Goal: Information Seeking & Learning: Find specific page/section

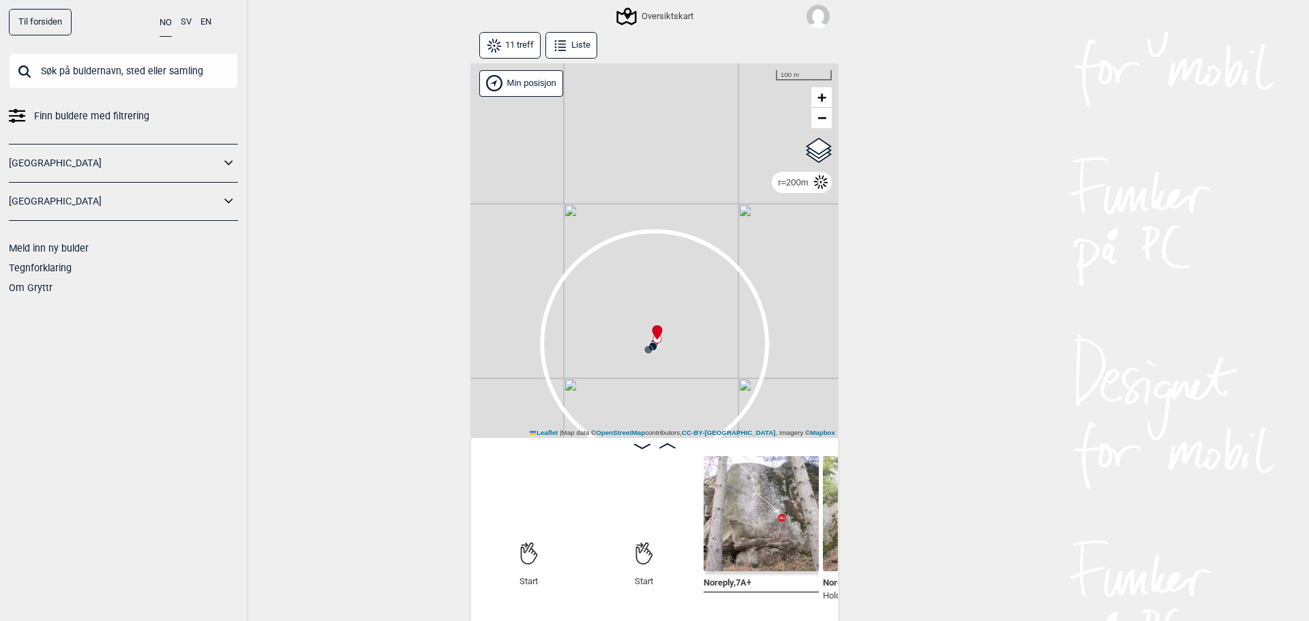
scroll to position [0, 107]
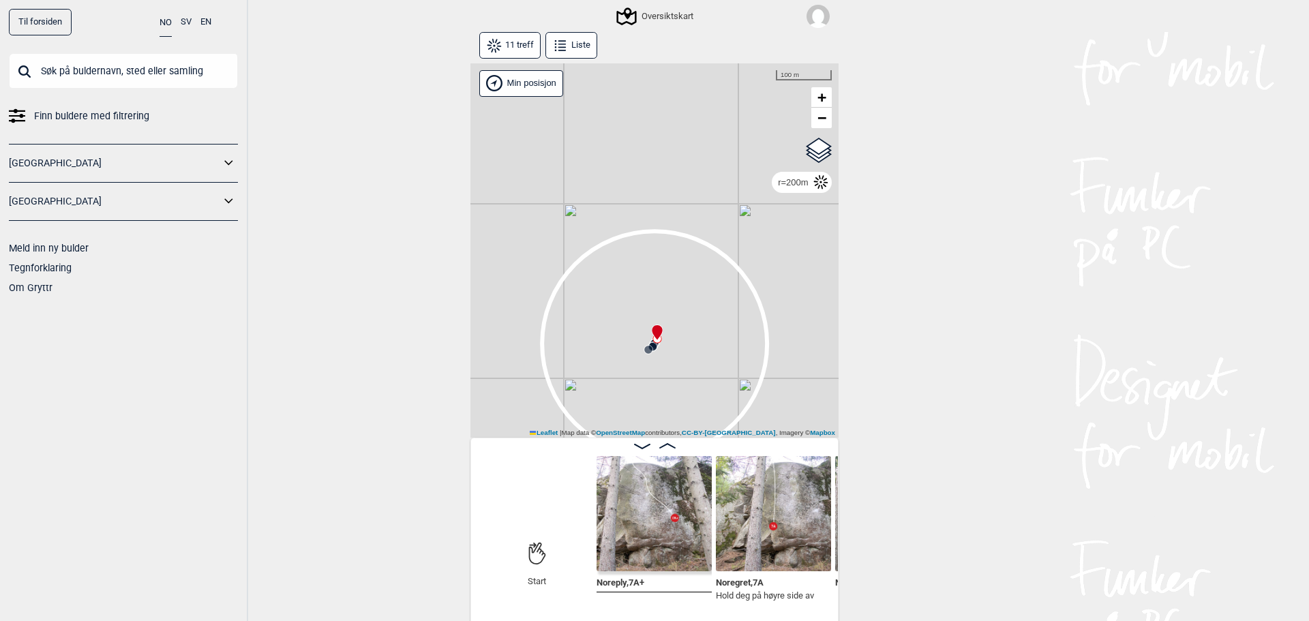
click at [81, 123] on span "Finn buldere med filtrering" at bounding box center [91, 116] width 115 height 20
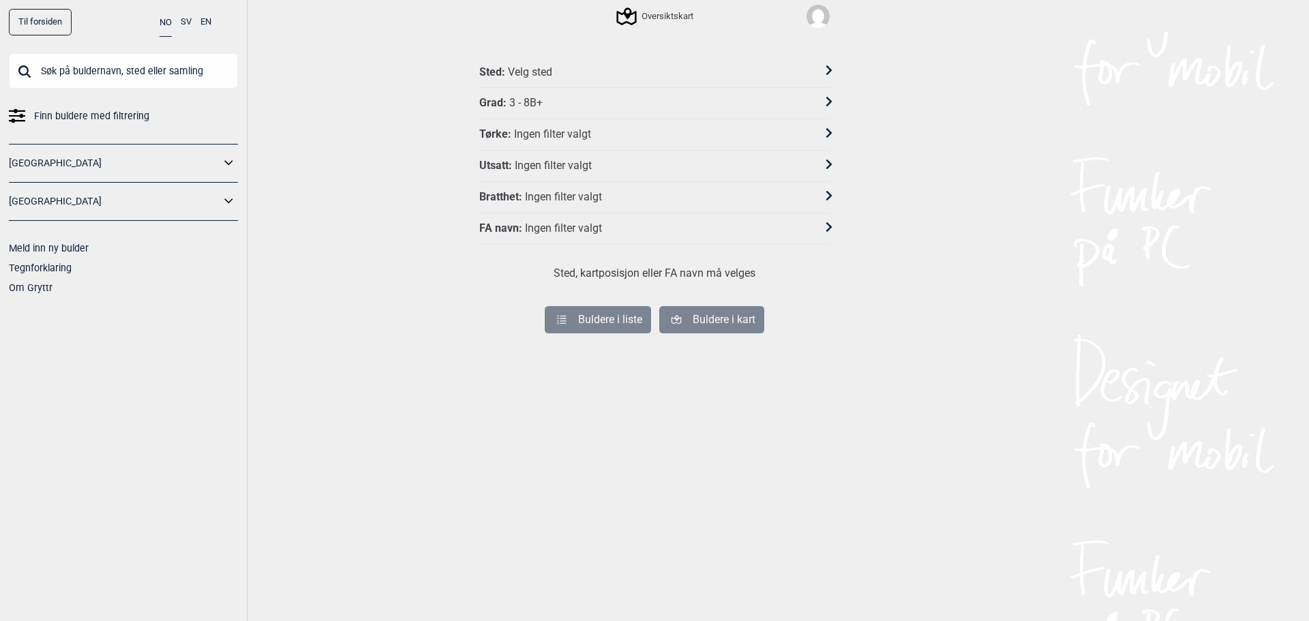
click at [520, 75] on div "Velg sted" at bounding box center [530, 72] width 44 height 14
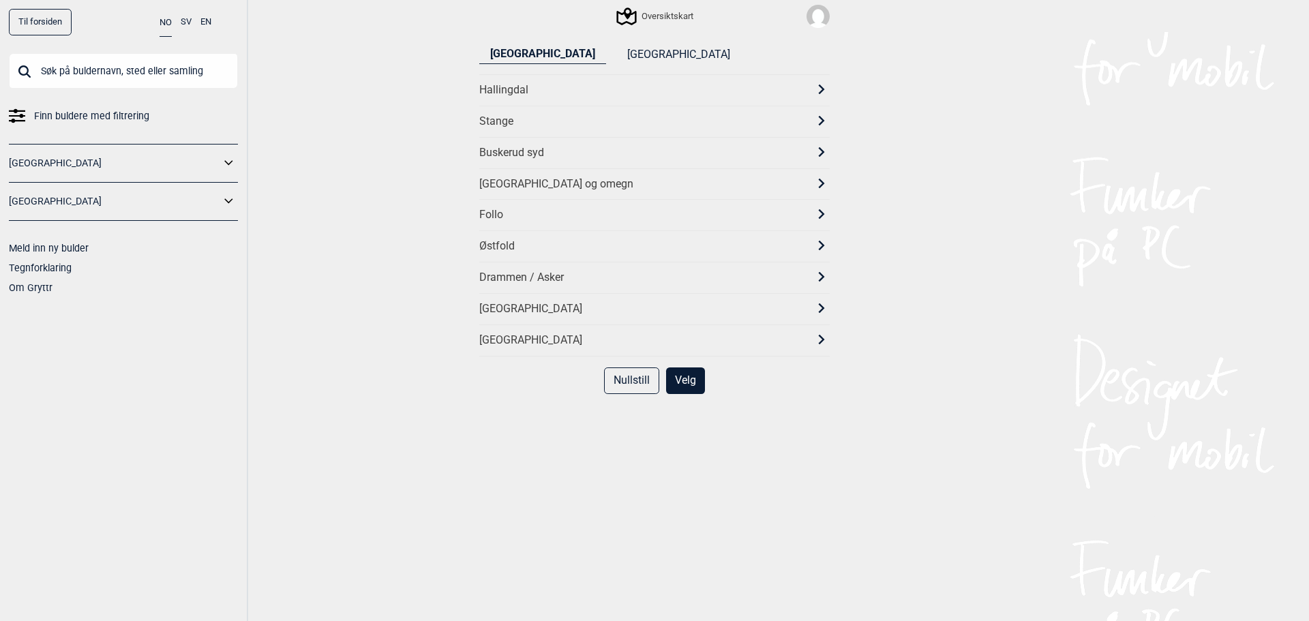
click at [502, 247] on div "Østfold" at bounding box center [642, 246] width 326 height 14
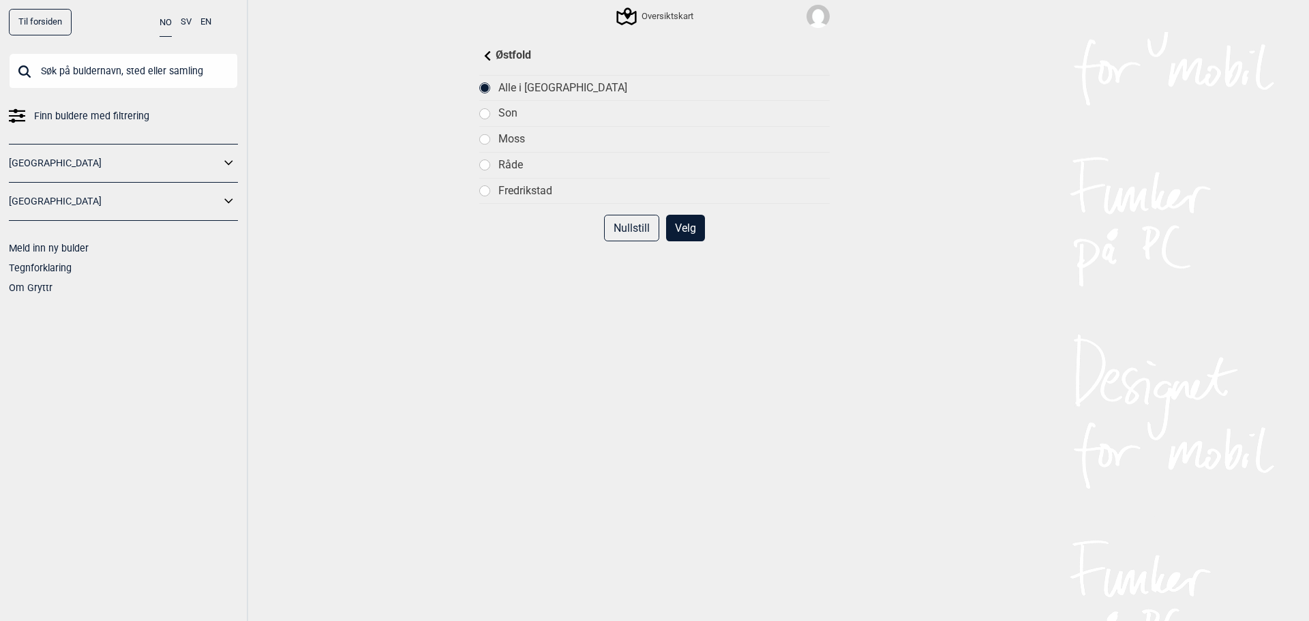
click at [491, 46] on div "Østfold Alle i Østfold Son Moss Råde Fredrikstad Nullstill Velg" at bounding box center [654, 331] width 368 height 588
click at [490, 54] on div "Østfold" at bounding box center [654, 56] width 350 height 16
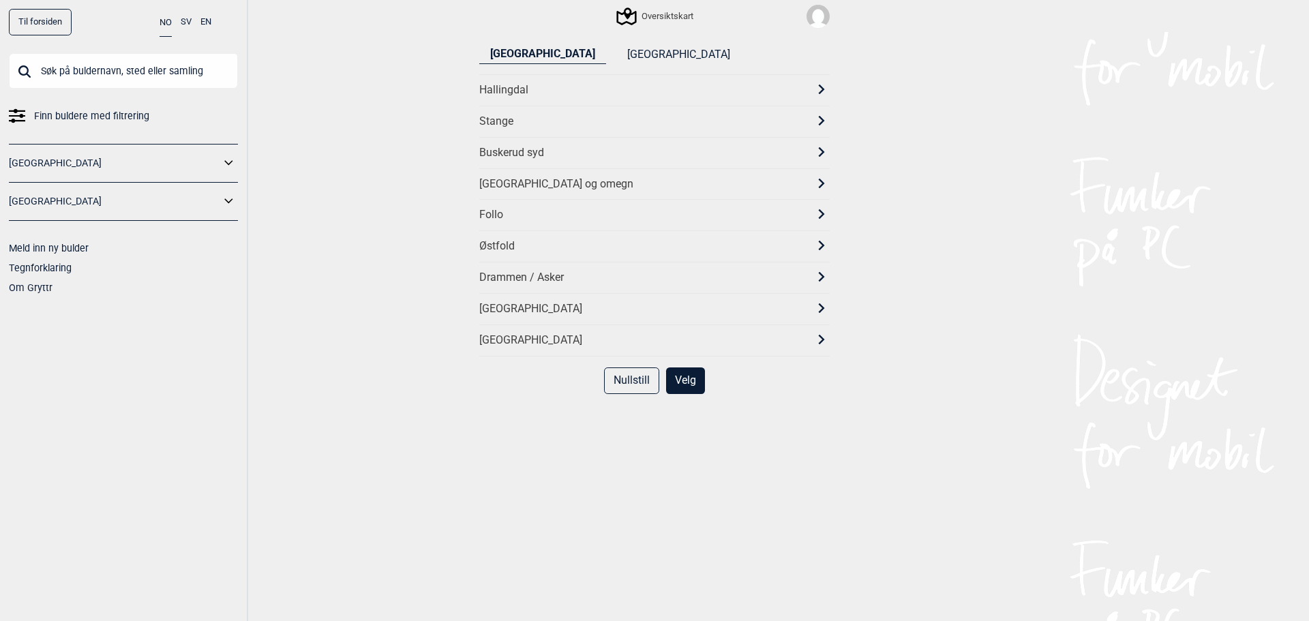
click at [526, 155] on div "Buskerud syd" at bounding box center [642, 153] width 326 height 14
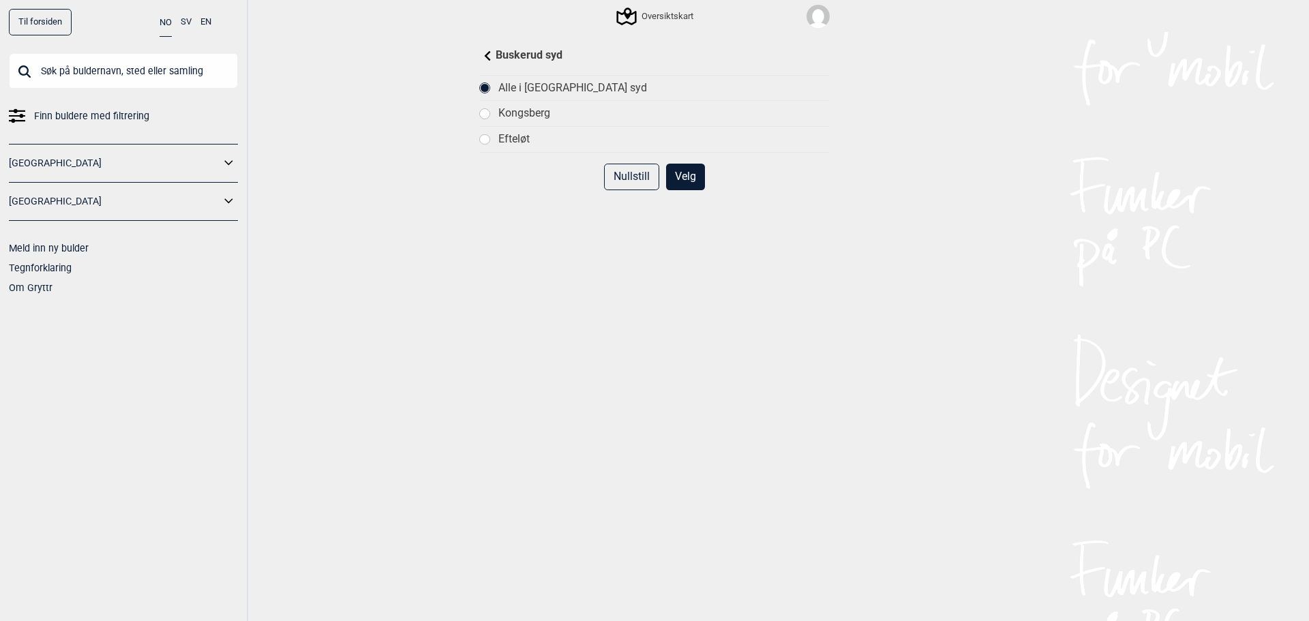
click at [481, 50] on div "Buskerud syd" at bounding box center [654, 56] width 350 height 16
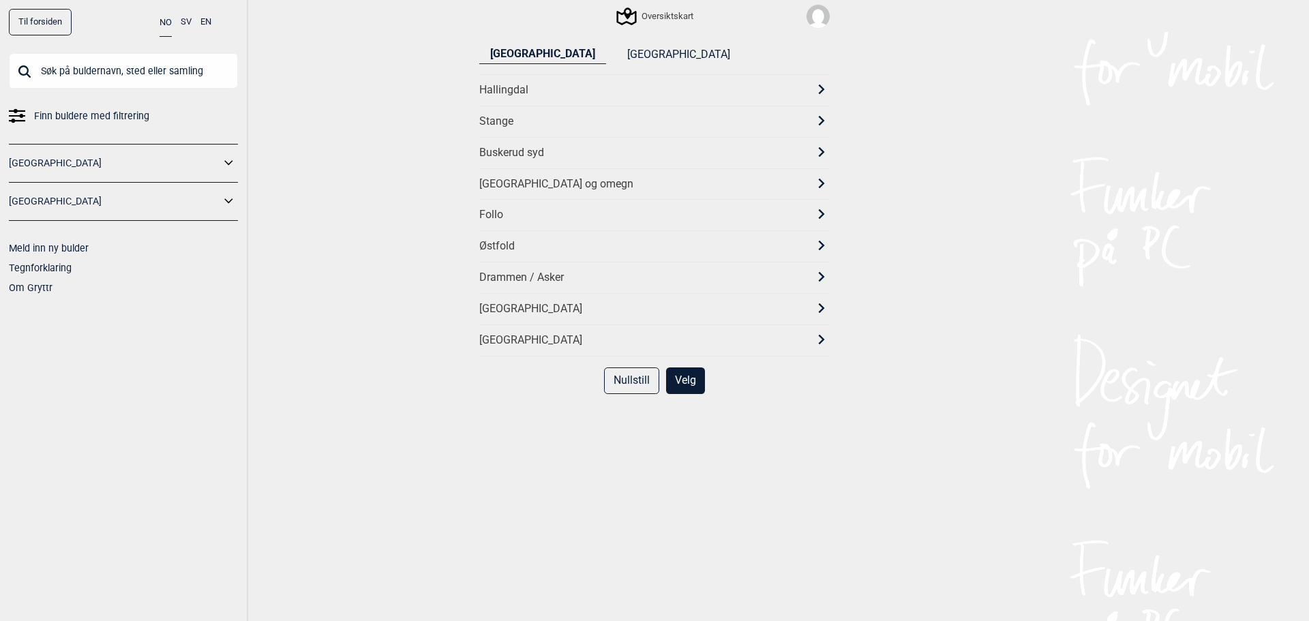
click at [526, 309] on div "[GEOGRAPHIC_DATA]" at bounding box center [642, 309] width 326 height 14
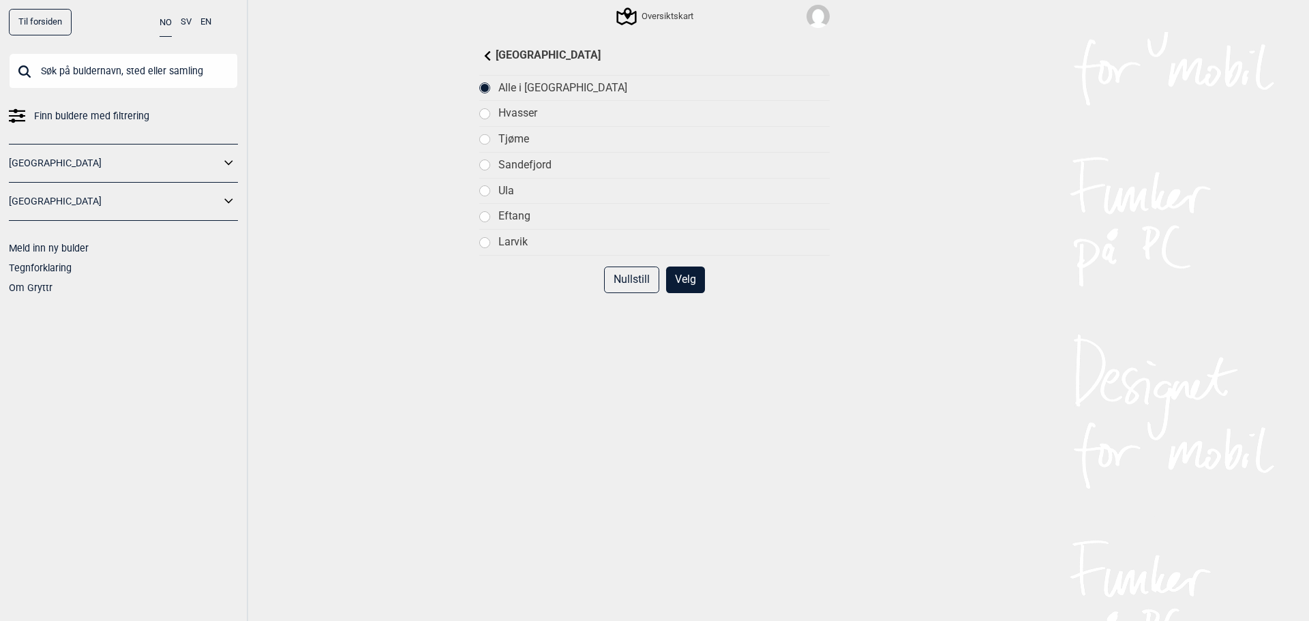
click at [484, 55] on icon at bounding box center [488, 55] width 10 height 10
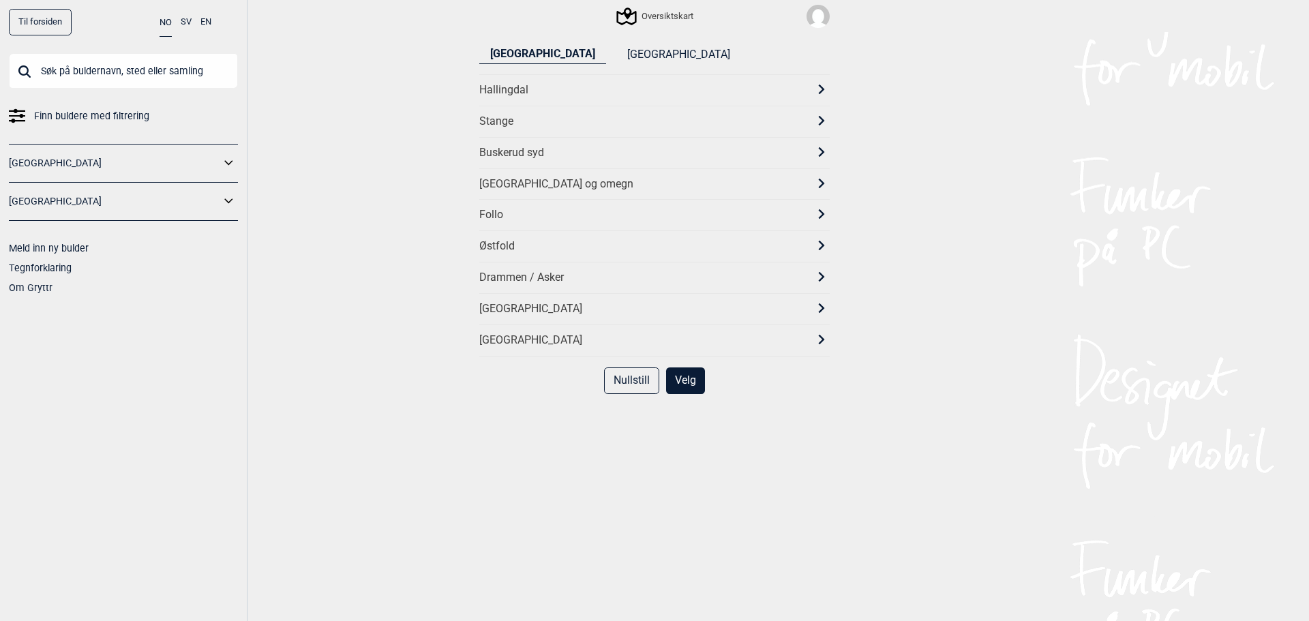
click at [513, 119] on div "Stange" at bounding box center [642, 122] width 326 height 14
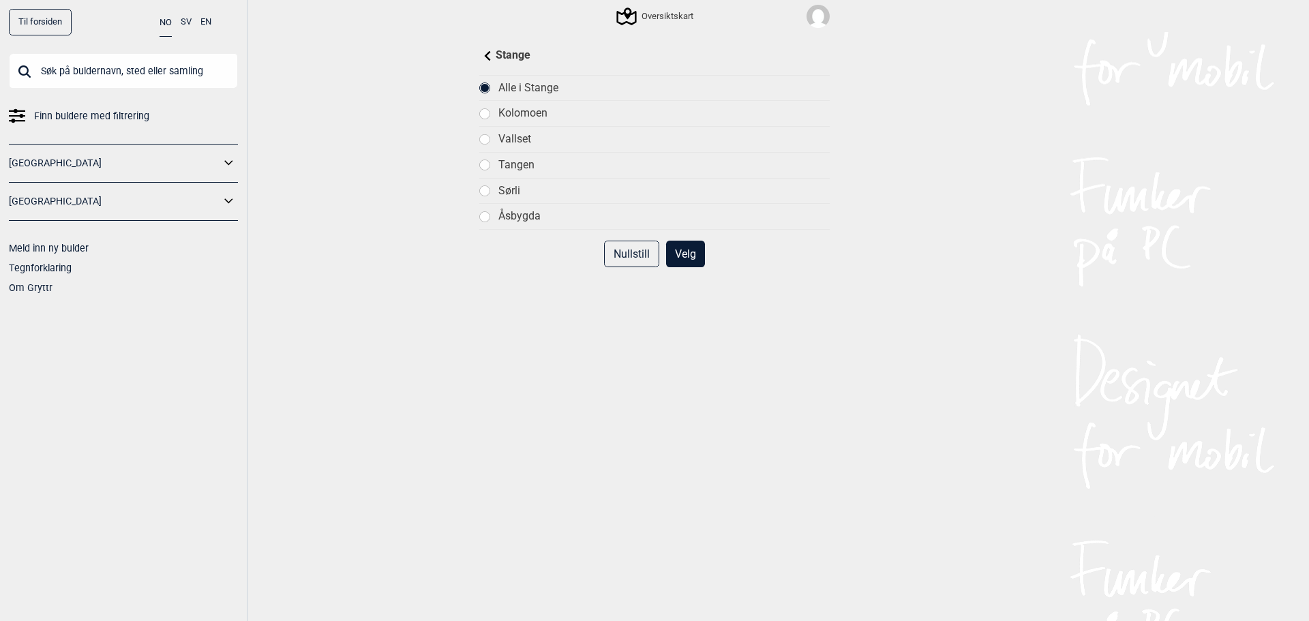
click at [485, 56] on icon at bounding box center [488, 55] width 6 height 10
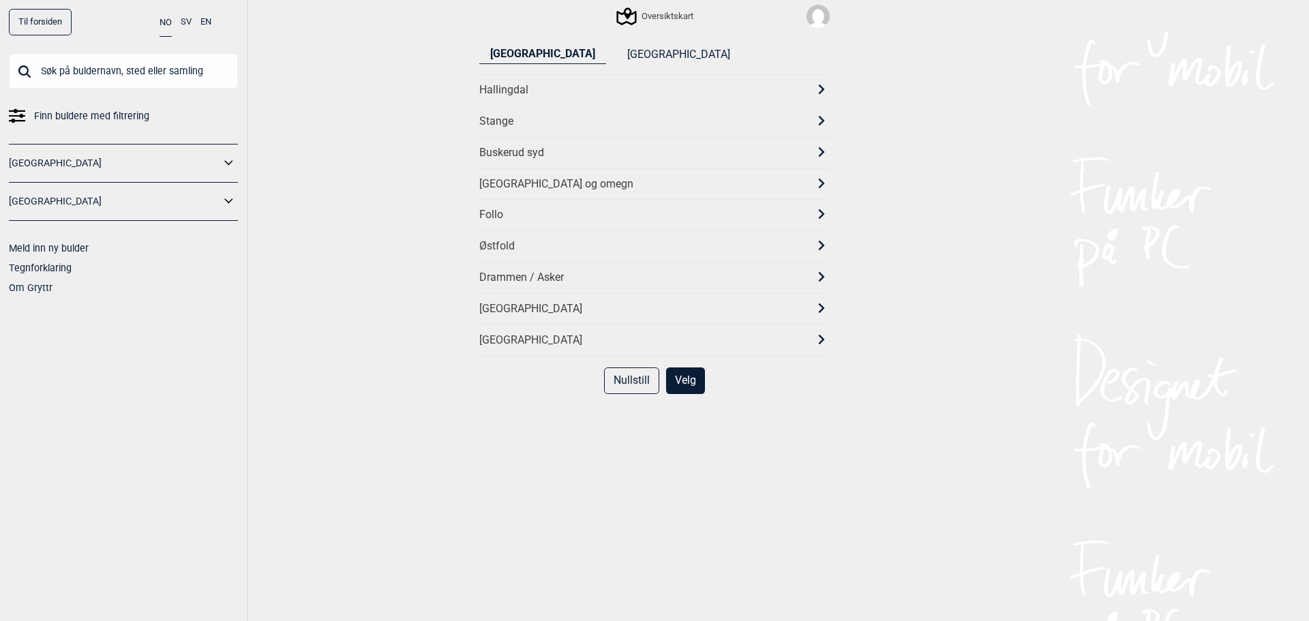
click at [525, 278] on div "Drammen / Asker" at bounding box center [642, 278] width 326 height 14
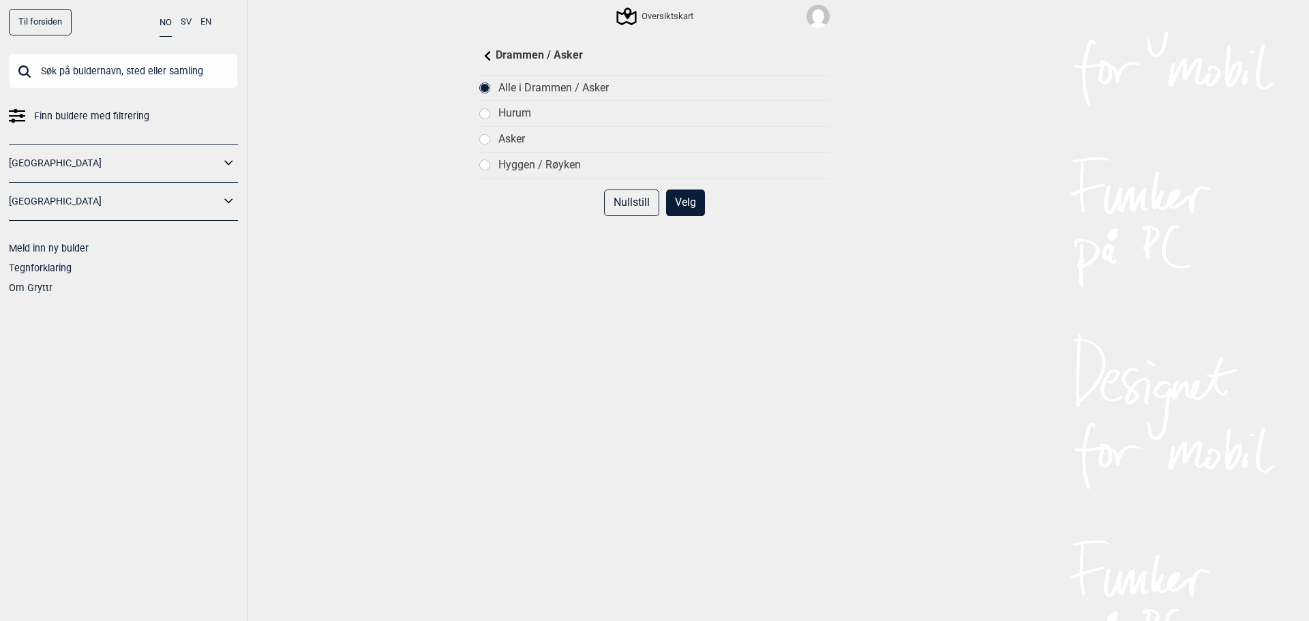
click at [500, 112] on div "Hurum" at bounding box center [663, 113] width 331 height 14
click at [691, 211] on button "Velg" at bounding box center [685, 203] width 39 height 27
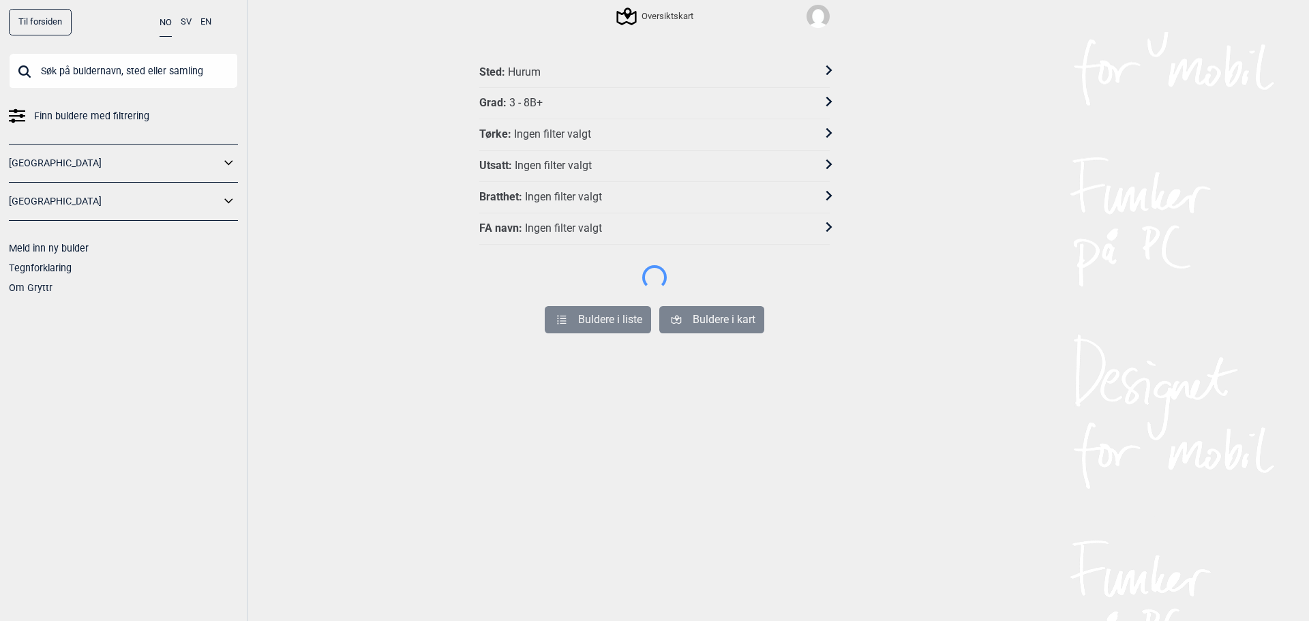
click at [644, 7] on div "Oversiktskart" at bounding box center [654, 16] width 368 height 32
click at [650, 14] on div "Oversiktskart" at bounding box center [655, 16] width 75 height 16
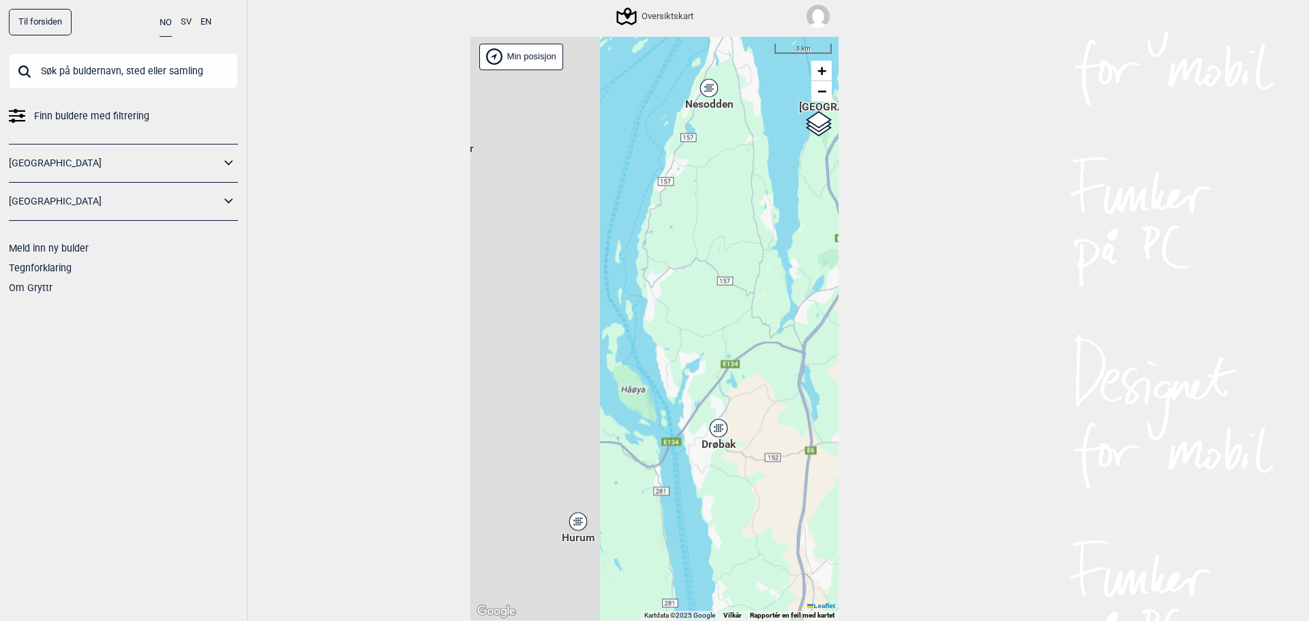
drag, startPoint x: 564, startPoint y: 226, endPoint x: 814, endPoint y: 353, distance: 280.5
click at [824, 360] on div "[PERSON_NAME] posisjon [GEOGRAPHIC_DATA] Stange [GEOGRAPHIC_DATA] syd [GEOGRAPH…" at bounding box center [654, 329] width 368 height 584
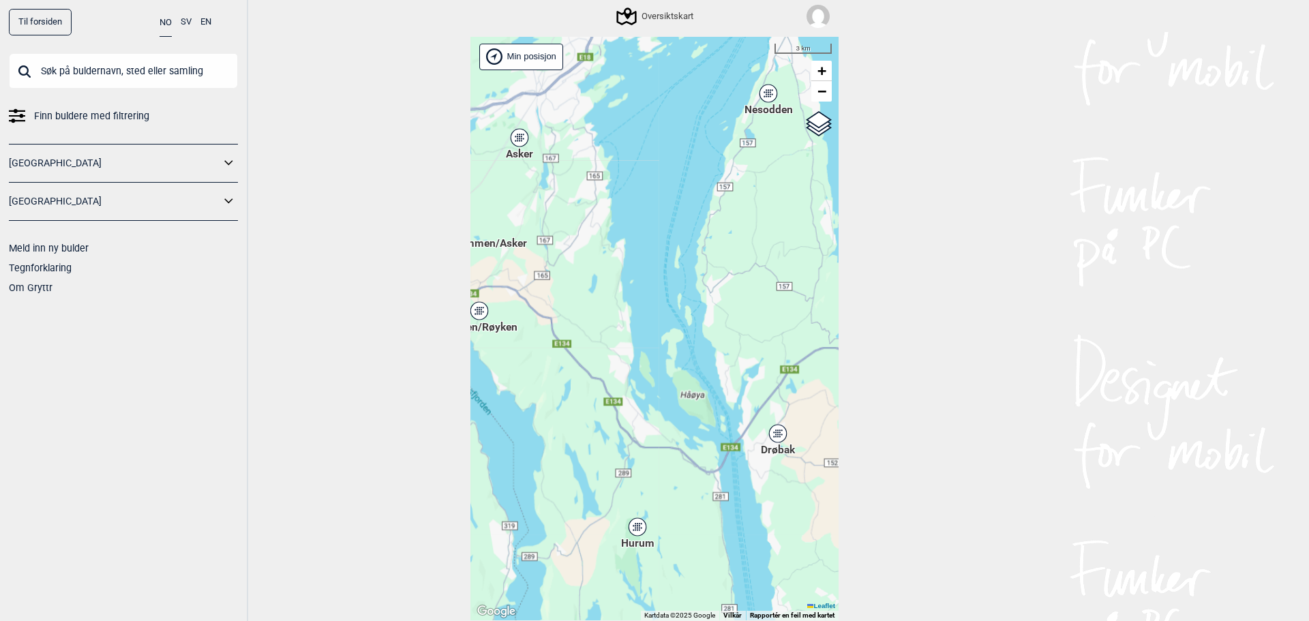
drag, startPoint x: 653, startPoint y: 191, endPoint x: 616, endPoint y: 143, distance: 60.7
click at [616, 143] on div "[PERSON_NAME] posisjon [GEOGRAPHIC_DATA] Stange [GEOGRAPHIC_DATA] syd [GEOGRAPH…" at bounding box center [654, 329] width 368 height 584
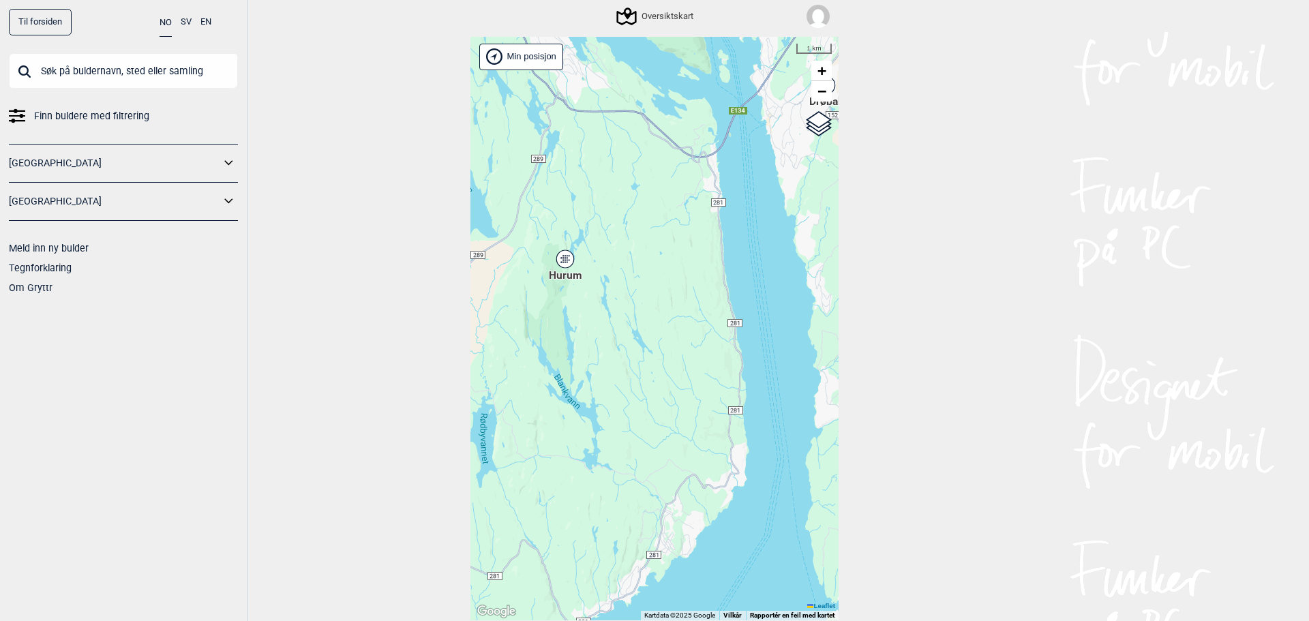
click at [562, 257] on div "Hurum" at bounding box center [565, 259] width 8 height 8
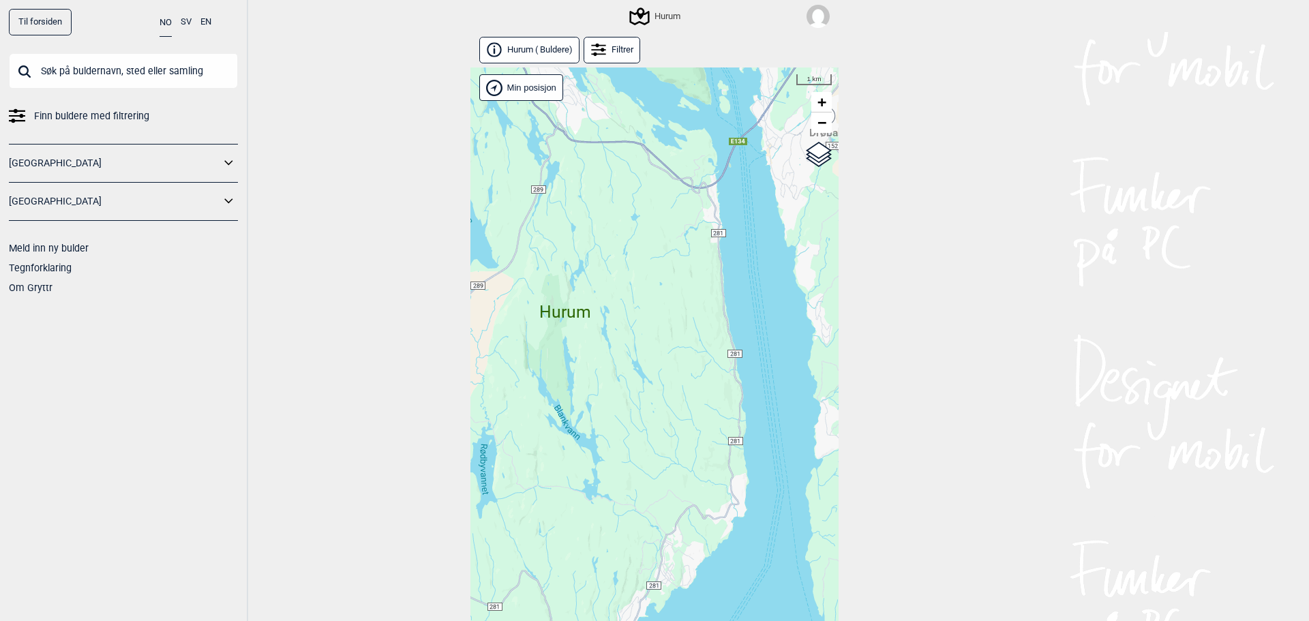
scroll to position [31, 0]
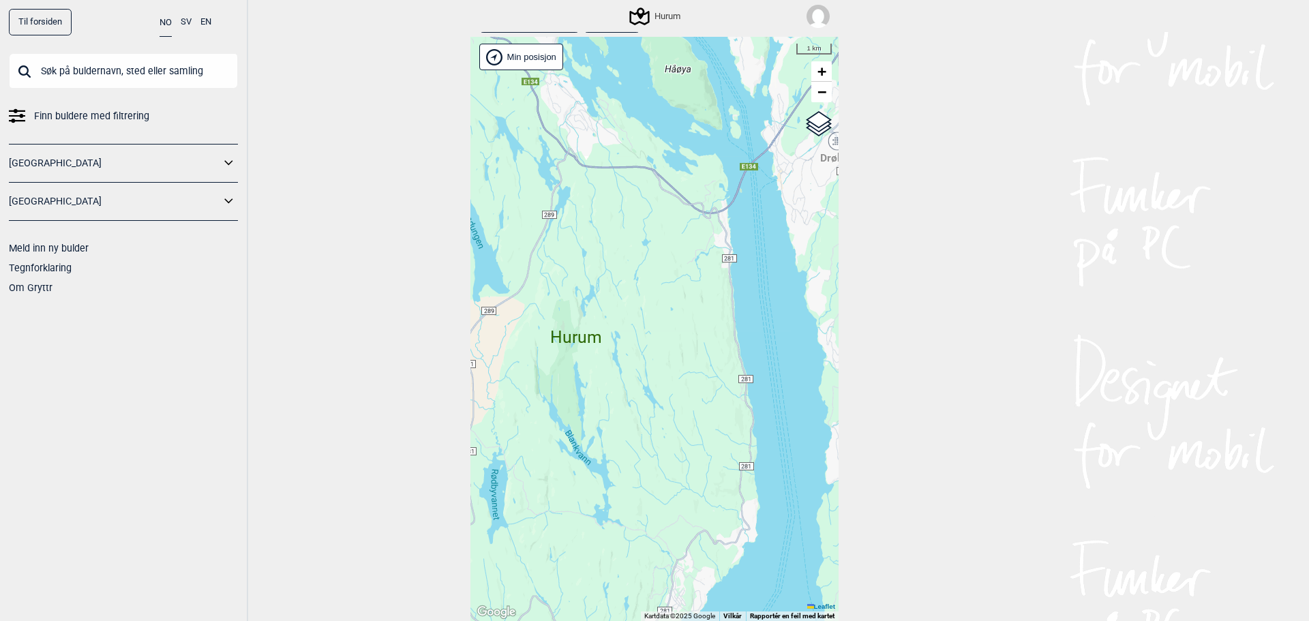
drag, startPoint x: 712, startPoint y: 208, endPoint x: 725, endPoint y: 220, distance: 17.8
click at [725, 220] on div "[PERSON_NAME] posisjon [GEOGRAPHIC_DATA] Stange [GEOGRAPHIC_DATA] syd [GEOGRAPH…" at bounding box center [654, 329] width 368 height 584
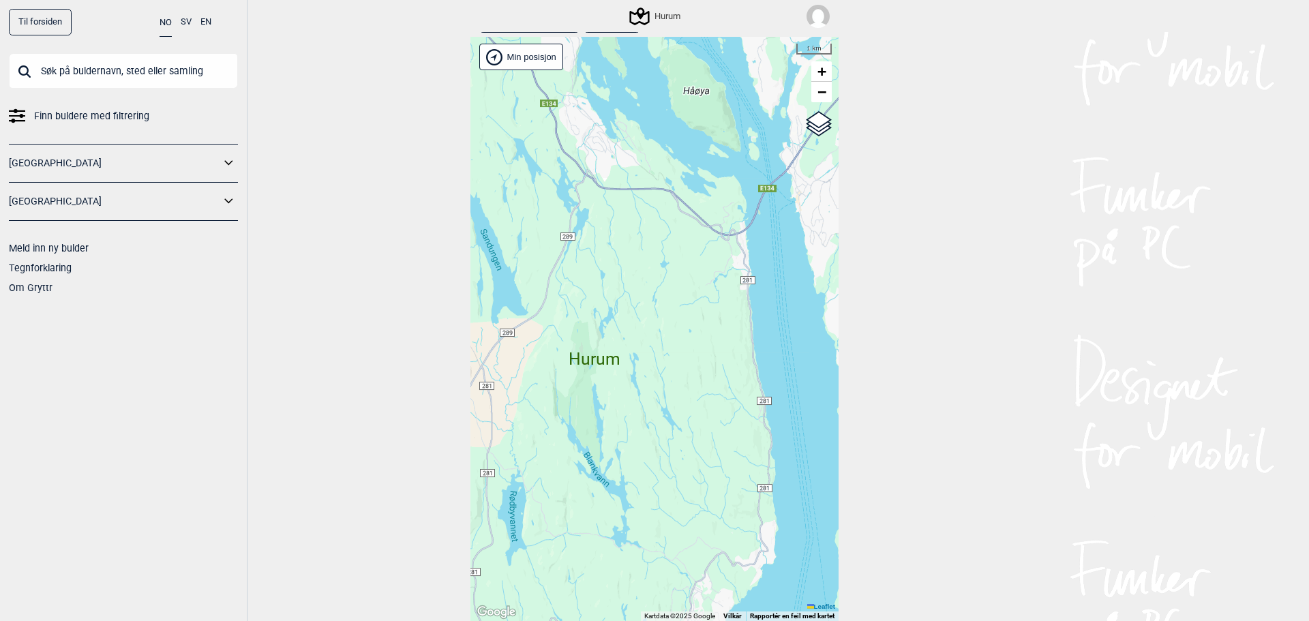
click at [580, 346] on span "Hurum" at bounding box center [595, 346] width 52 height 0
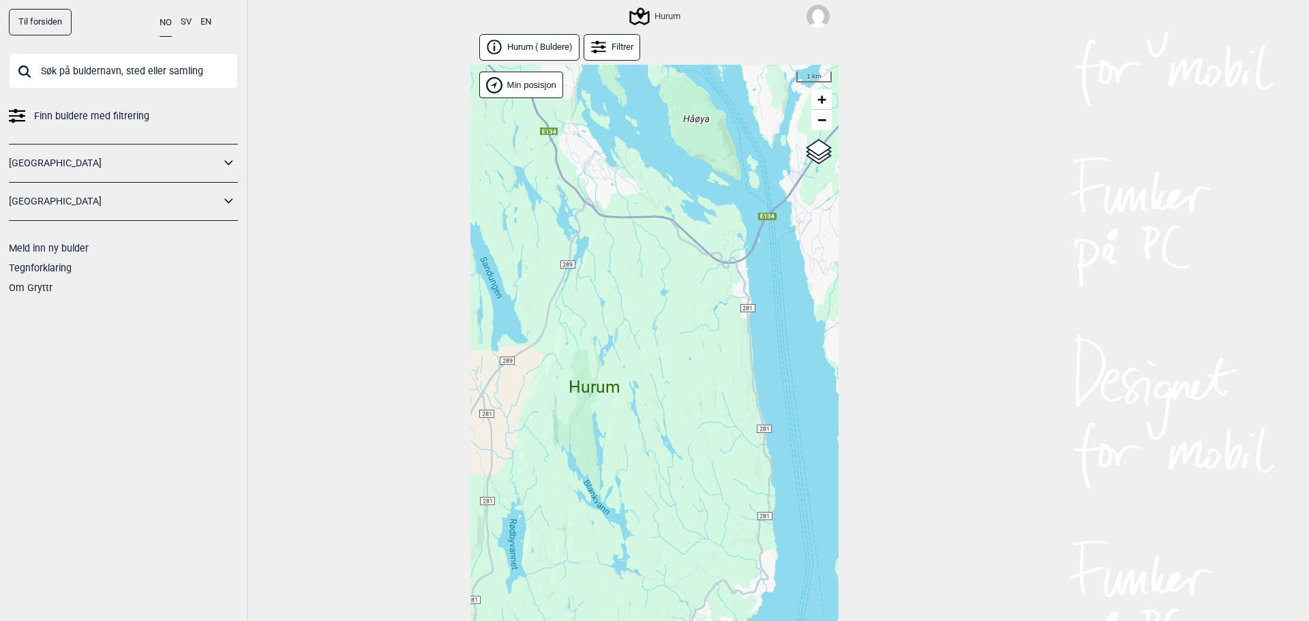
scroll to position [0, 0]
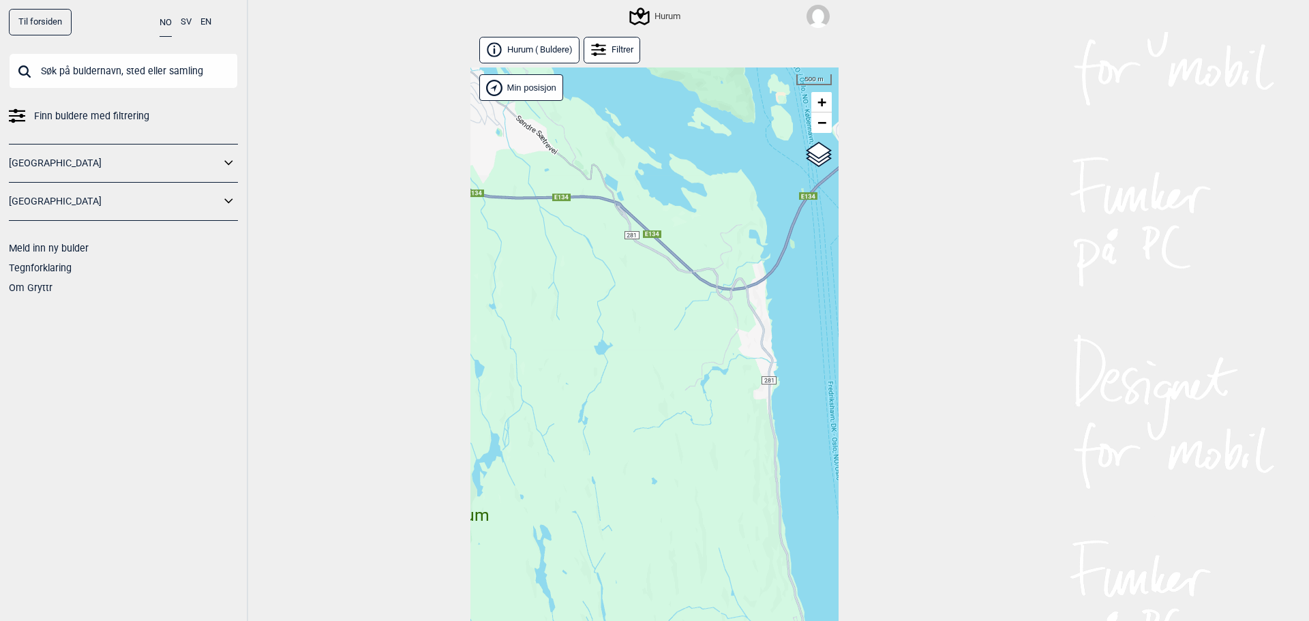
click at [536, 52] on span "Hurum ( Buldere )" at bounding box center [539, 50] width 65 height 12
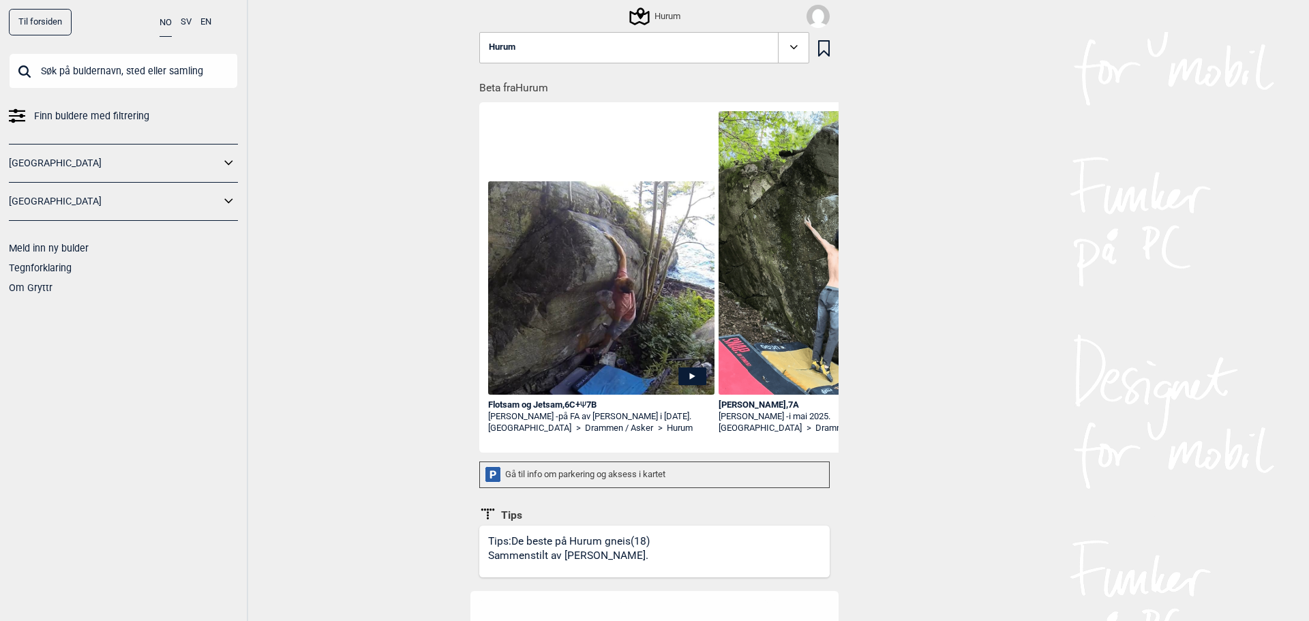
click at [667, 20] on div "Hurum" at bounding box center [655, 16] width 49 height 16
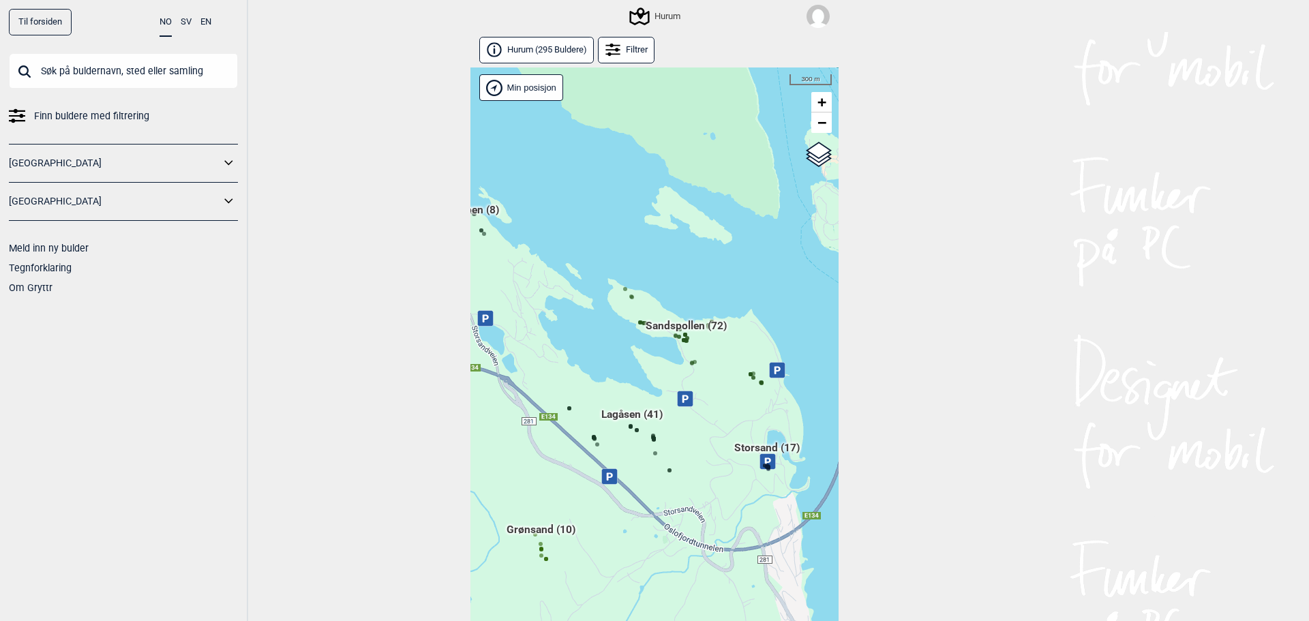
scroll to position [31, 0]
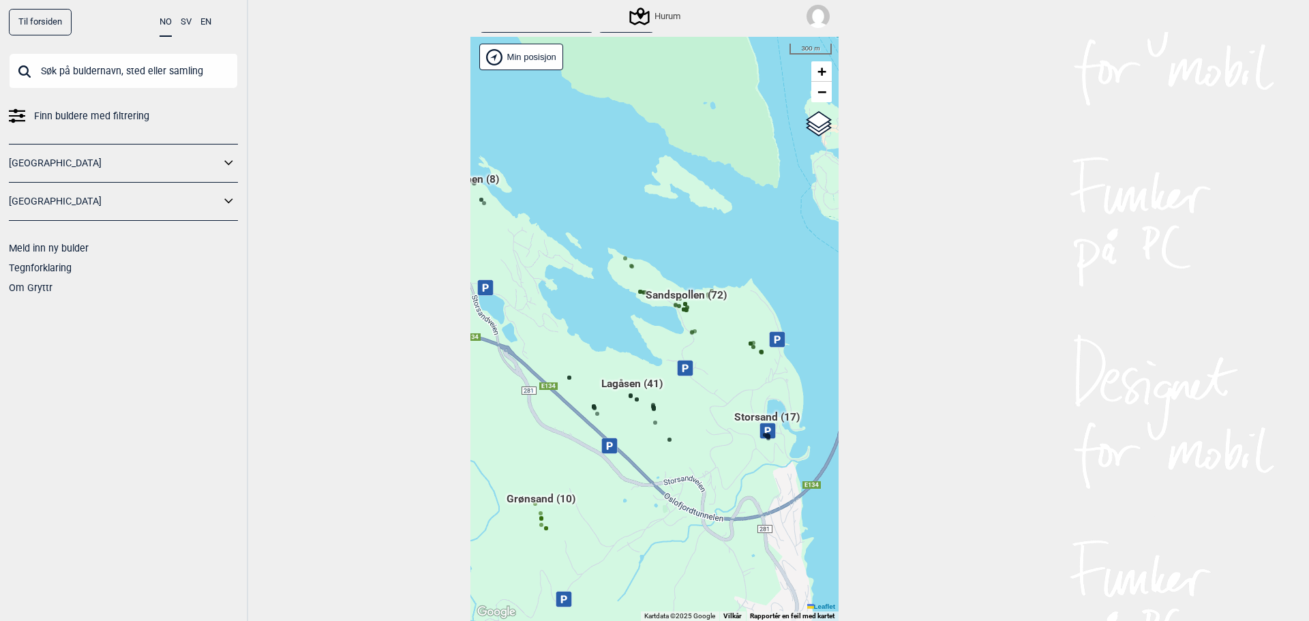
click at [702, 325] on div "Hallingdal Gol Ål Stange Kolomoen Vallset Tangen Sørli Åsbygda Buskerud syd Kon…" at bounding box center [654, 329] width 368 height 584
click at [706, 296] on span "Sandspollen (72)" at bounding box center [686, 301] width 81 height 26
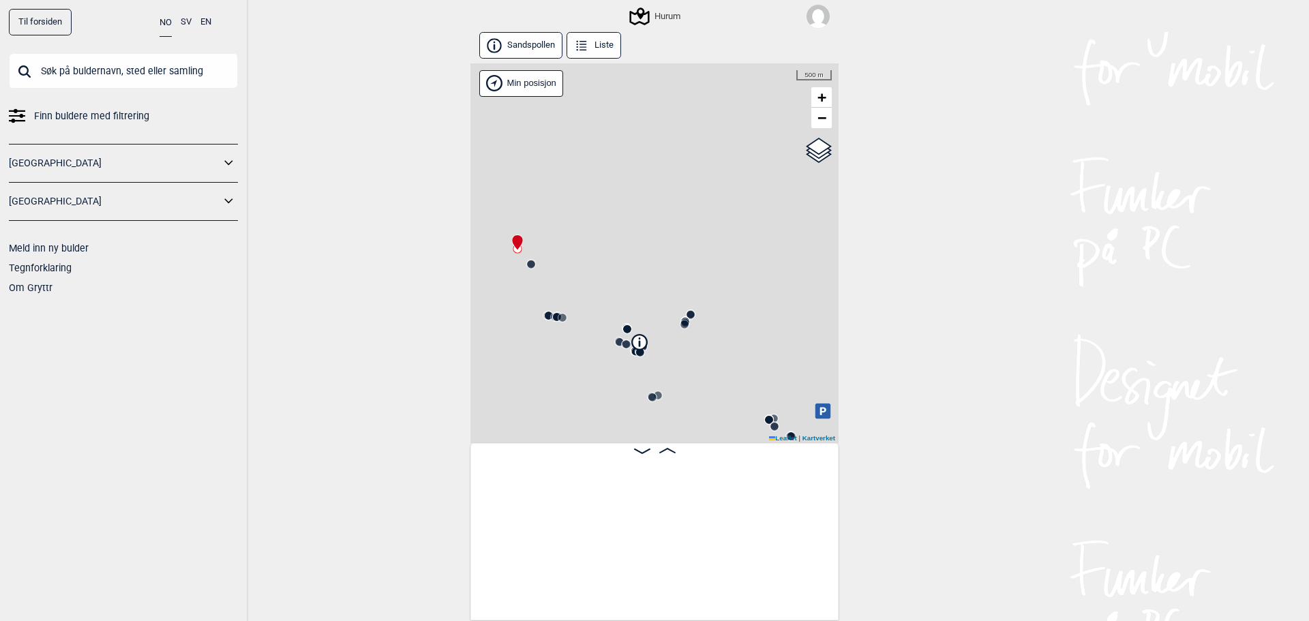
scroll to position [0, 107]
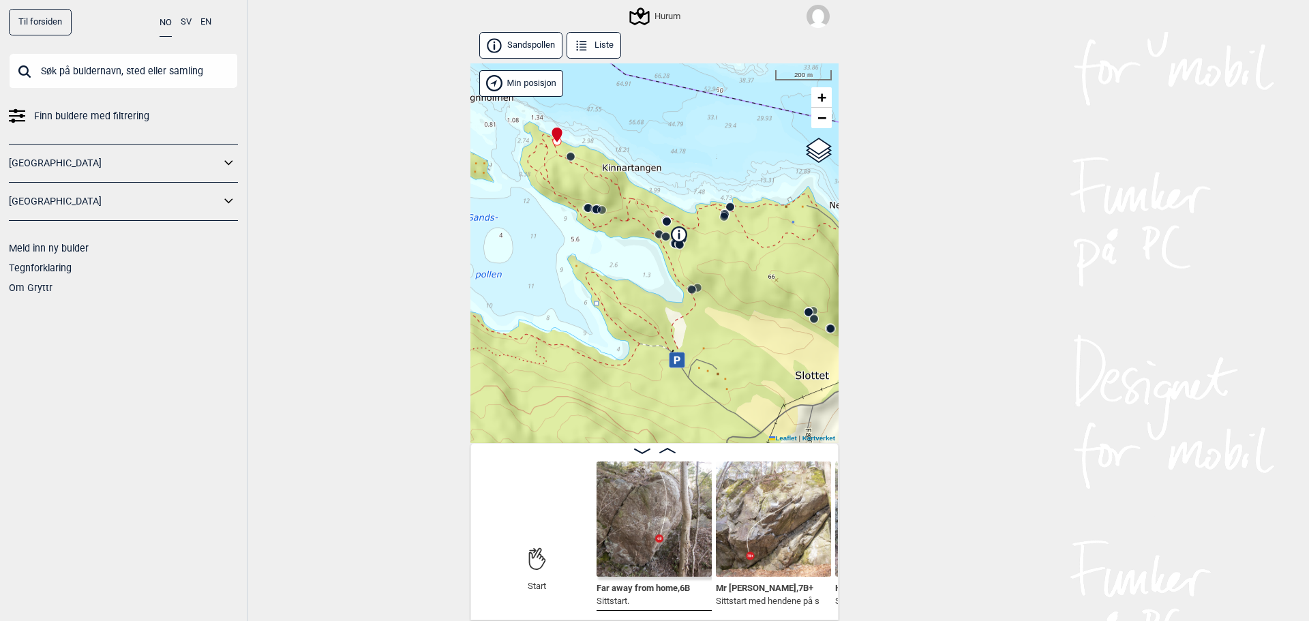
drag, startPoint x: 725, startPoint y: 381, endPoint x: 766, endPoint y: 254, distance: 134.1
click at [765, 271] on div "Hurum" at bounding box center [654, 253] width 368 height 380
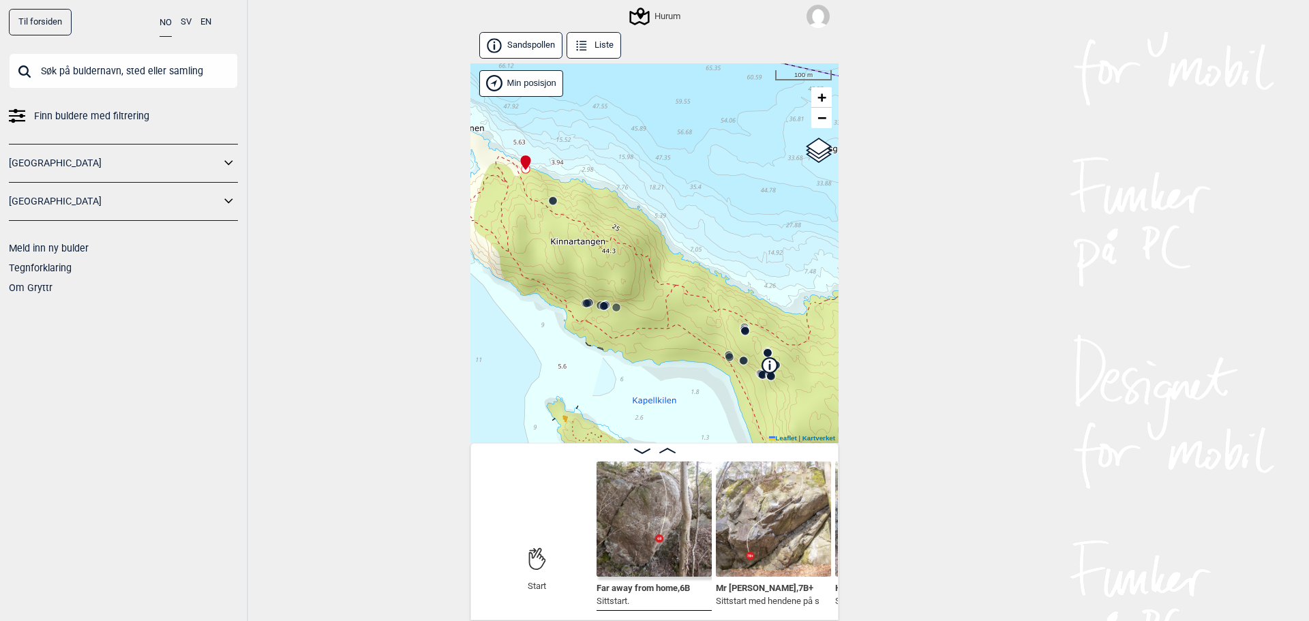
click at [583, 307] on circle at bounding box center [586, 303] width 9 height 9
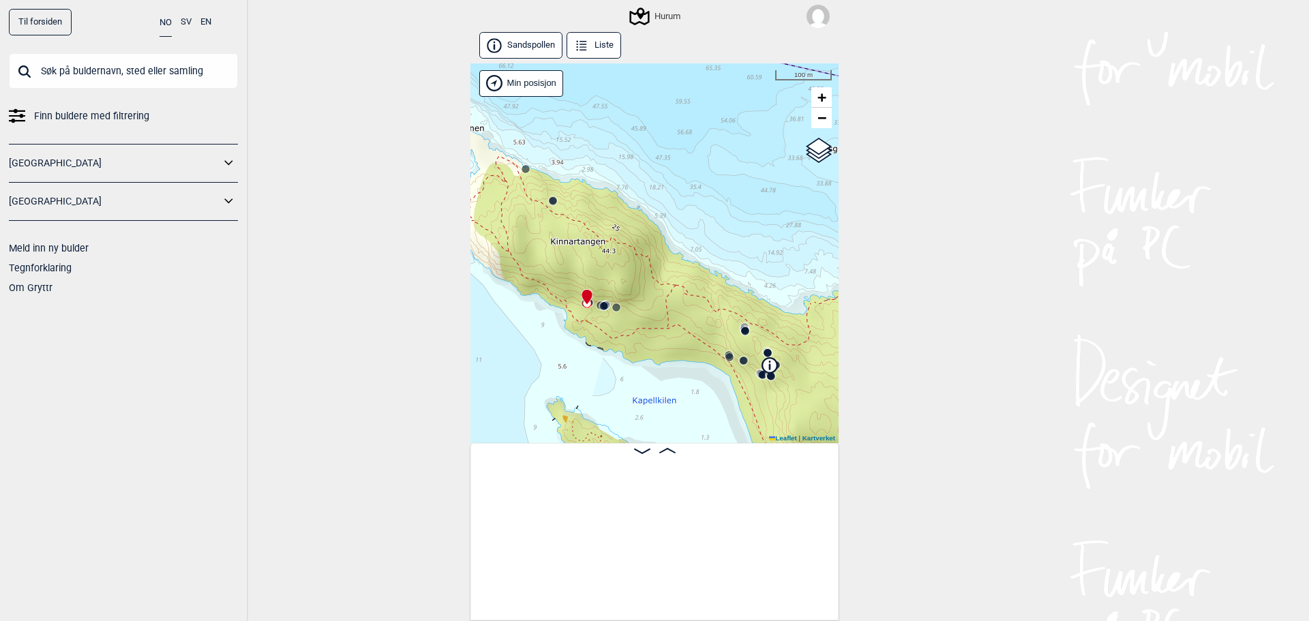
scroll to position [0, 704]
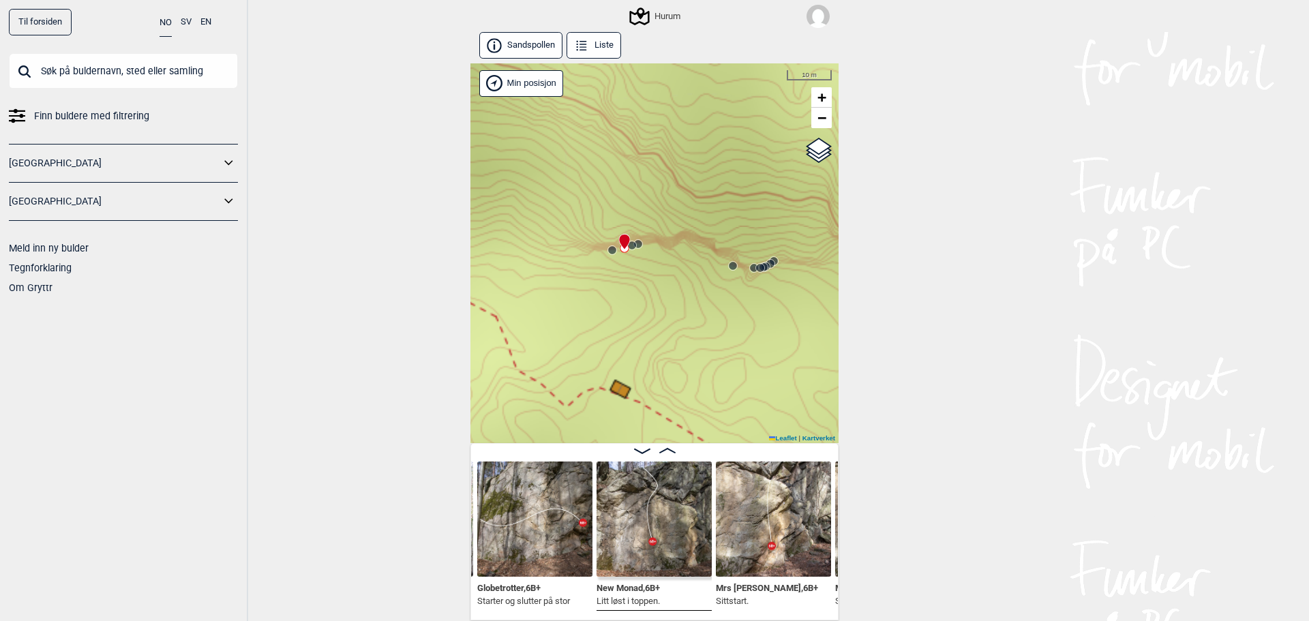
click at [728, 263] on circle at bounding box center [732, 265] width 9 height 9
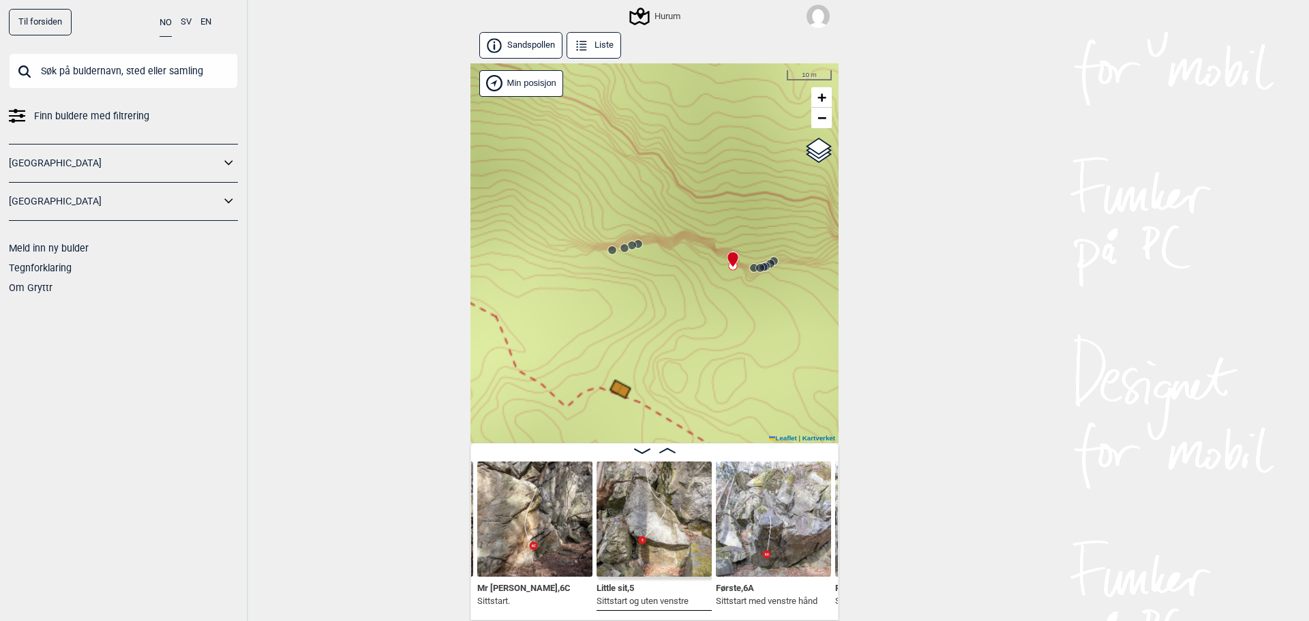
click at [756, 273] on icon at bounding box center [760, 267] width 11 height 11
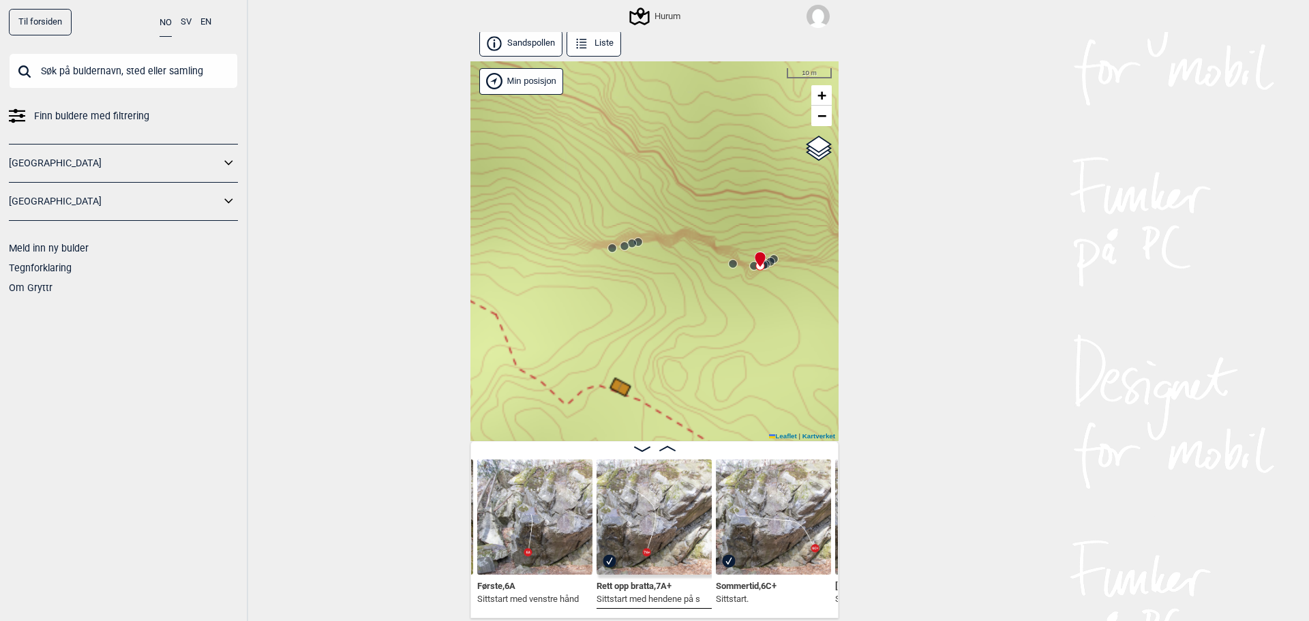
scroll to position [3, 0]
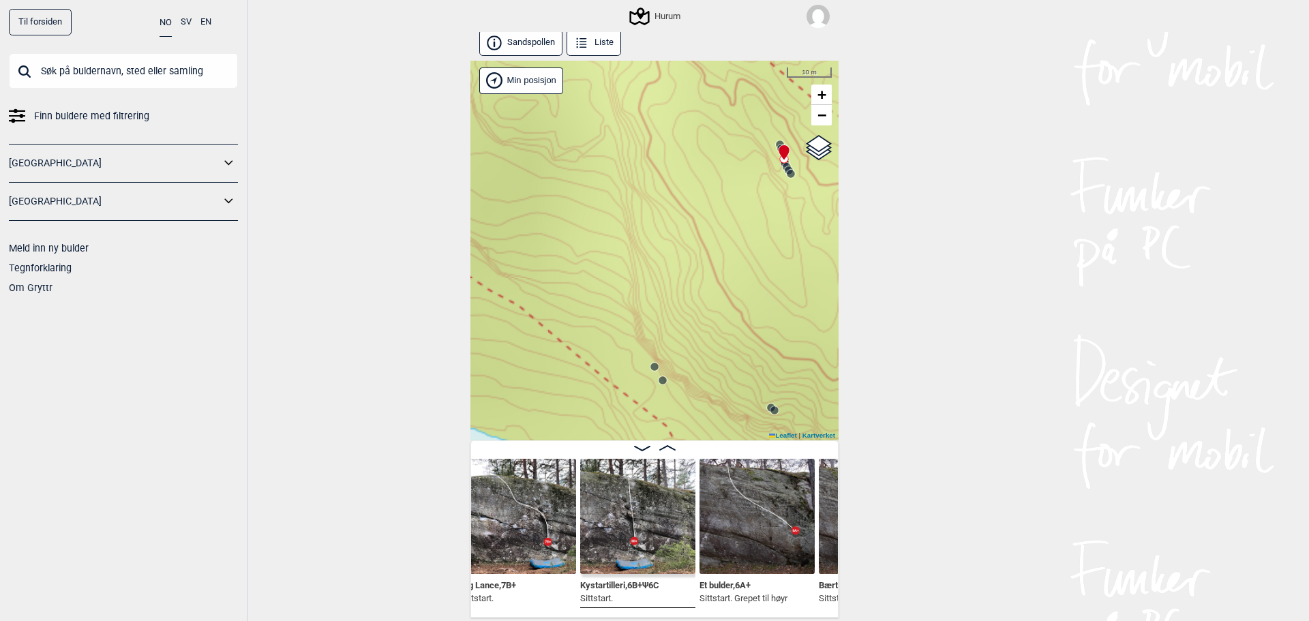
scroll to position [0, 3022]
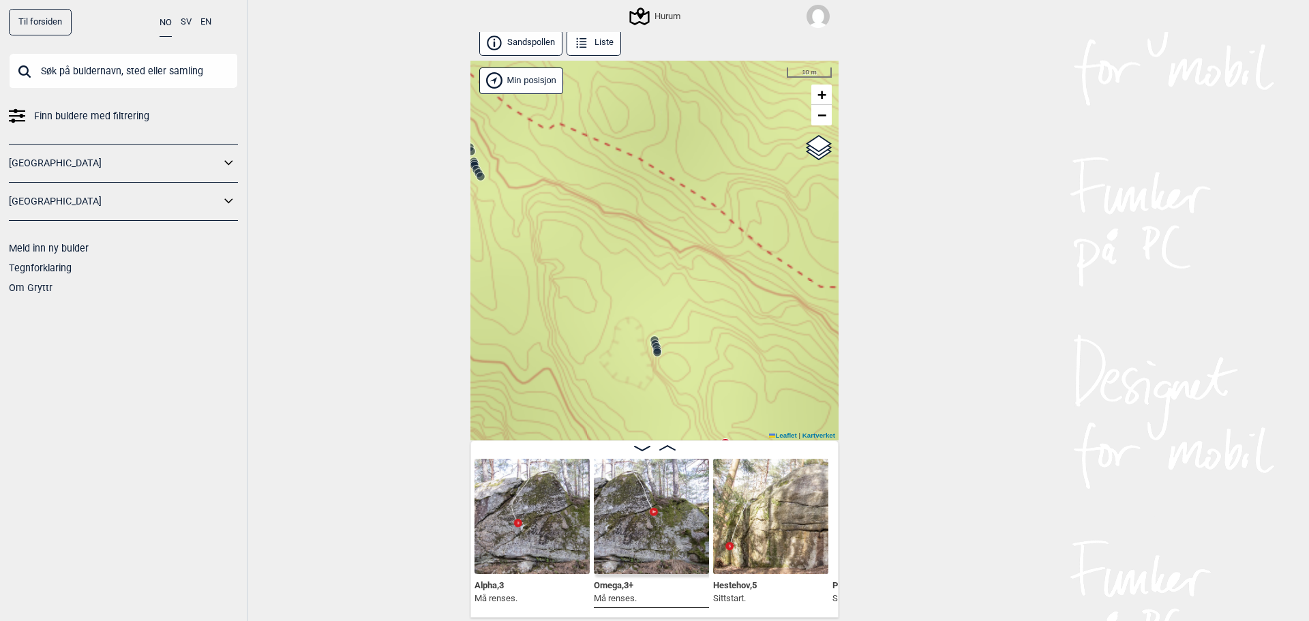
scroll to position [0, 4082]
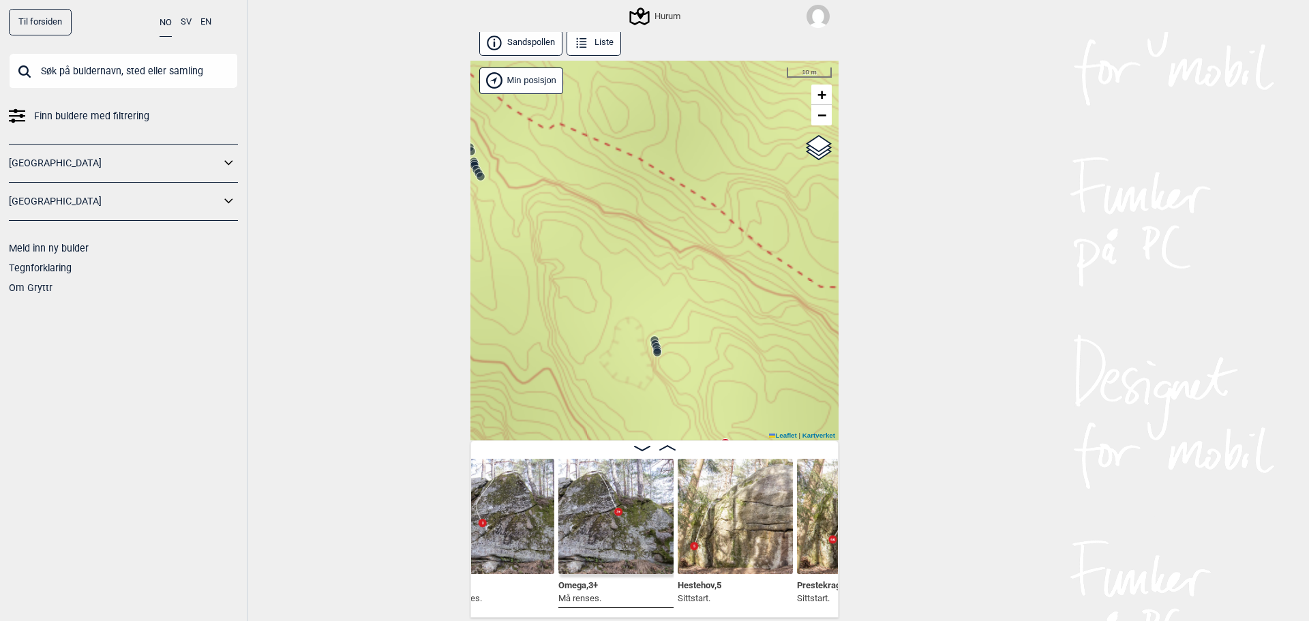
drag, startPoint x: 728, startPoint y: 348, endPoint x: 729, endPoint y: 442, distance: 94.1
click at [724, 412] on div "Hurum Brukerens posisjon" at bounding box center [654, 251] width 368 height 380
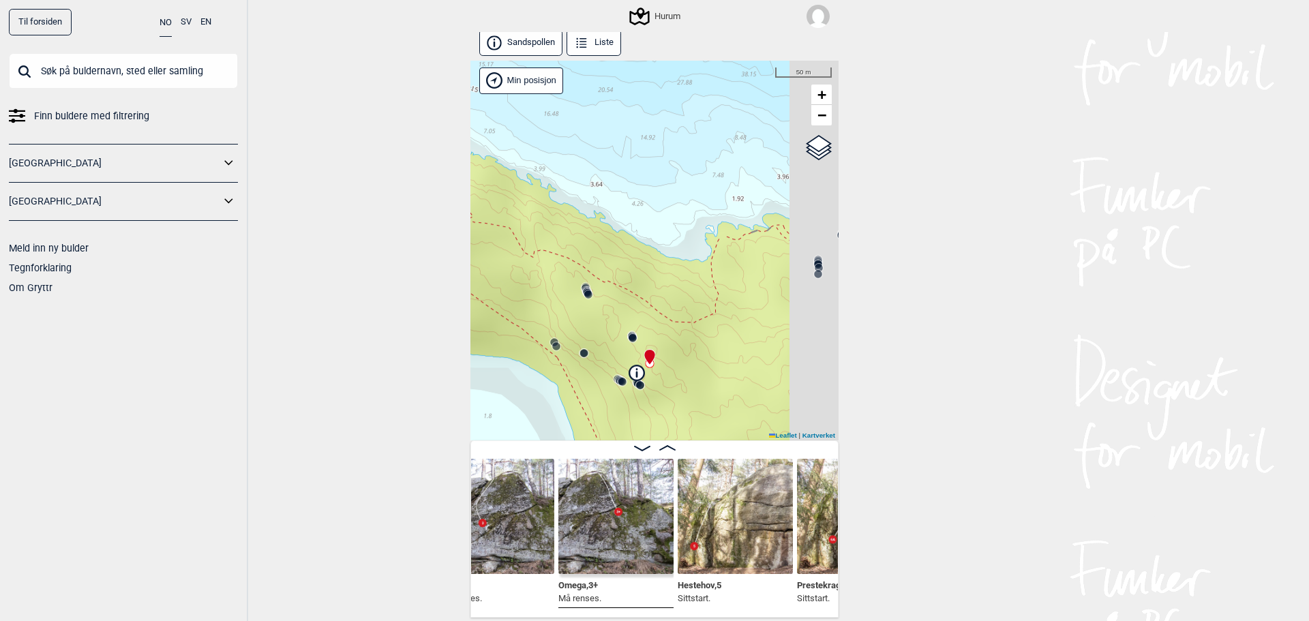
drag, startPoint x: 725, startPoint y: 399, endPoint x: 590, endPoint y: 217, distance: 226.1
click at [592, 224] on div "Hurum Brukerens posisjon" at bounding box center [654, 251] width 368 height 380
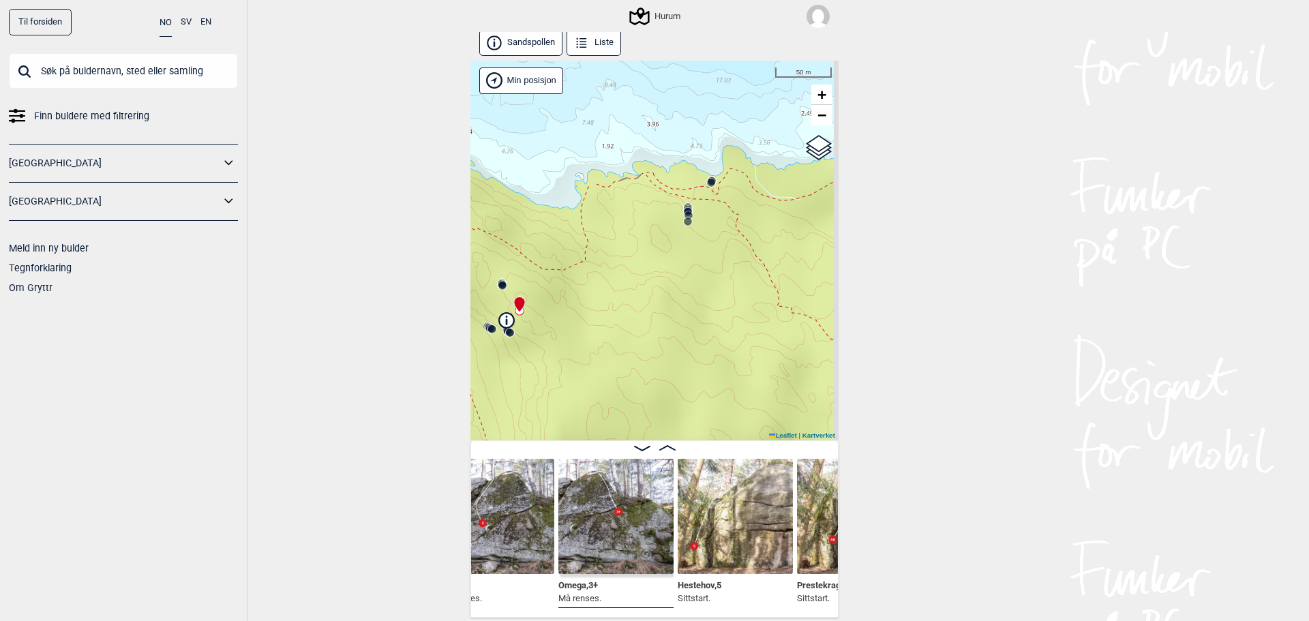
drag, startPoint x: 588, startPoint y: 265, endPoint x: 539, endPoint y: 290, distance: 55.8
click at [539, 287] on div "Hurum Brukerens posisjon" at bounding box center [654, 251] width 368 height 380
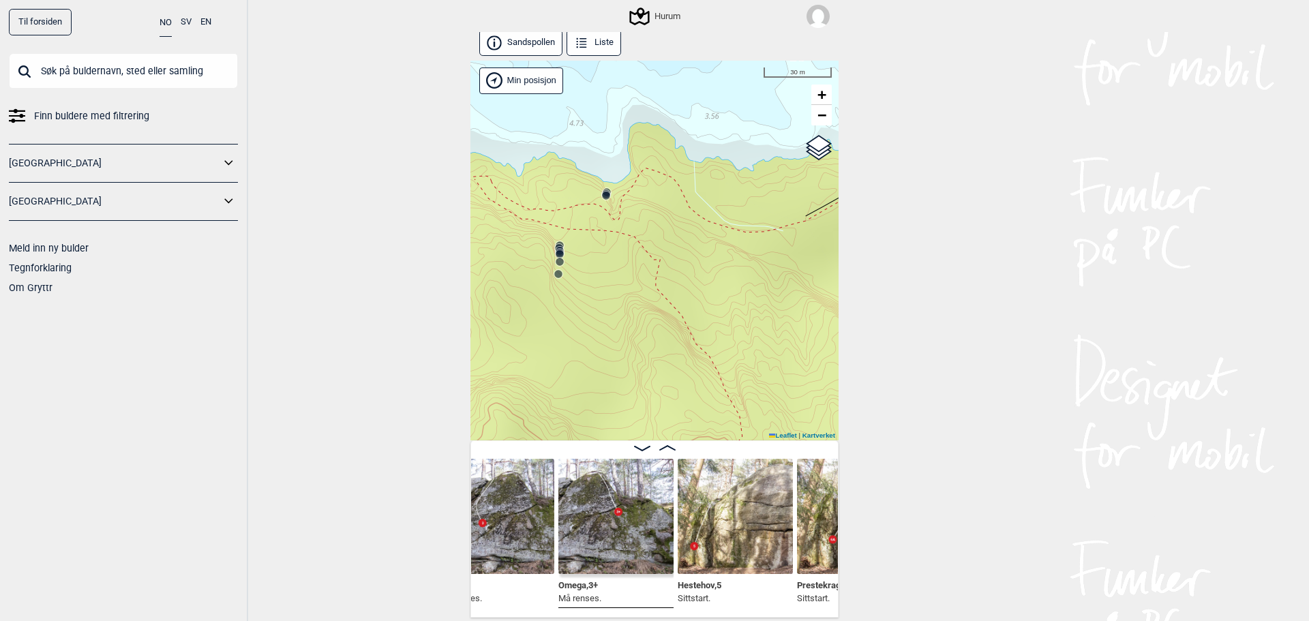
click at [601, 191] on circle at bounding box center [605, 195] width 9 height 9
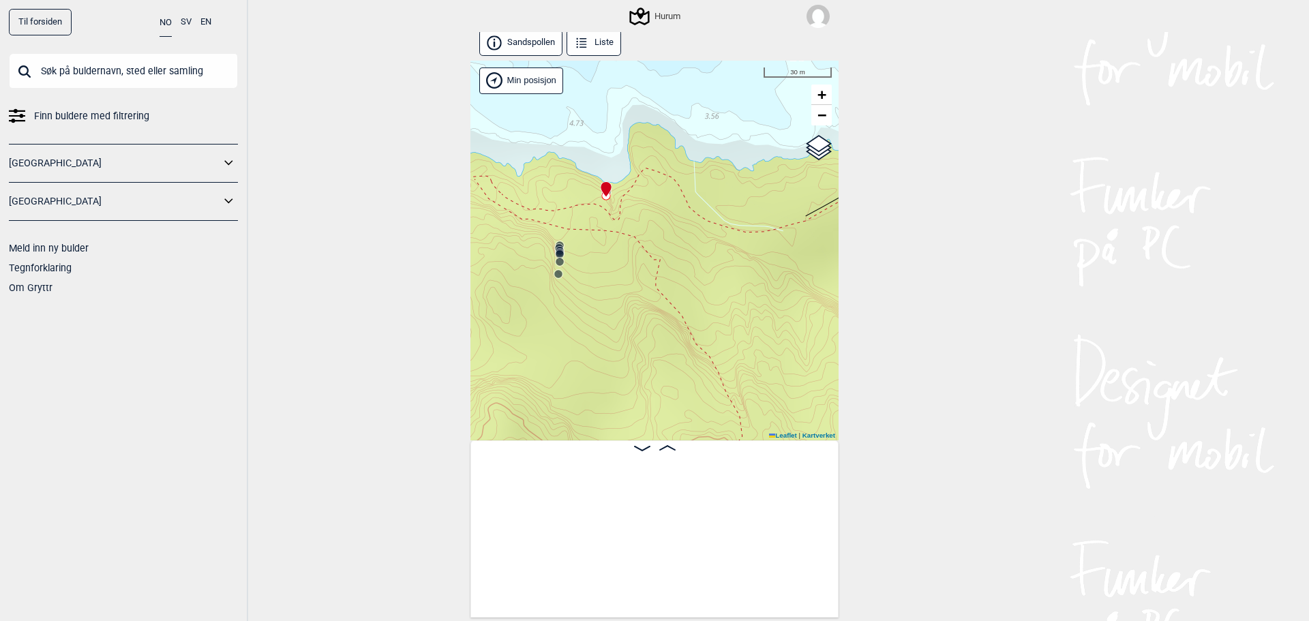
scroll to position [0, 8213]
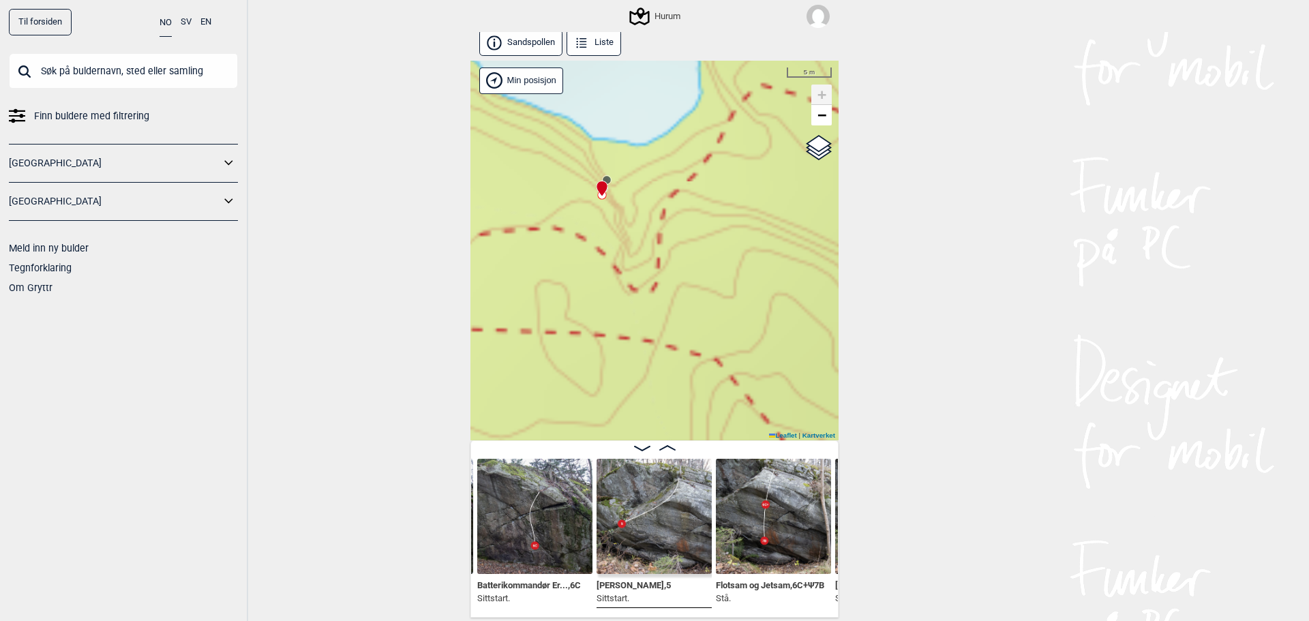
click at [605, 176] on icon at bounding box center [606, 180] width 11 height 11
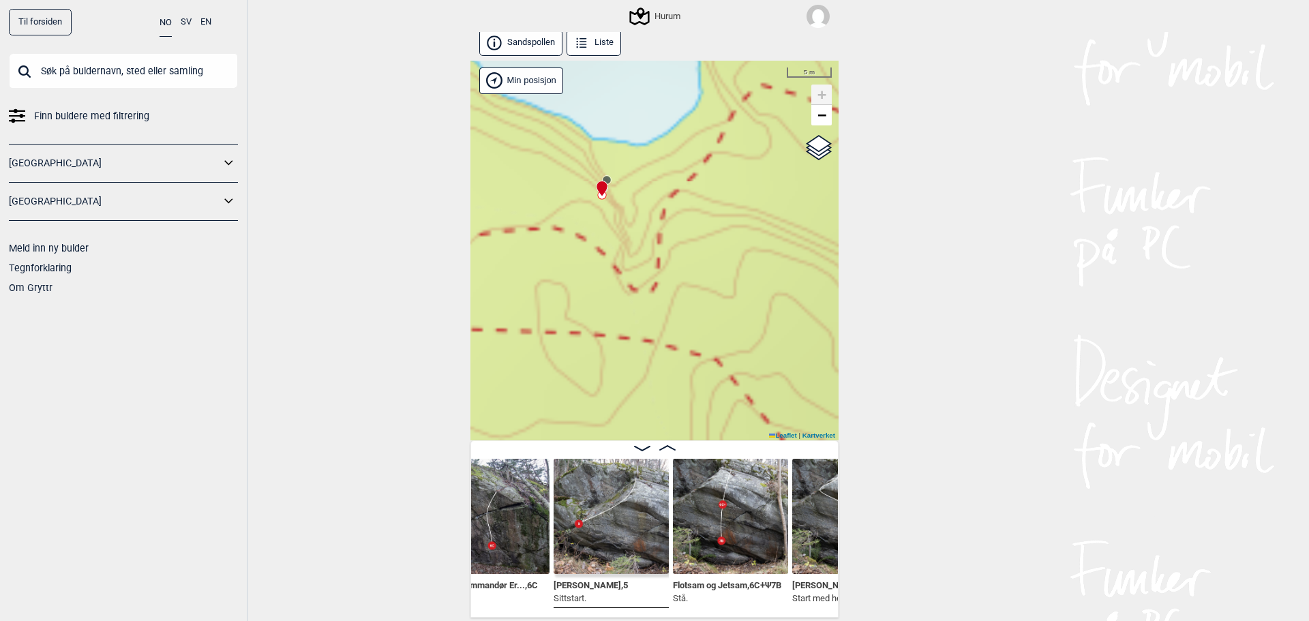
scroll to position [0, 8362]
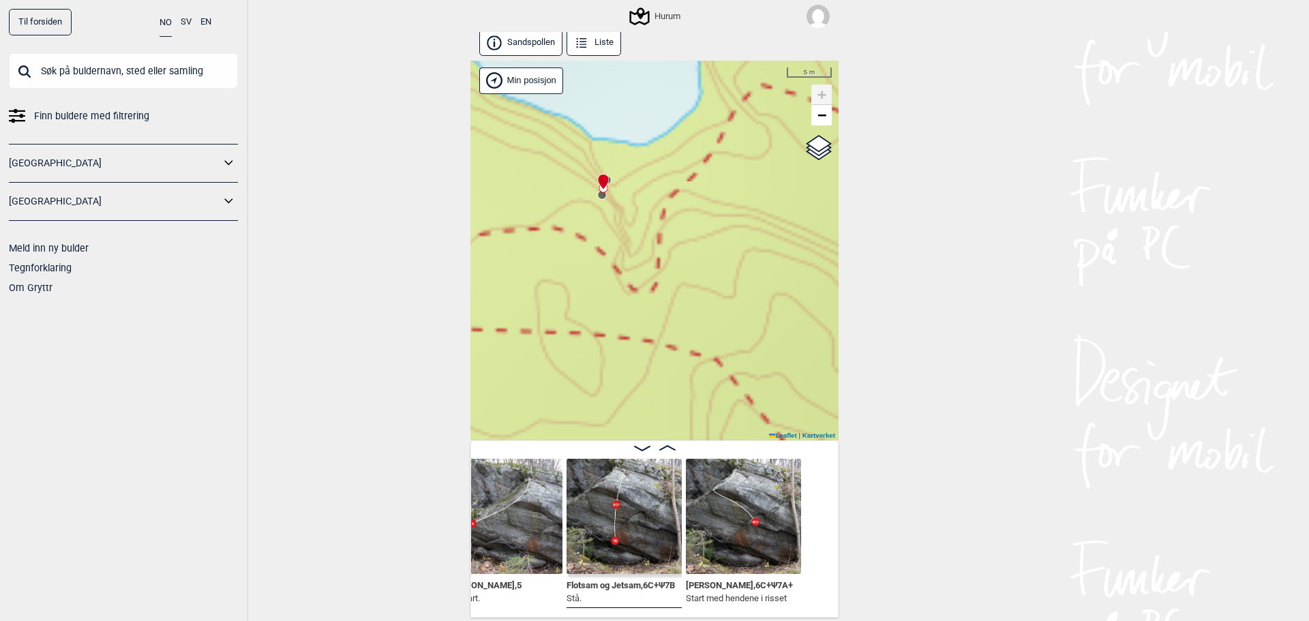
click at [766, 518] on img at bounding box center [743, 516] width 115 height 115
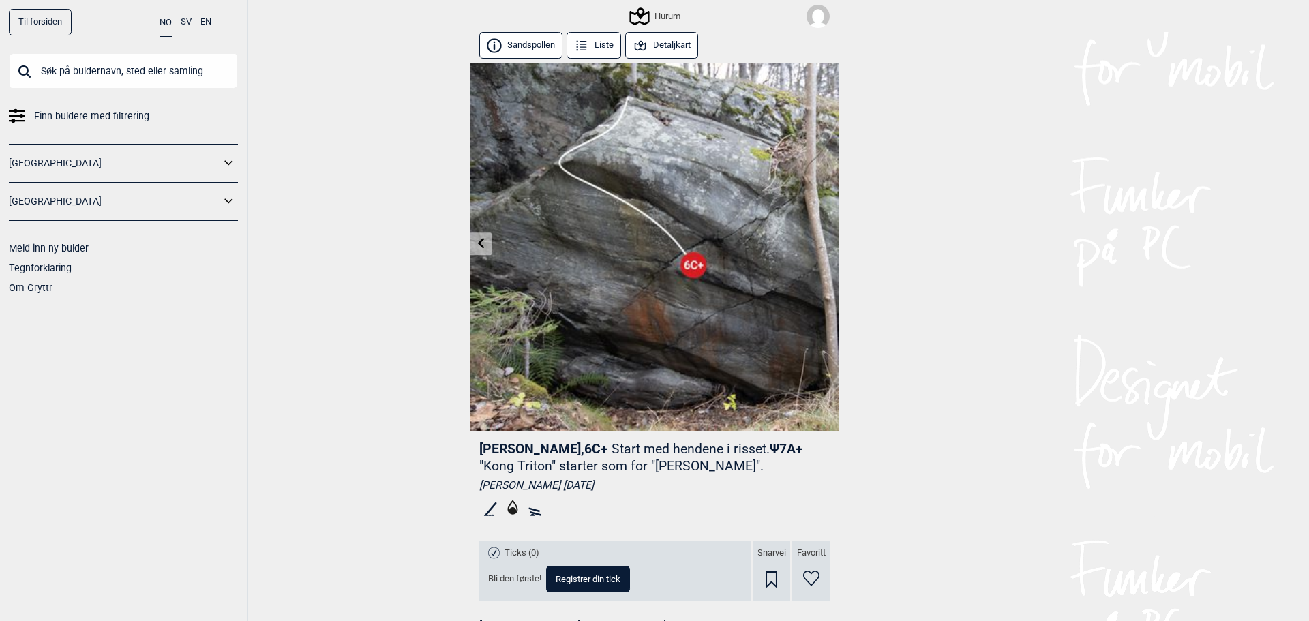
click at [478, 245] on icon at bounding box center [481, 243] width 7 height 11
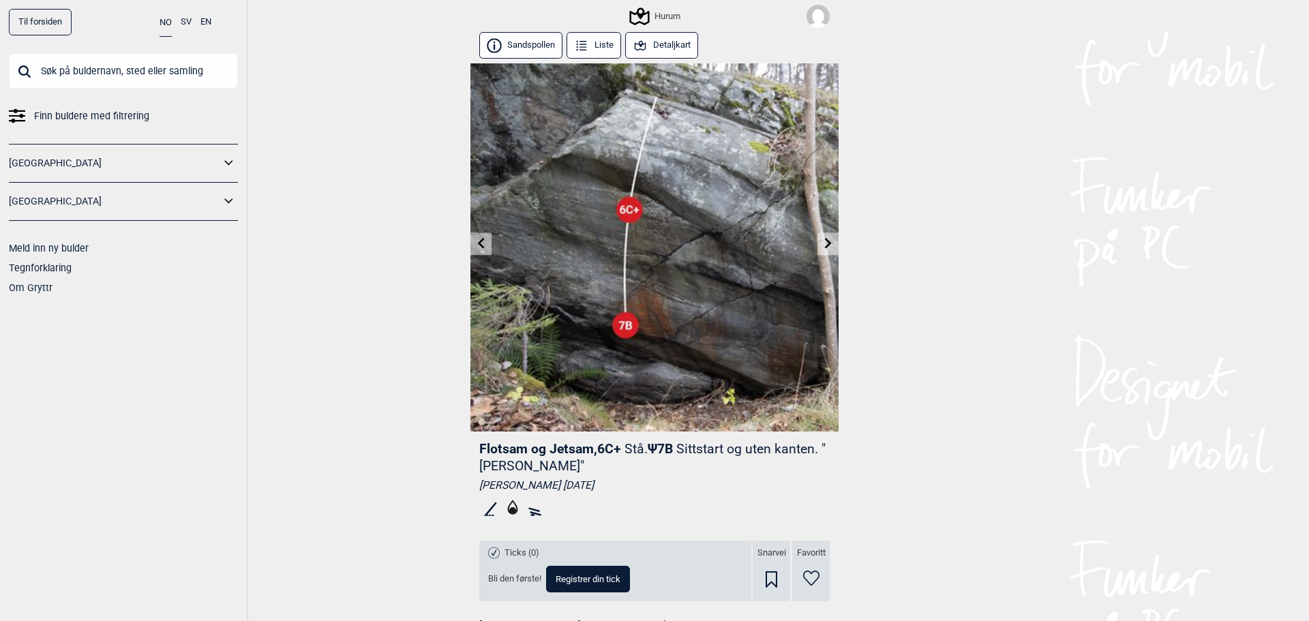
click at [474, 249] on link at bounding box center [480, 243] width 21 height 22
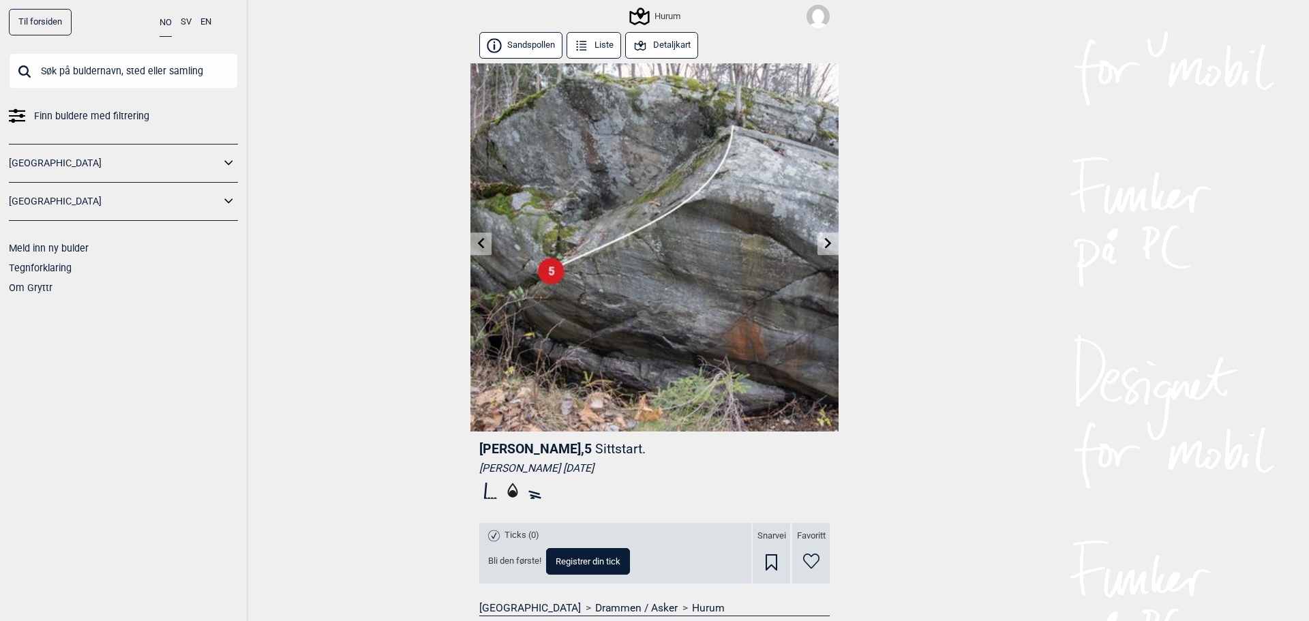
click at [474, 250] on link at bounding box center [480, 243] width 21 height 22
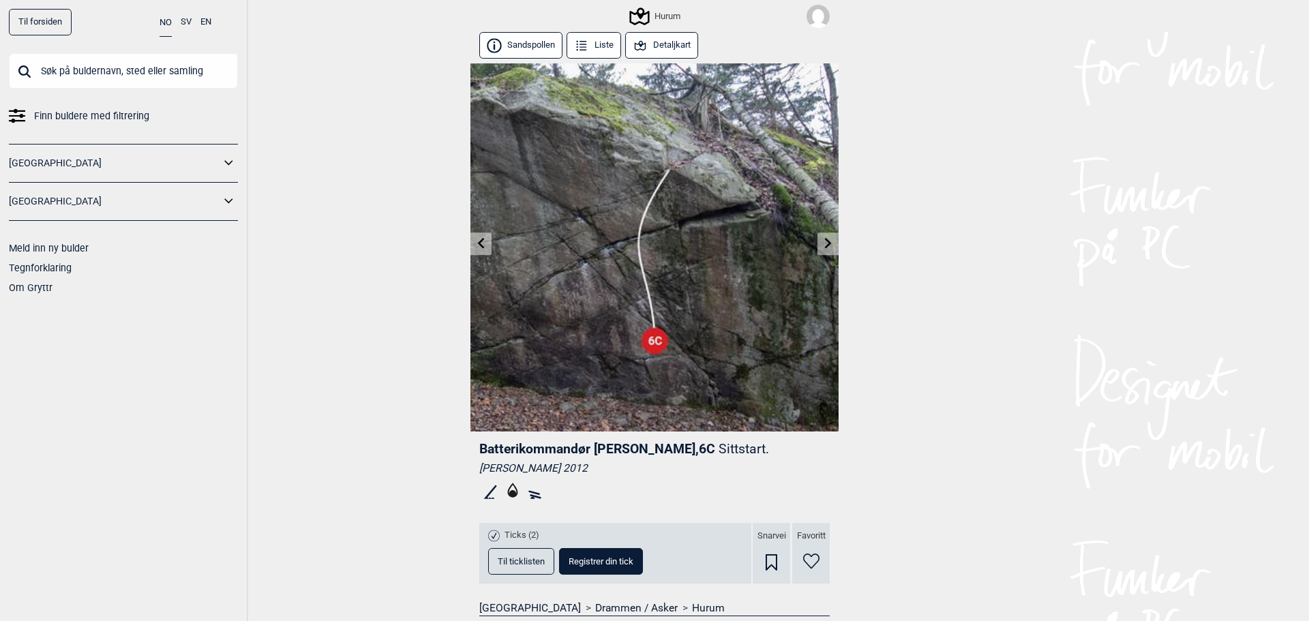
click at [474, 250] on link at bounding box center [480, 243] width 21 height 22
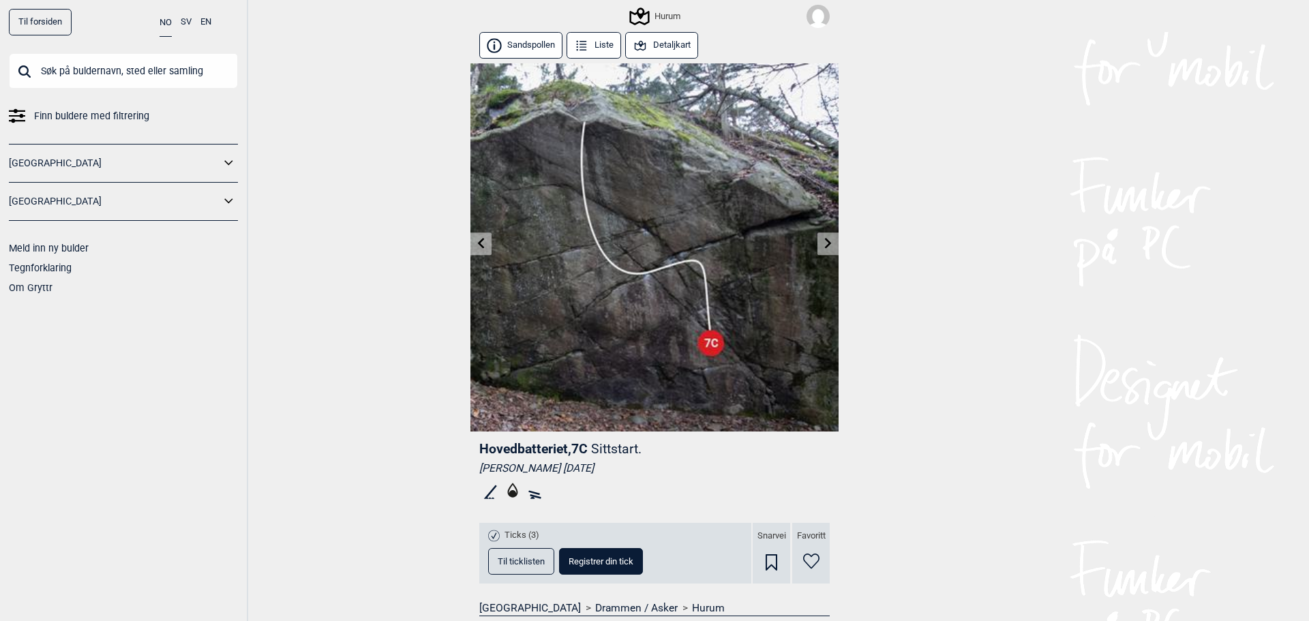
click at [472, 250] on link at bounding box center [480, 243] width 21 height 22
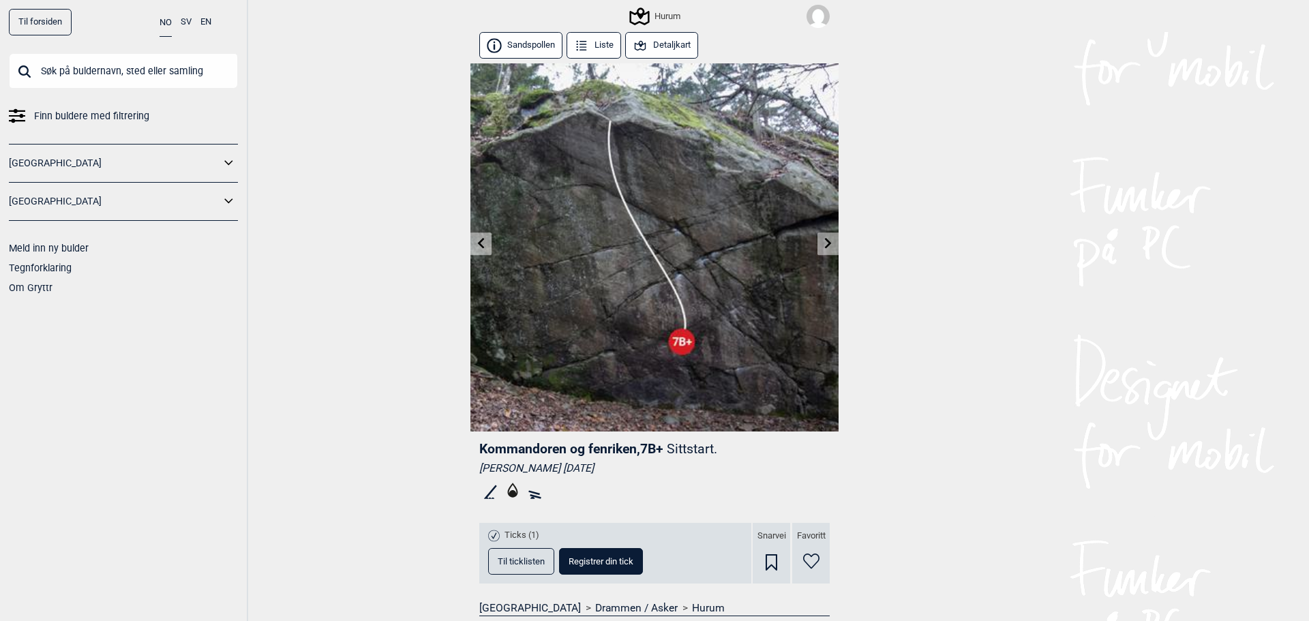
click at [825, 248] on icon at bounding box center [828, 243] width 7 height 11
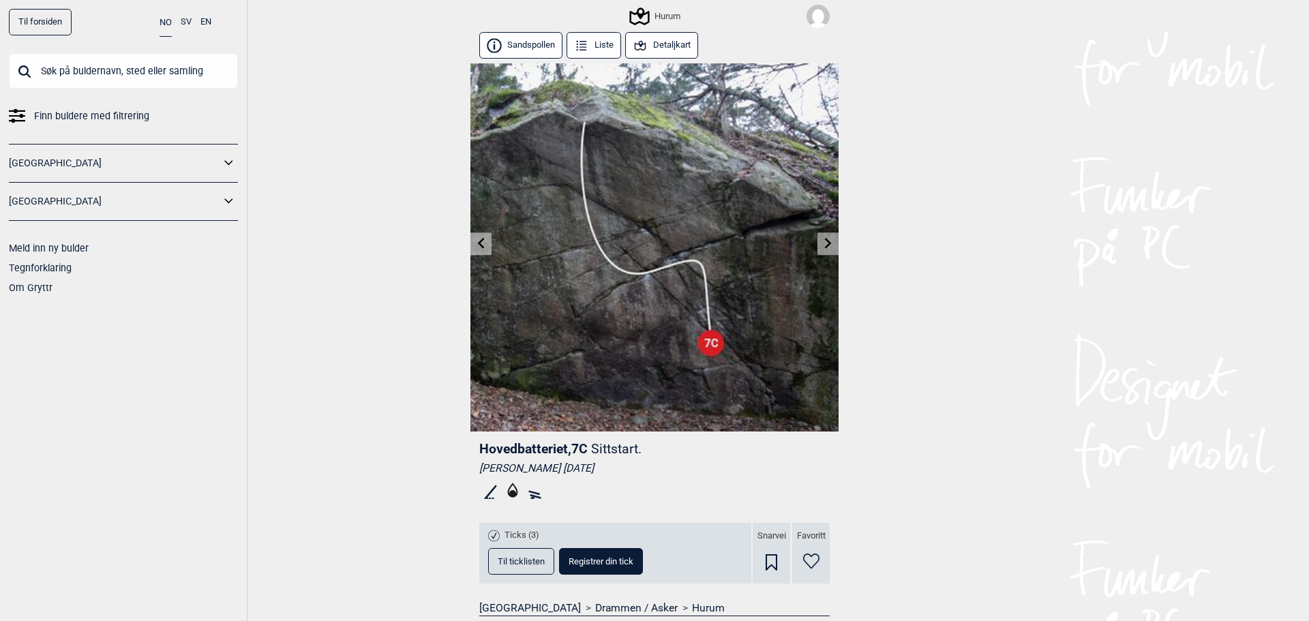
click at [479, 242] on icon at bounding box center [481, 243] width 11 height 11
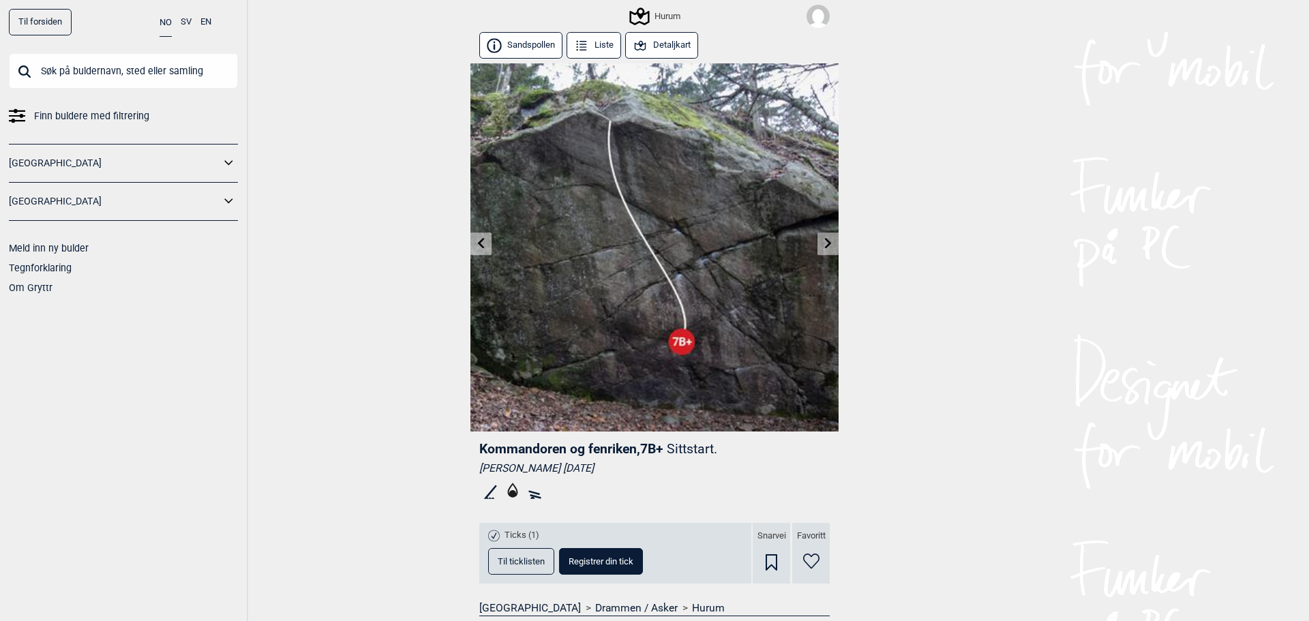
click at [809, 244] on img at bounding box center [654, 247] width 368 height 368
click at [830, 245] on link at bounding box center [827, 243] width 21 height 22
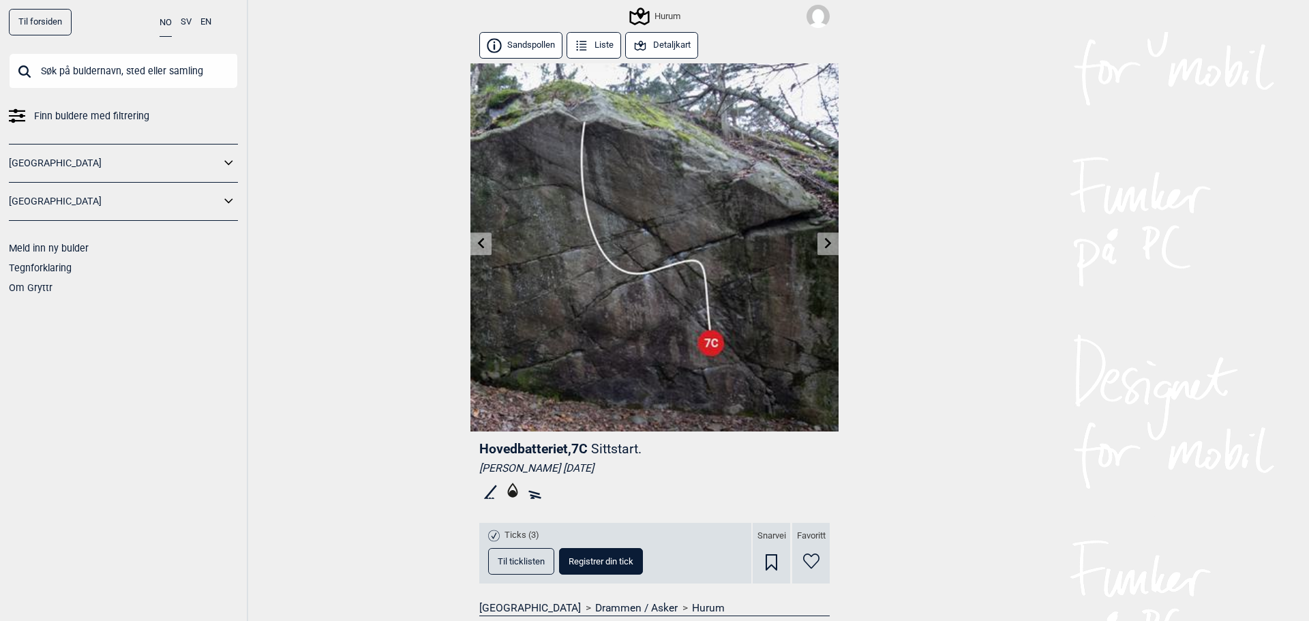
click at [481, 245] on icon at bounding box center [481, 243] width 11 height 11
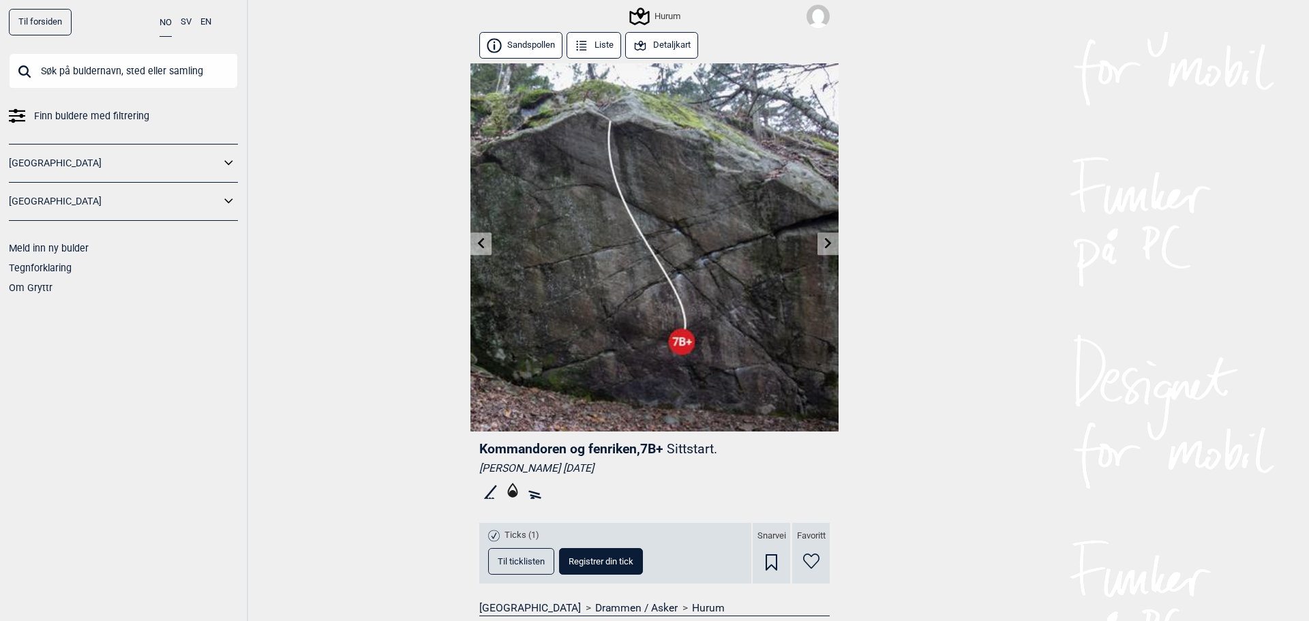
click at [478, 245] on icon at bounding box center [481, 243] width 11 height 11
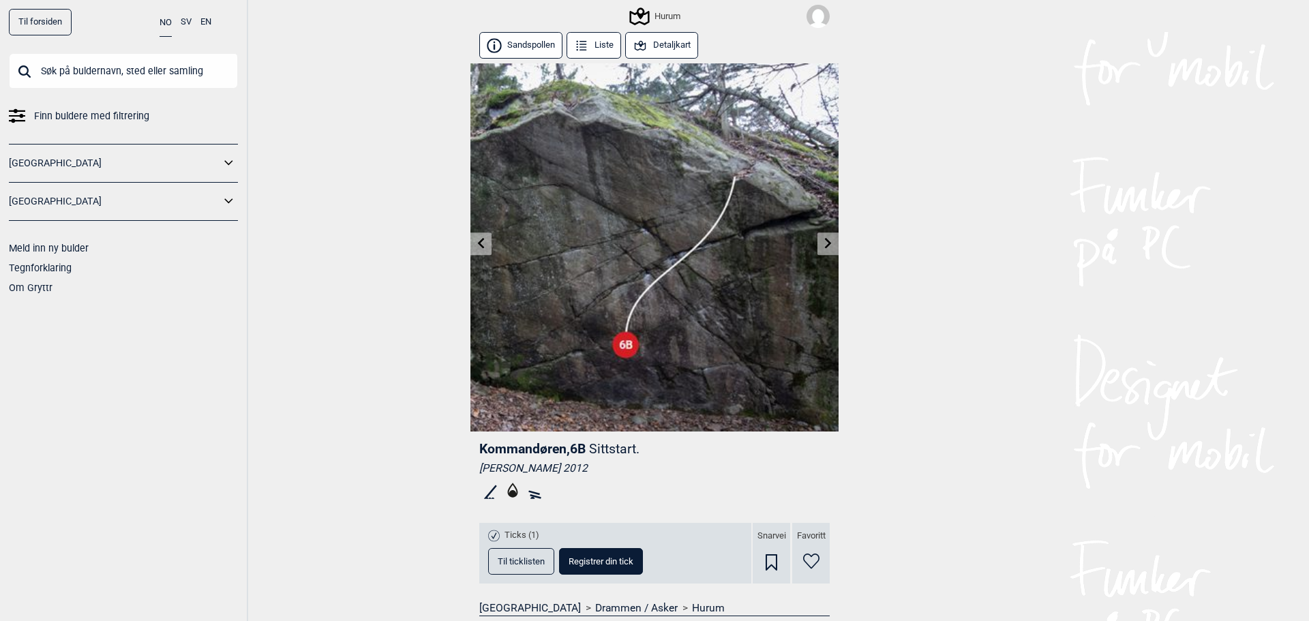
click at [478, 245] on icon at bounding box center [481, 243] width 11 height 11
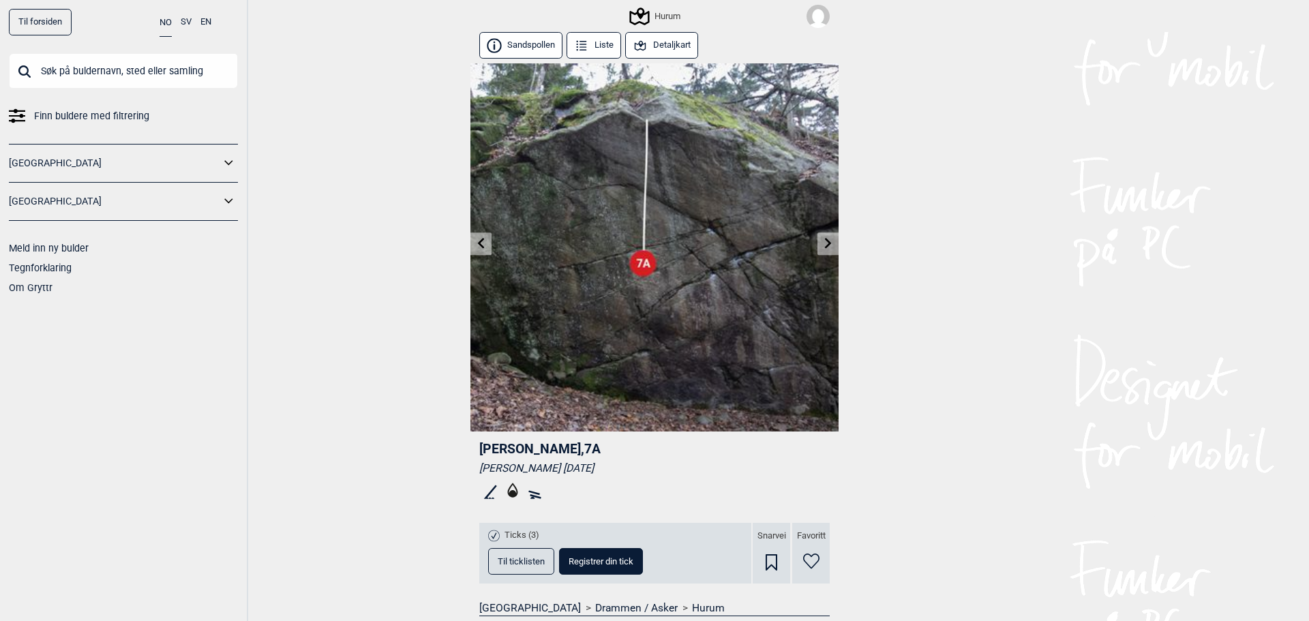
click at [478, 245] on icon at bounding box center [481, 243] width 11 height 11
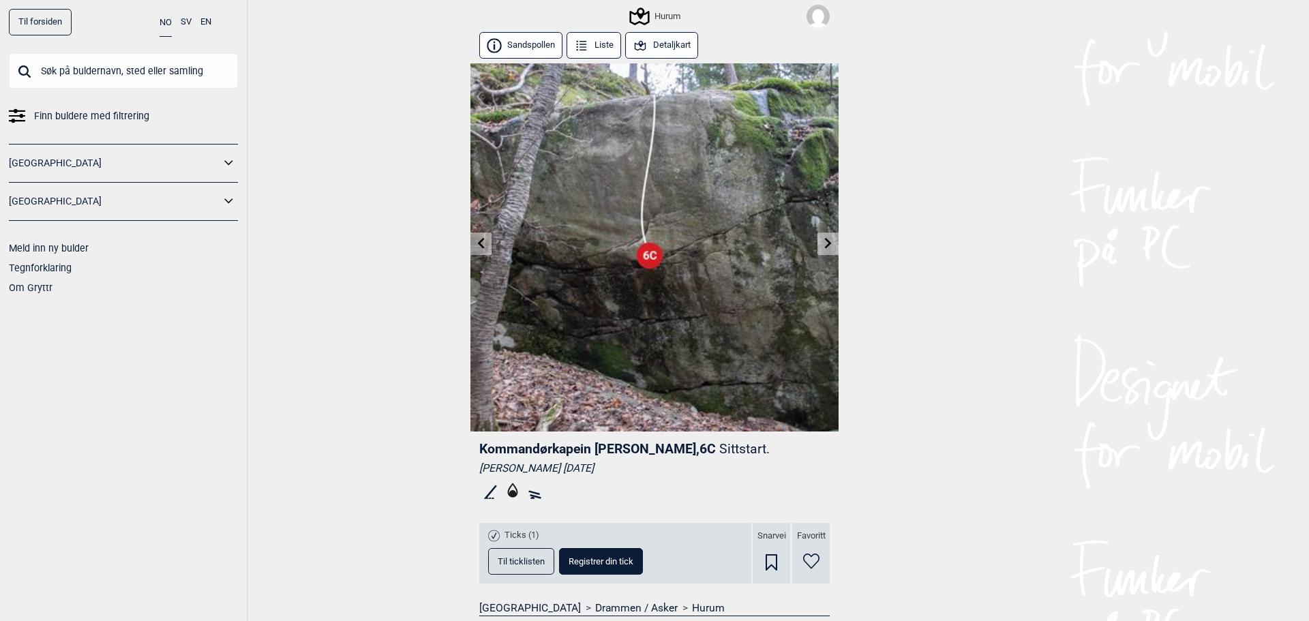
click at [817, 243] on link at bounding box center [827, 243] width 21 height 22
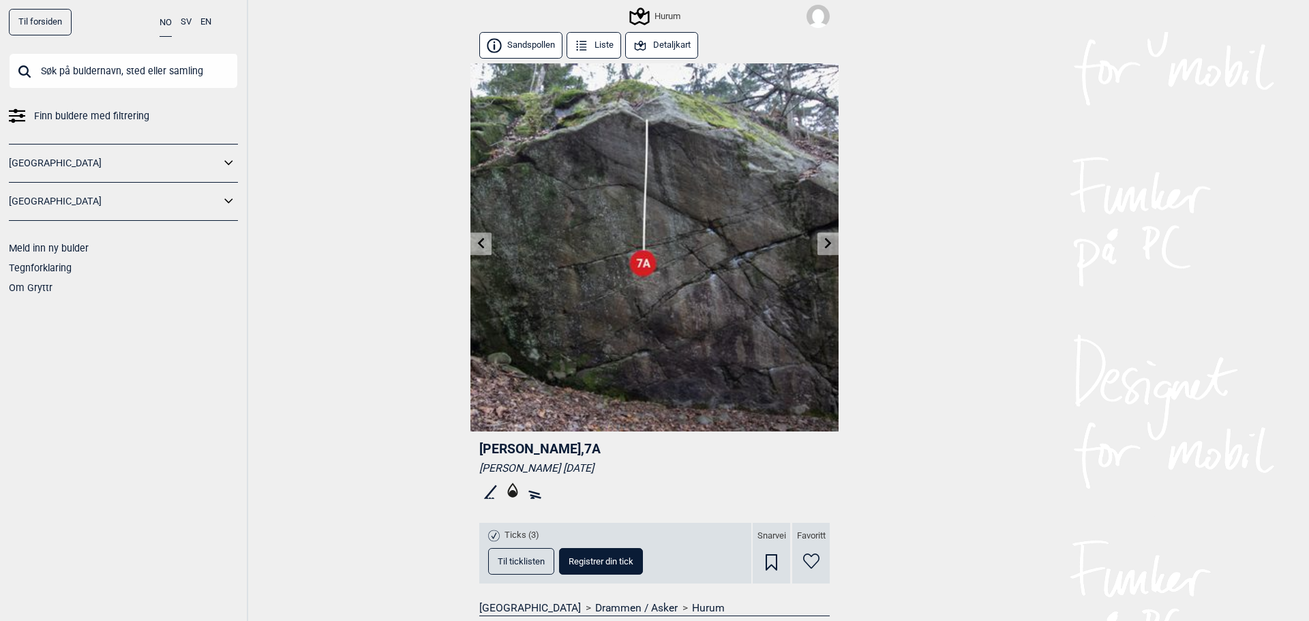
click at [470, 241] on link at bounding box center [480, 243] width 21 height 22
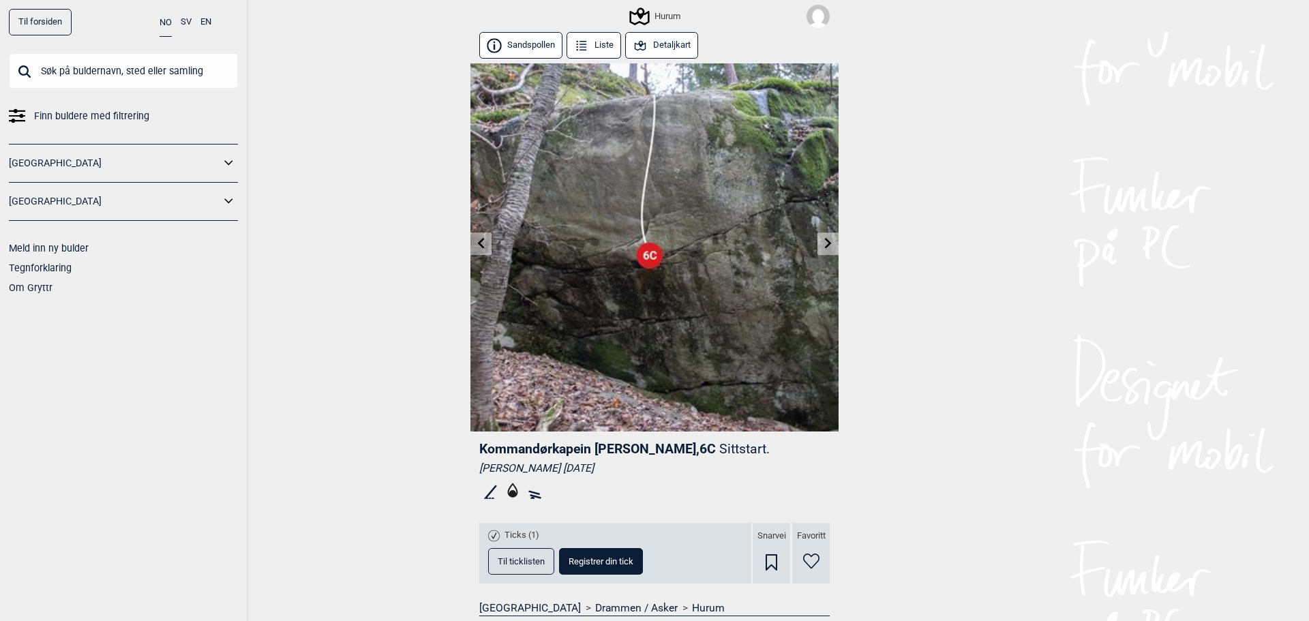
click at [476, 240] on icon at bounding box center [481, 243] width 11 height 11
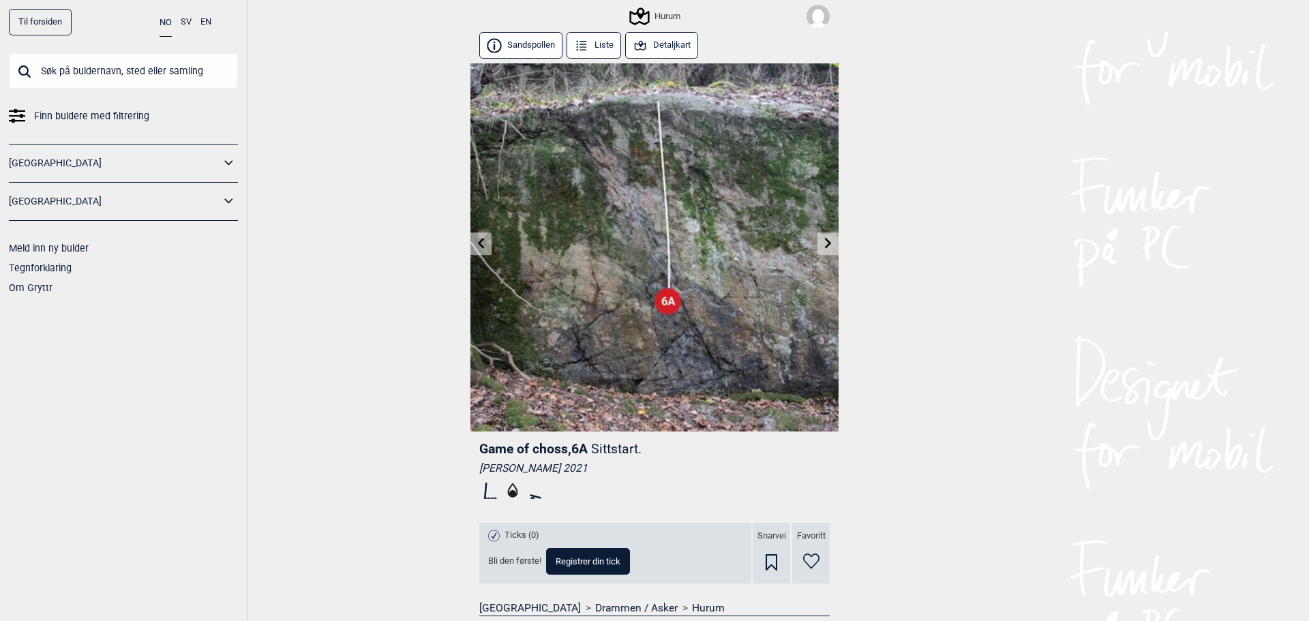
click at [823, 243] on icon at bounding box center [828, 243] width 11 height 11
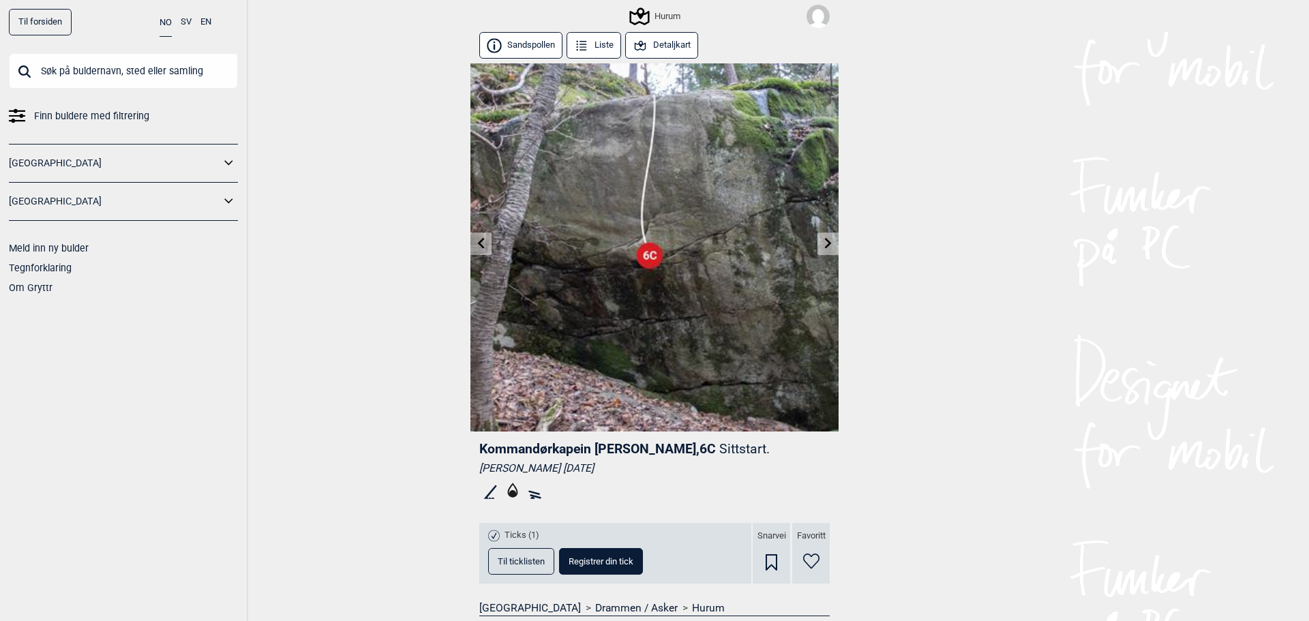
click at [823, 248] on icon at bounding box center [828, 243] width 11 height 11
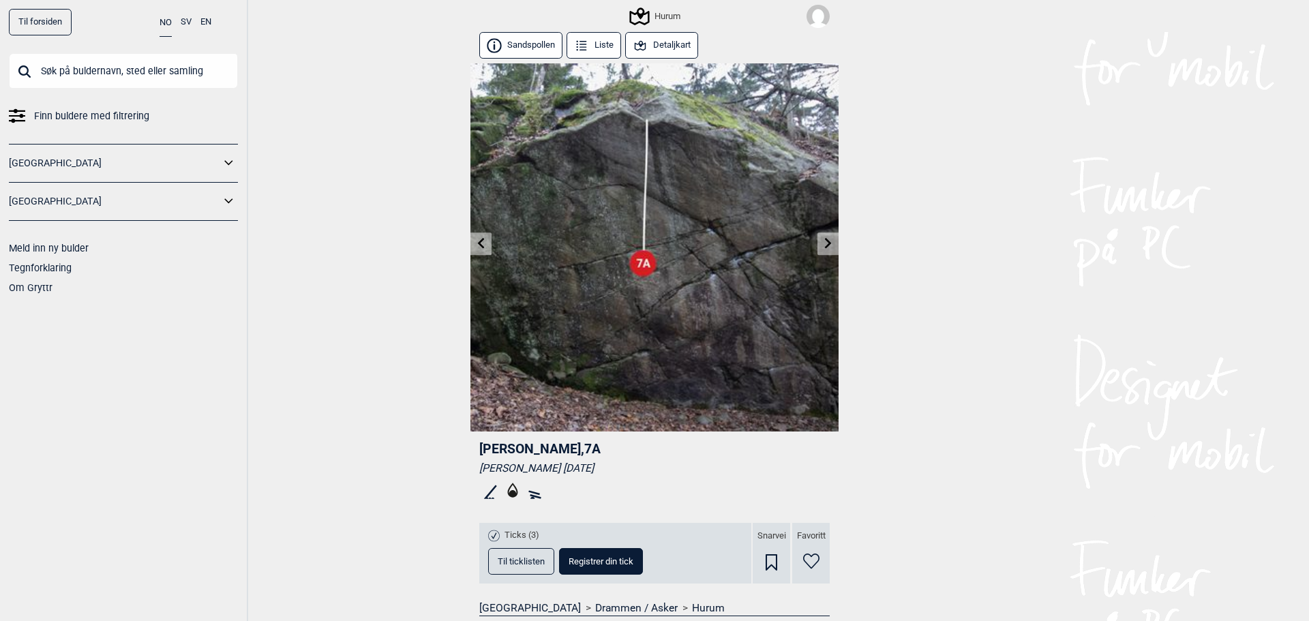
click at [823, 248] on icon at bounding box center [828, 243] width 11 height 11
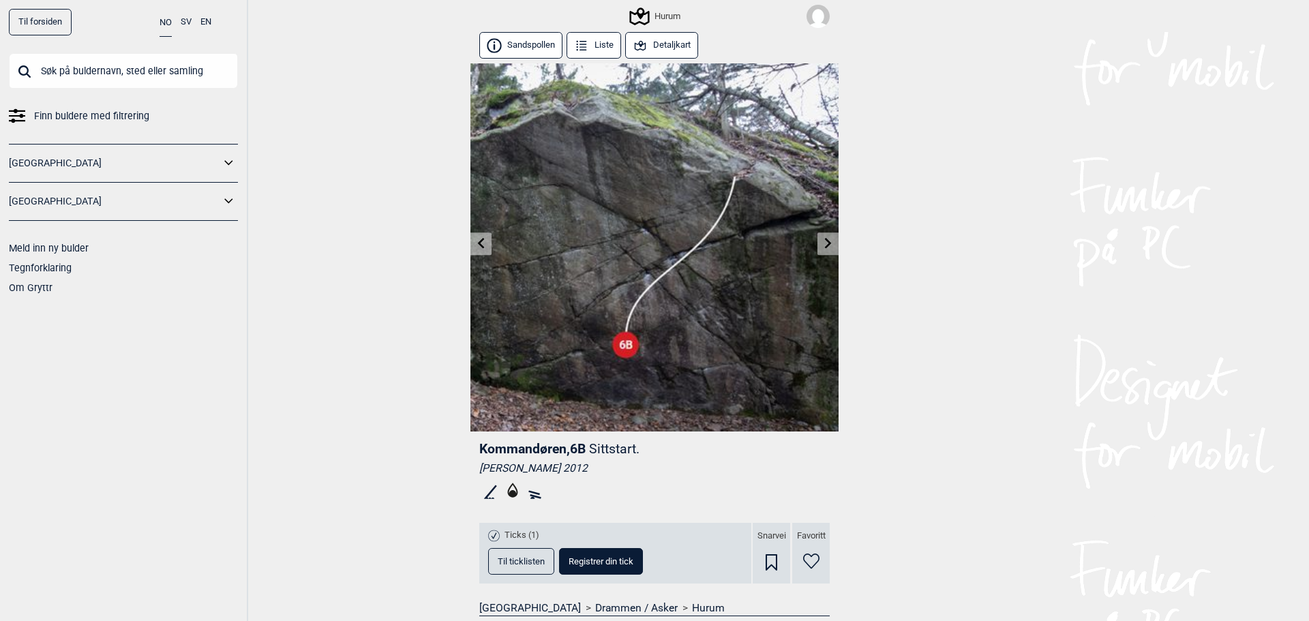
click at [823, 248] on icon at bounding box center [828, 243] width 11 height 11
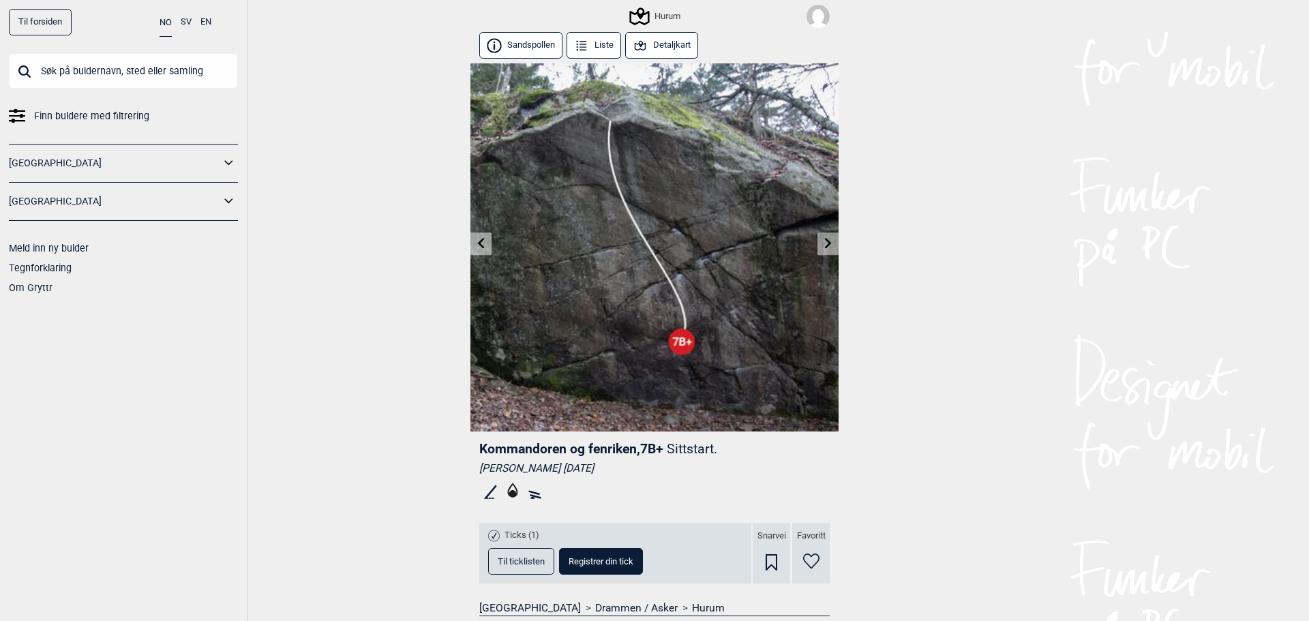
click at [823, 248] on icon at bounding box center [828, 243] width 11 height 11
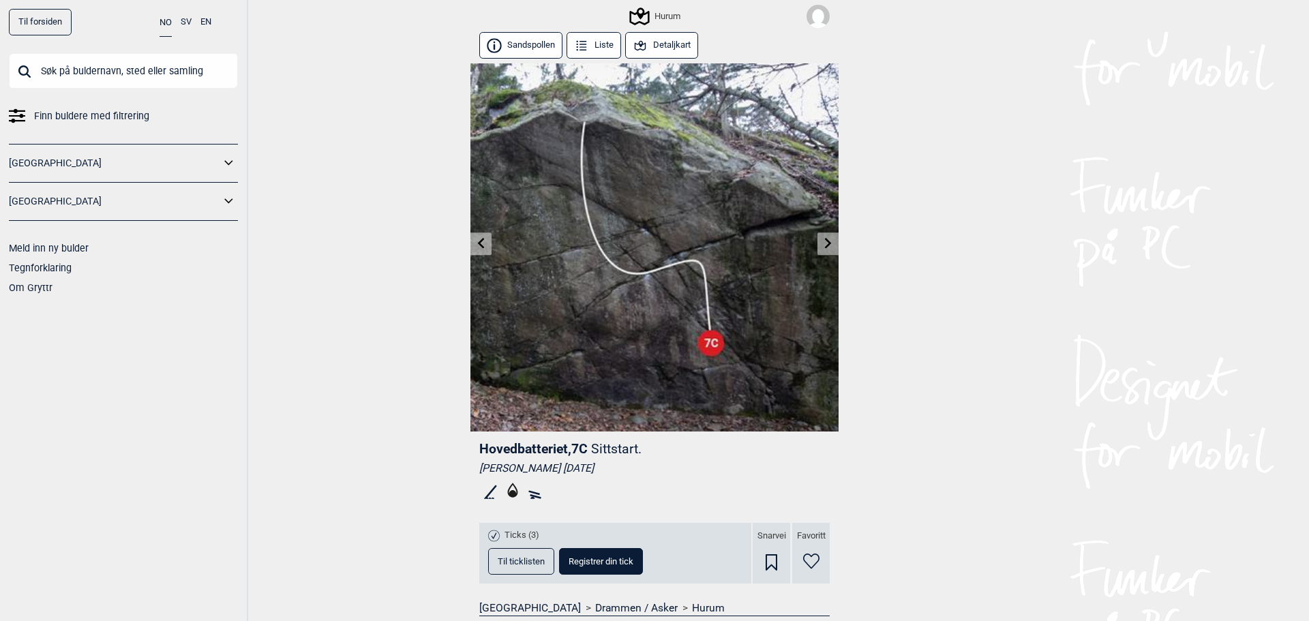
click at [481, 242] on icon at bounding box center [481, 243] width 11 height 11
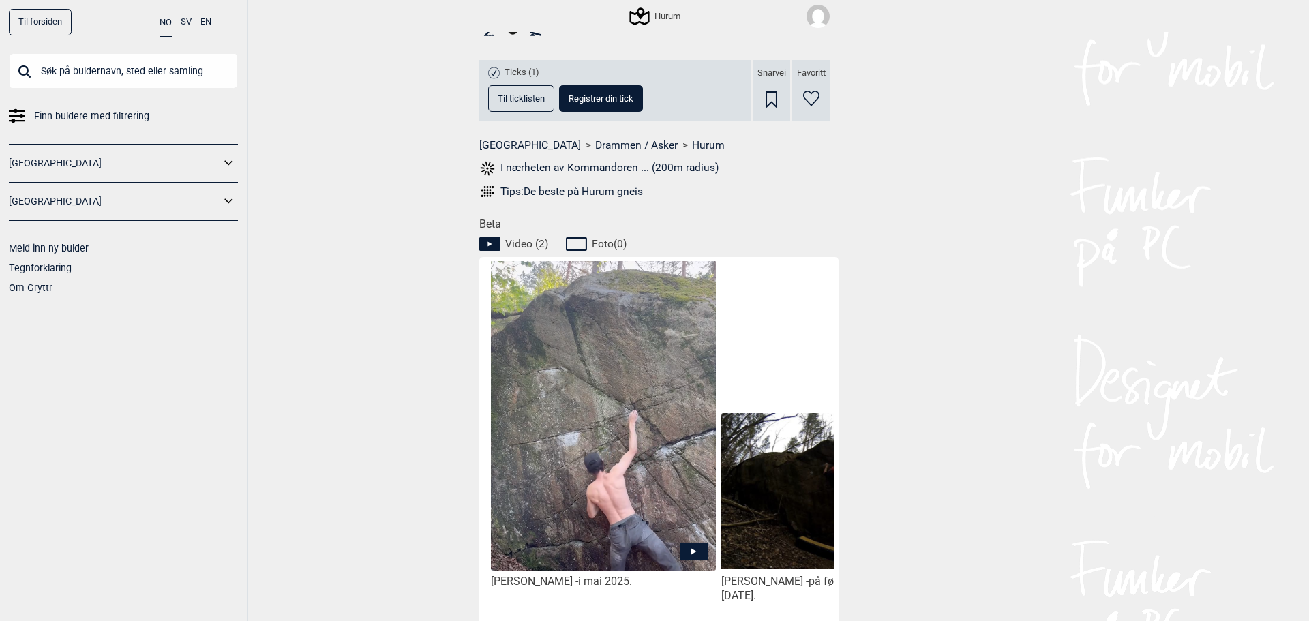
scroll to position [500, 0]
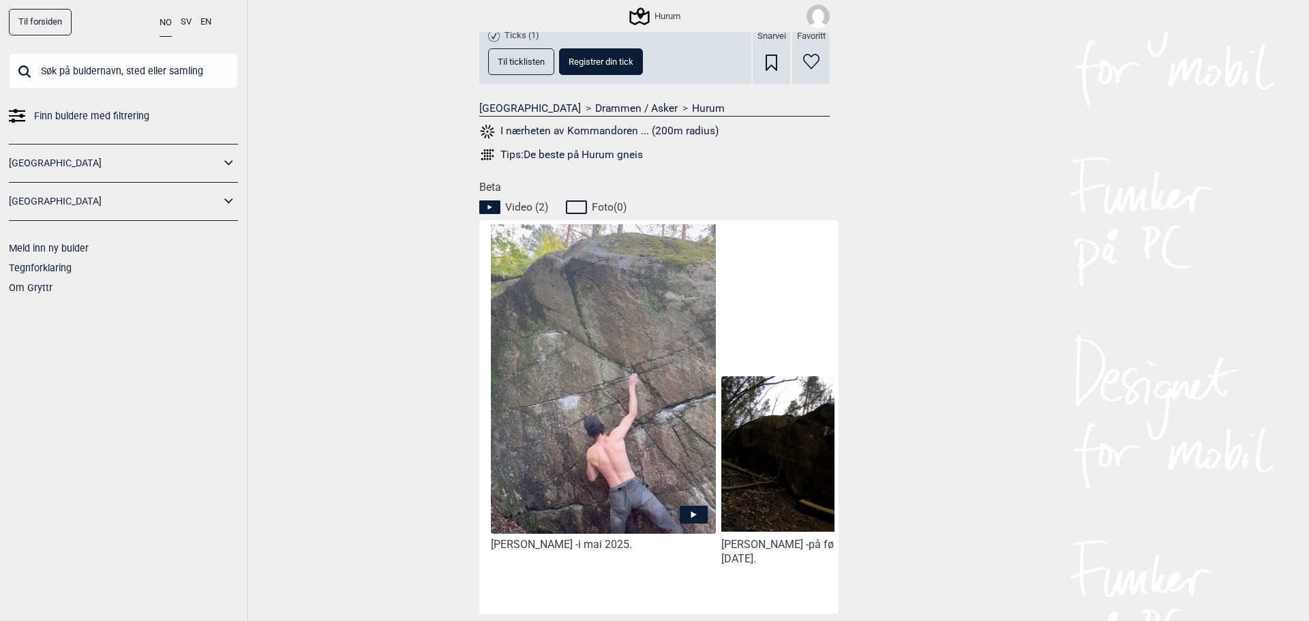
click at [624, 507] on img at bounding box center [603, 415] width 225 height 383
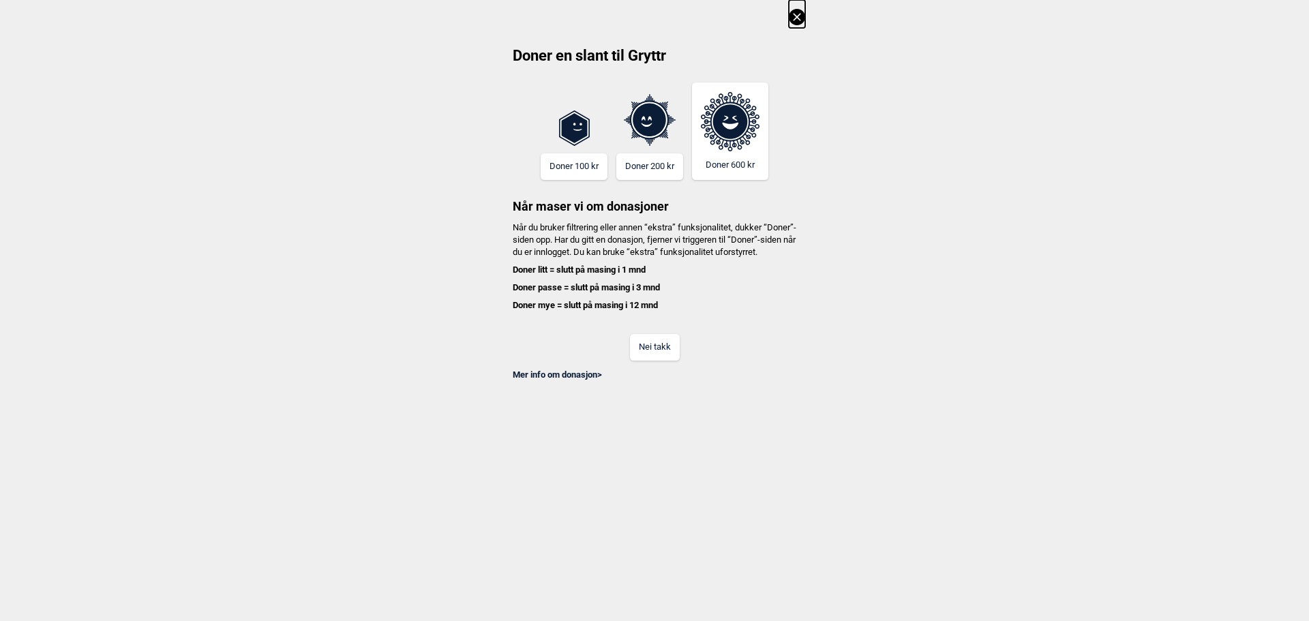
click at [664, 361] on button "Nei takk" at bounding box center [655, 347] width 50 height 27
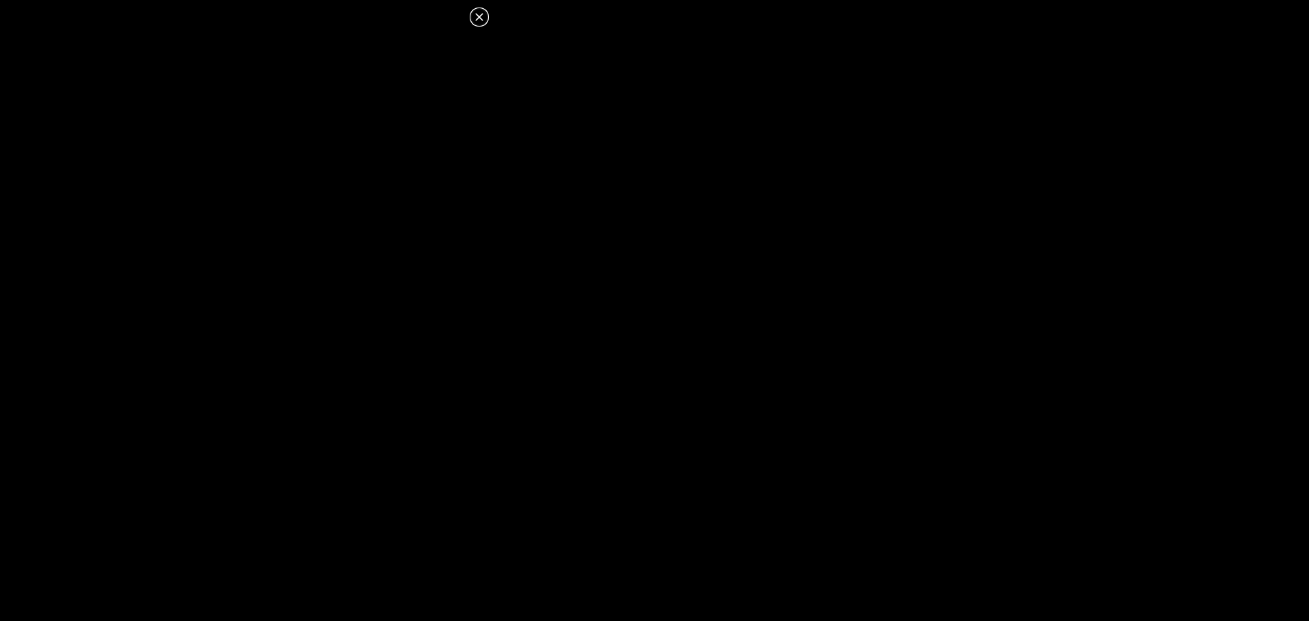
click at [482, 14] on icon at bounding box center [478, 16] width 7 height 7
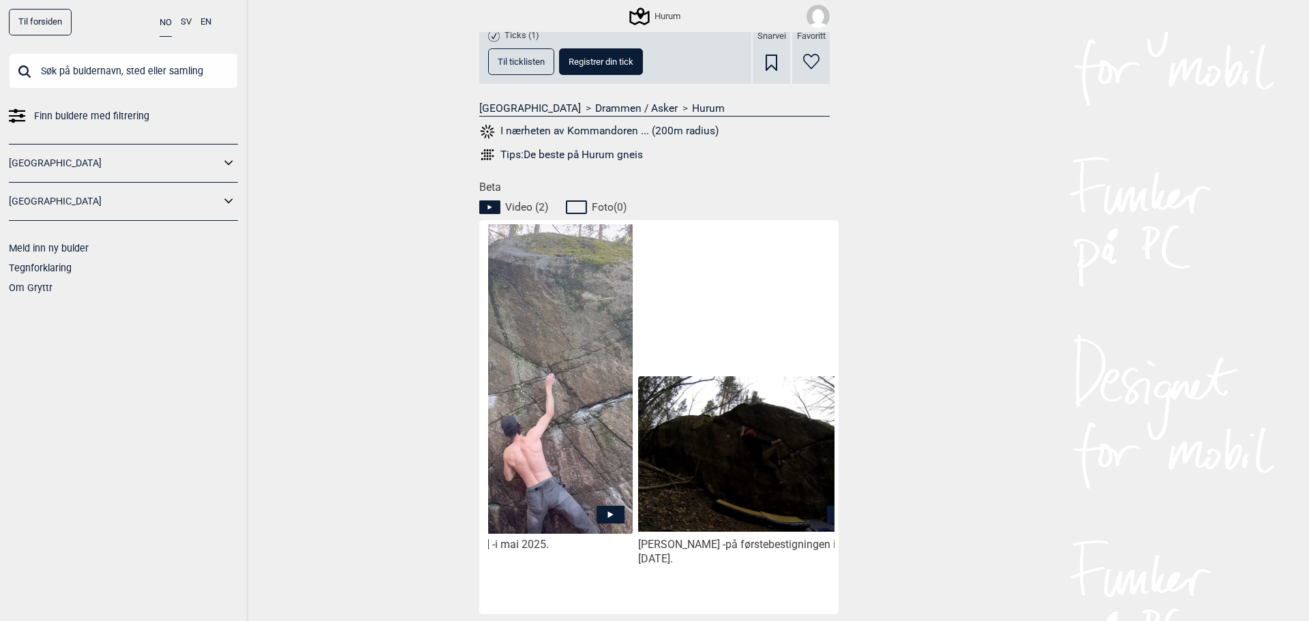
scroll to position [0, 115]
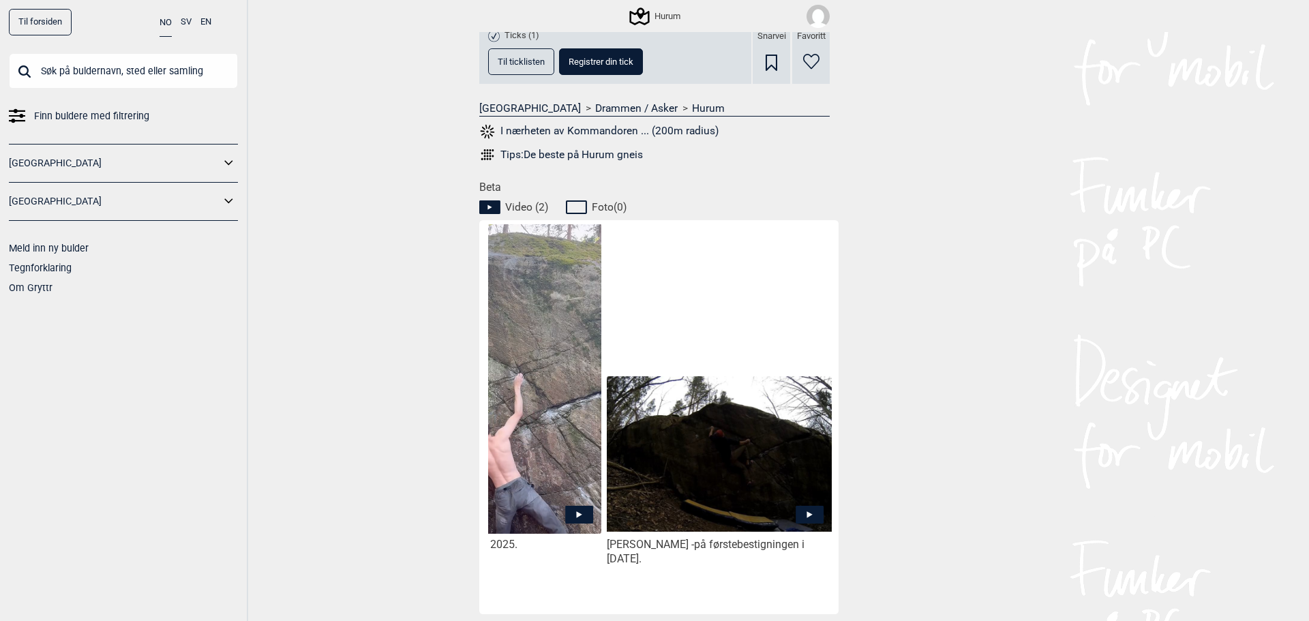
click at [714, 469] on img at bounding box center [719, 454] width 225 height 156
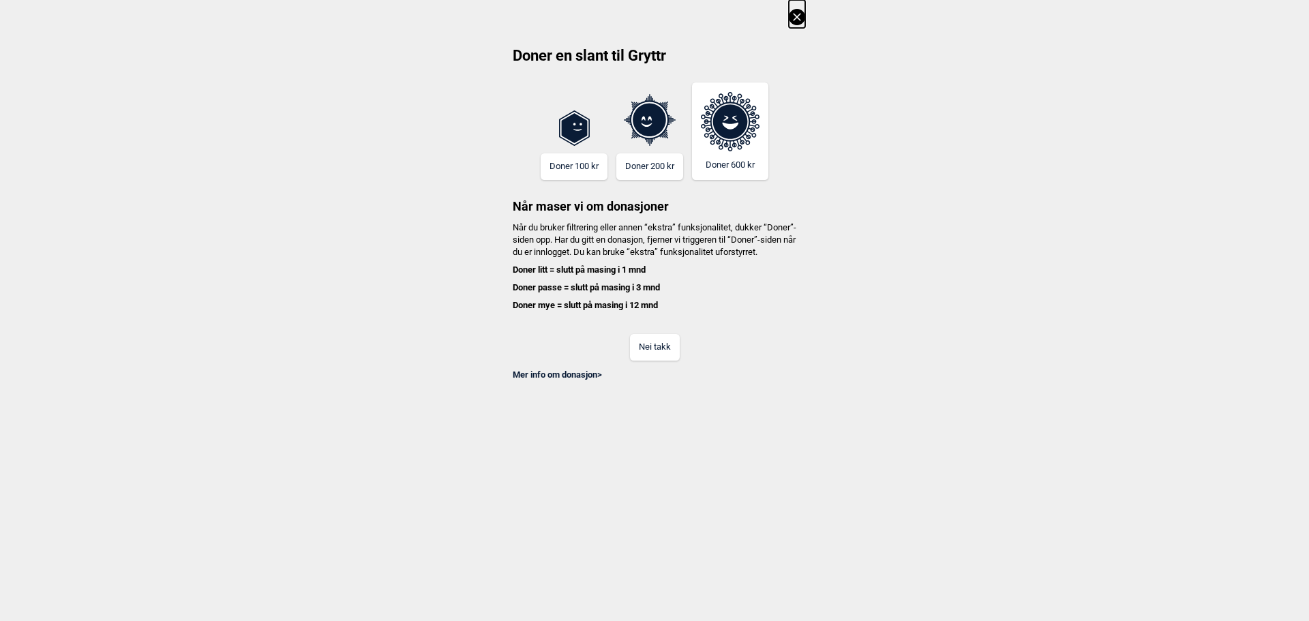
click at [664, 356] on button "Nei takk" at bounding box center [655, 347] width 50 height 27
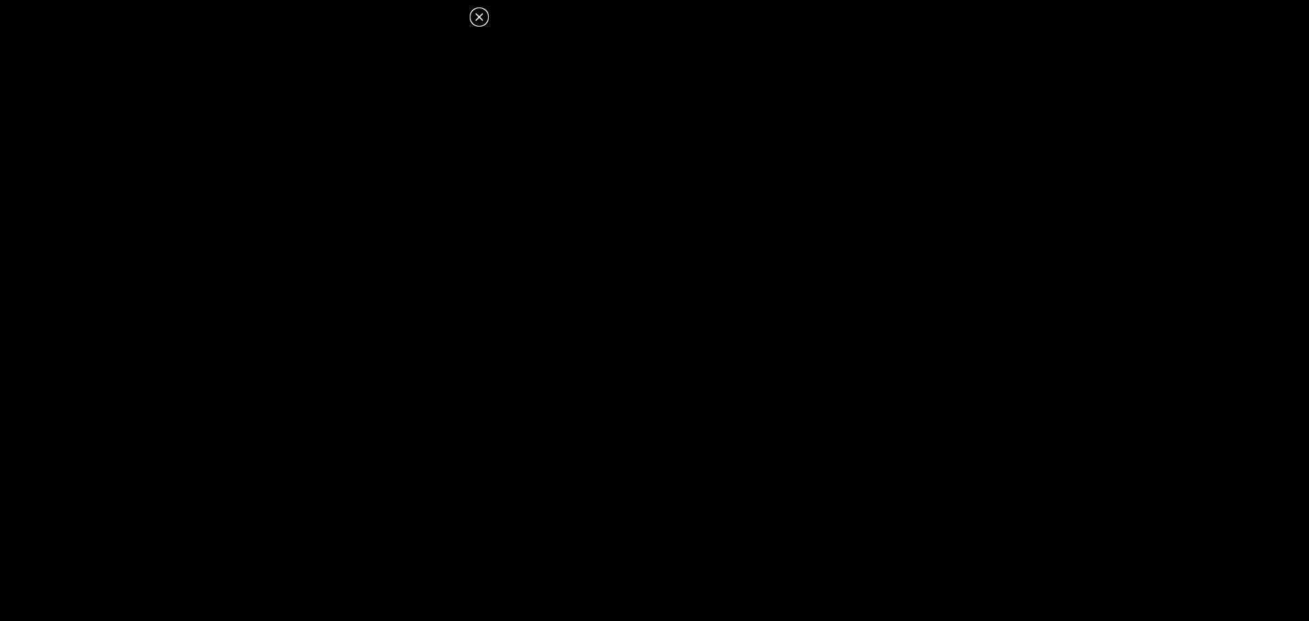
click at [477, 23] on icon at bounding box center [479, 17] width 16 height 16
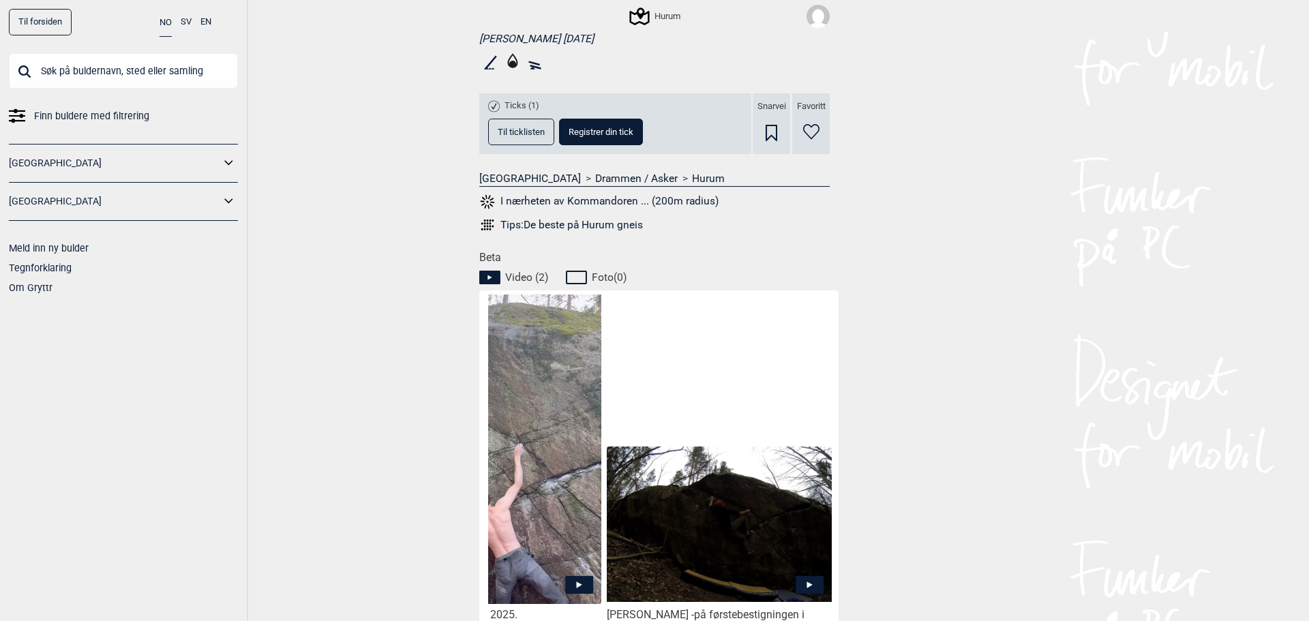
scroll to position [136, 0]
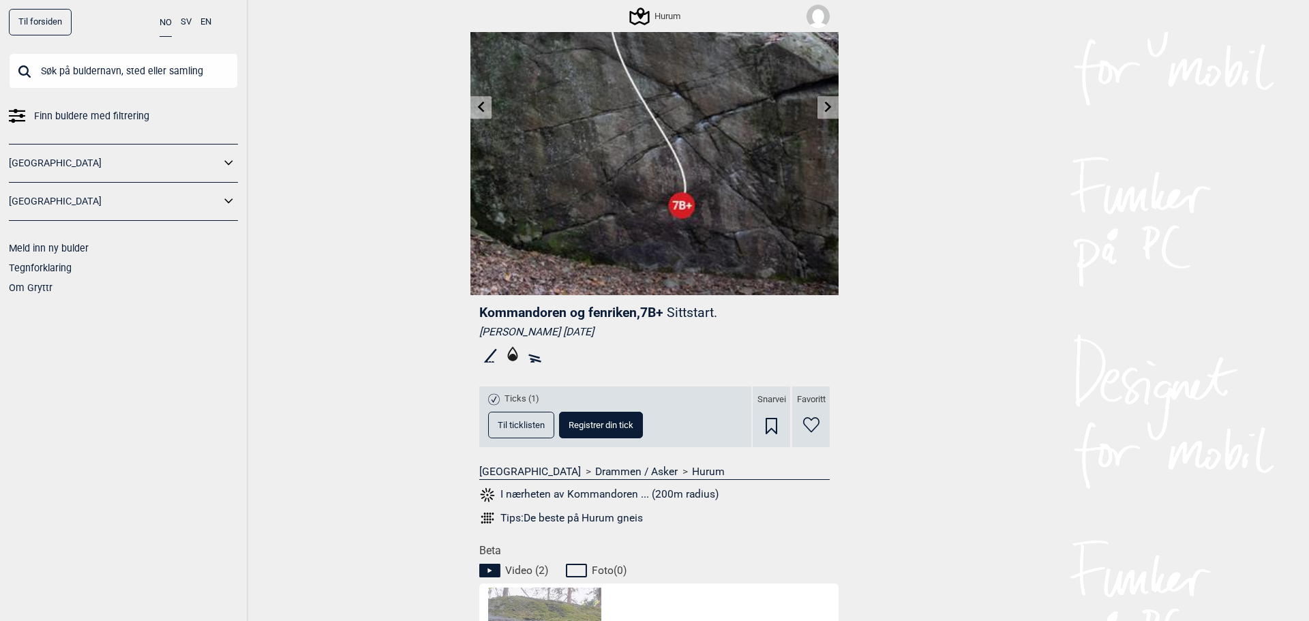
click at [823, 109] on icon at bounding box center [828, 107] width 11 height 11
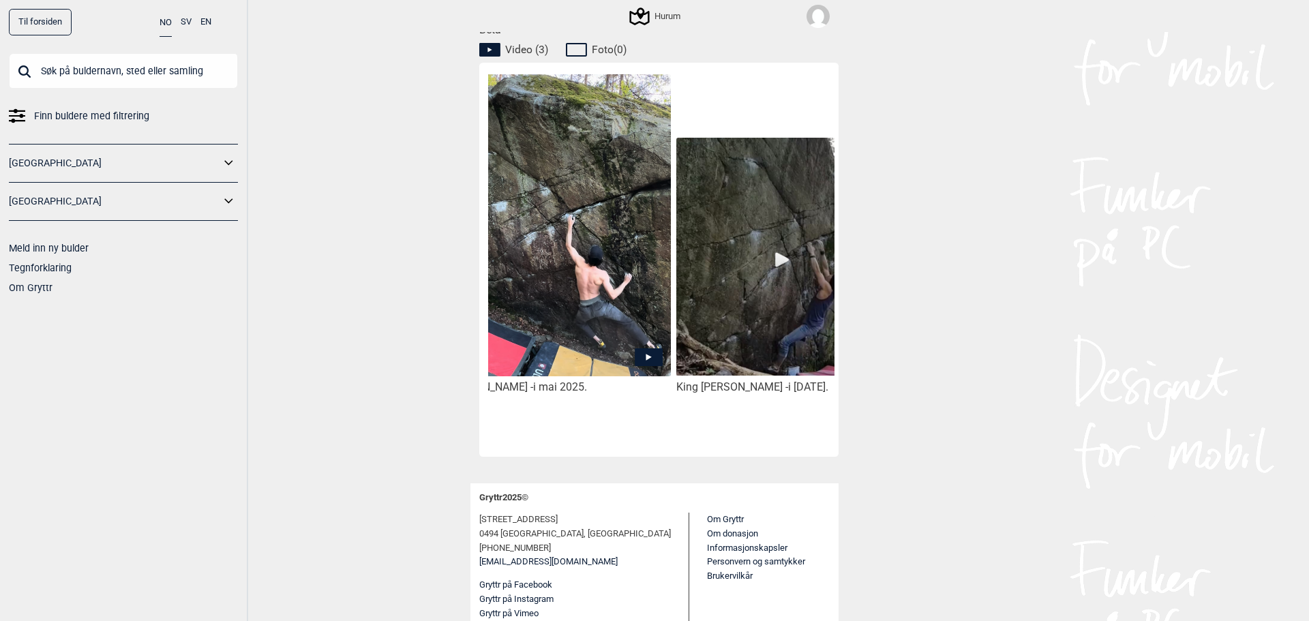
scroll to position [0, 52]
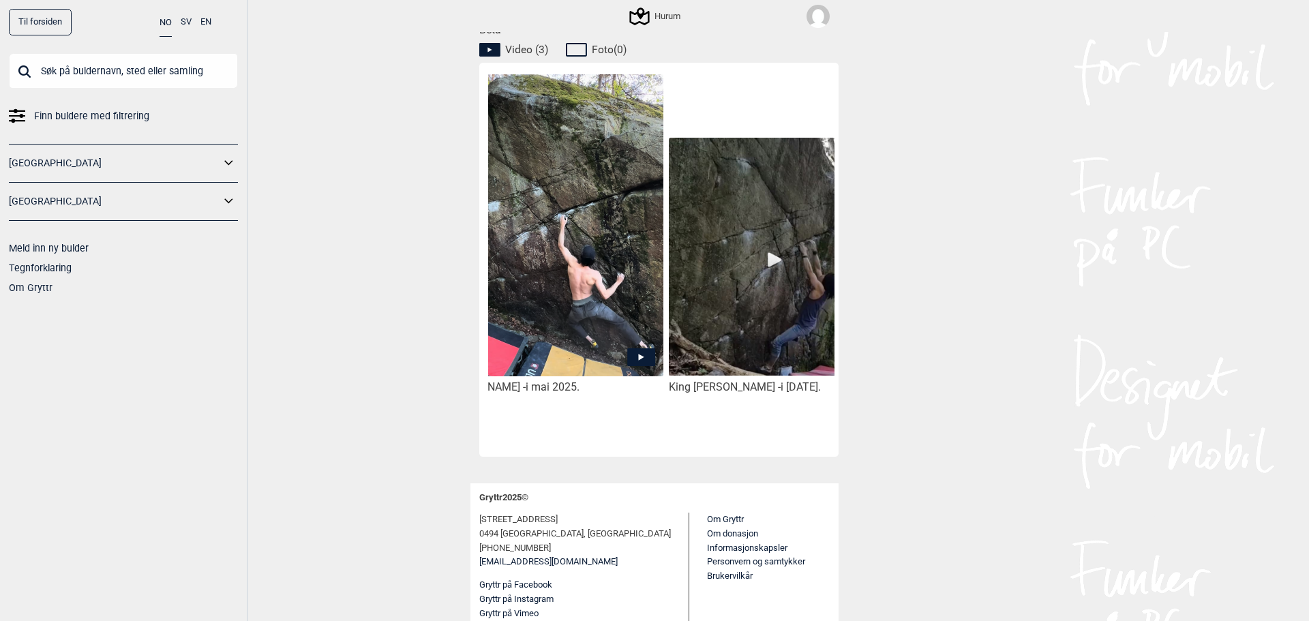
click at [601, 281] on img at bounding box center [550, 225] width 225 height 303
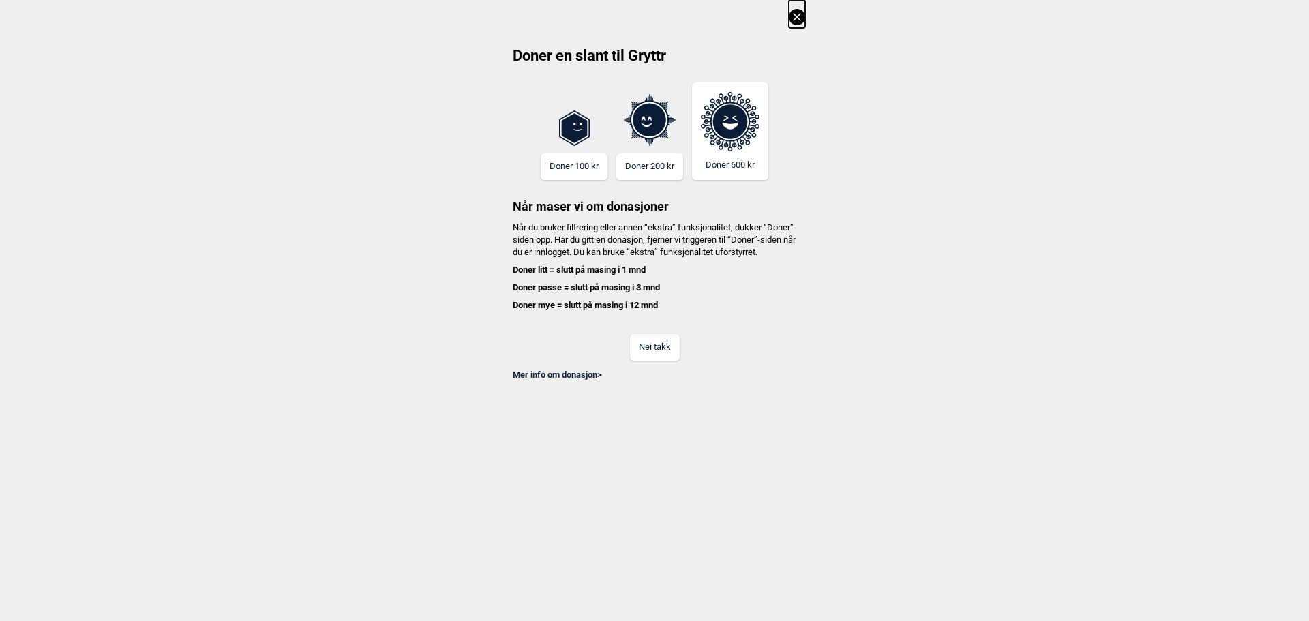
click at [671, 361] on button "Nei takk" at bounding box center [655, 347] width 50 height 27
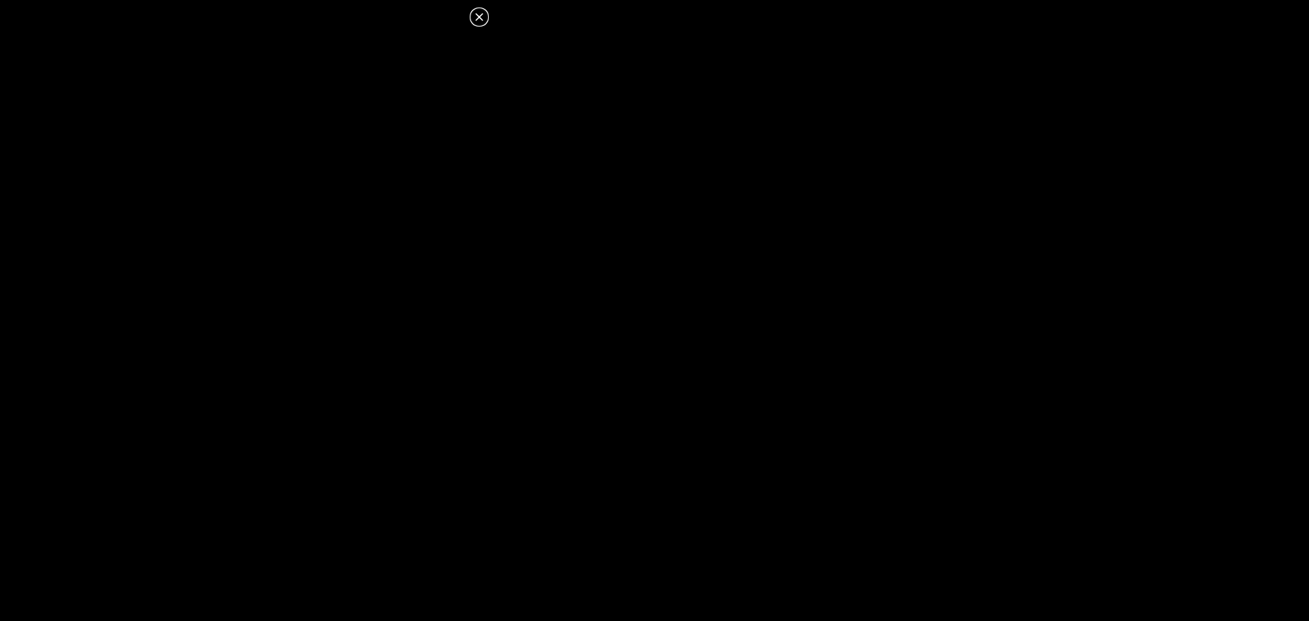
click at [475, 19] on icon at bounding box center [479, 17] width 16 height 16
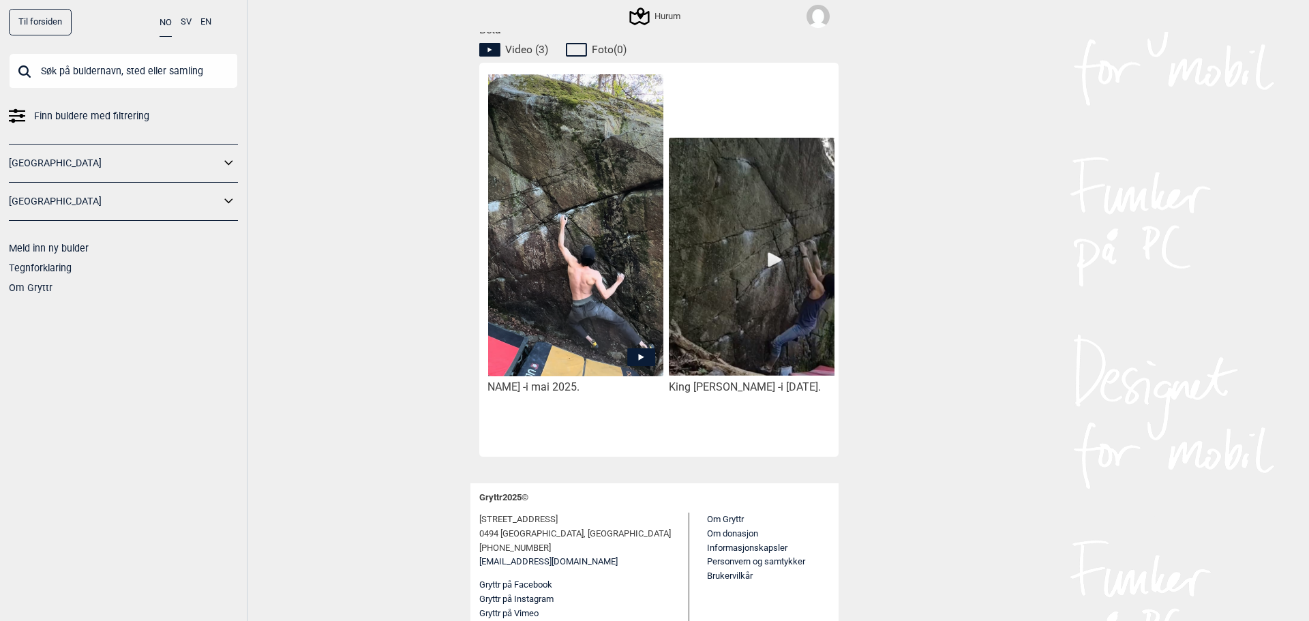
click at [795, 318] on img at bounding box center [781, 257] width 225 height 239
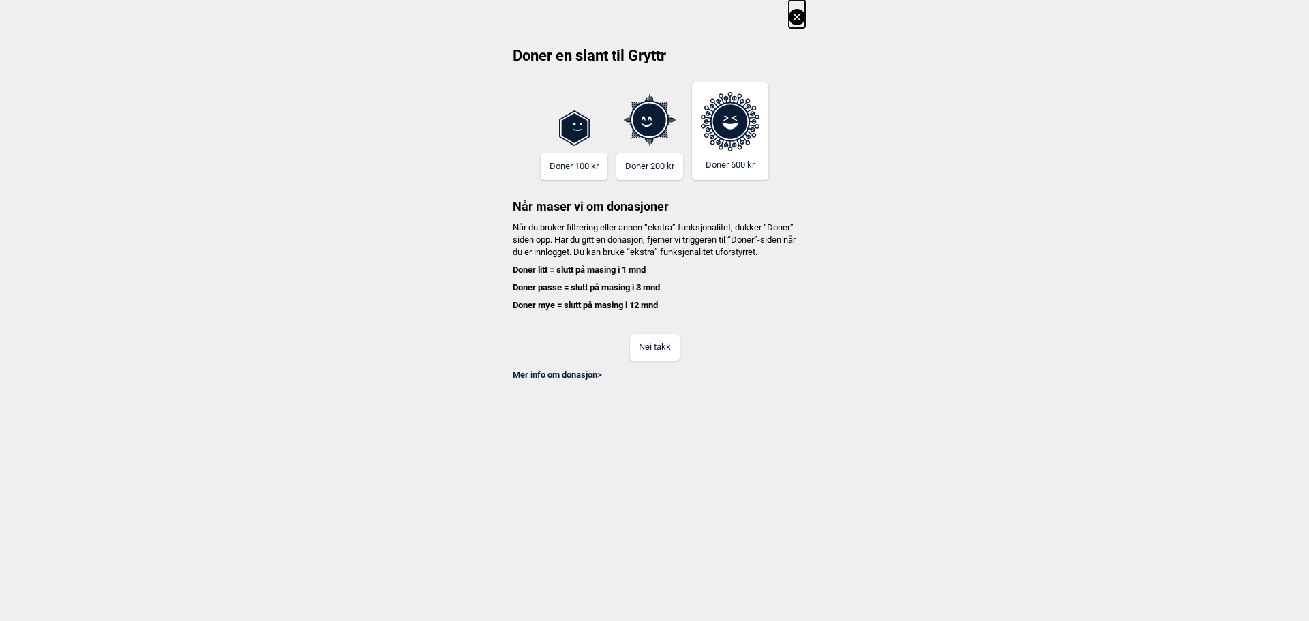
click at [642, 356] on button "Nei takk" at bounding box center [655, 347] width 50 height 27
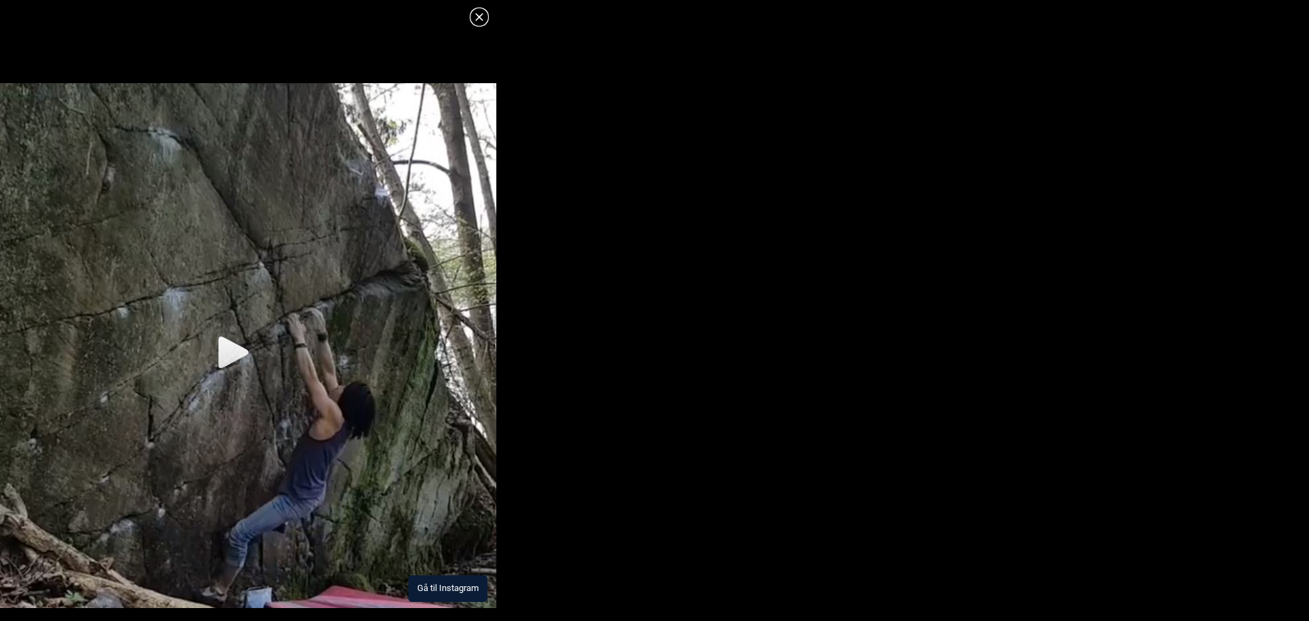
click at [365, 486] on img at bounding box center [248, 346] width 496 height 526
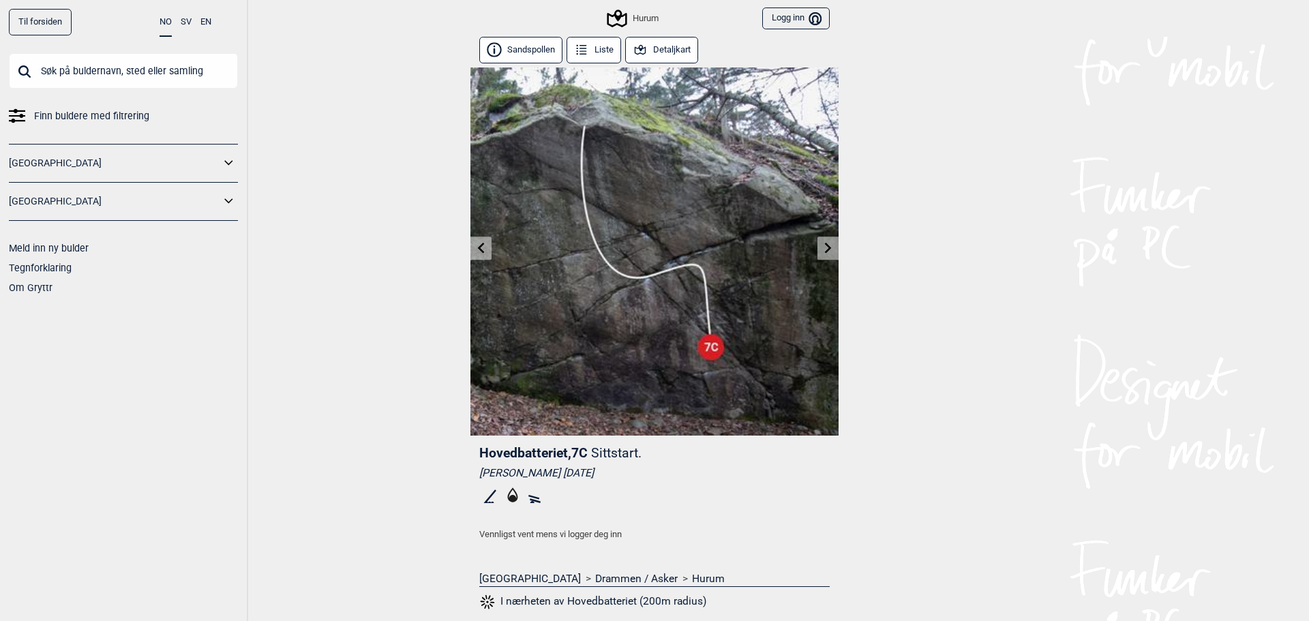
click at [460, 245] on div "Til forsiden NO SV EN Finn buldere med filtrering Norge Sverige Meld inn ny bul…" at bounding box center [654, 310] width 1309 height 621
click at [470, 238] on link at bounding box center [480, 248] width 21 height 22
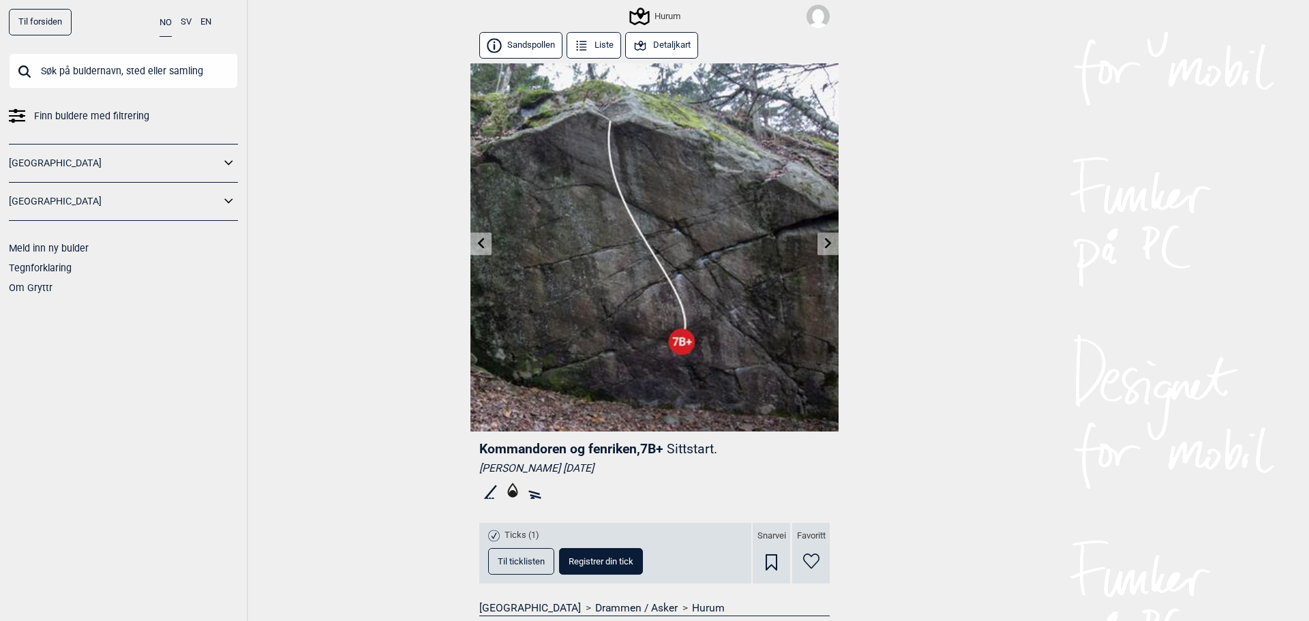
click at [477, 251] on link at bounding box center [480, 243] width 21 height 22
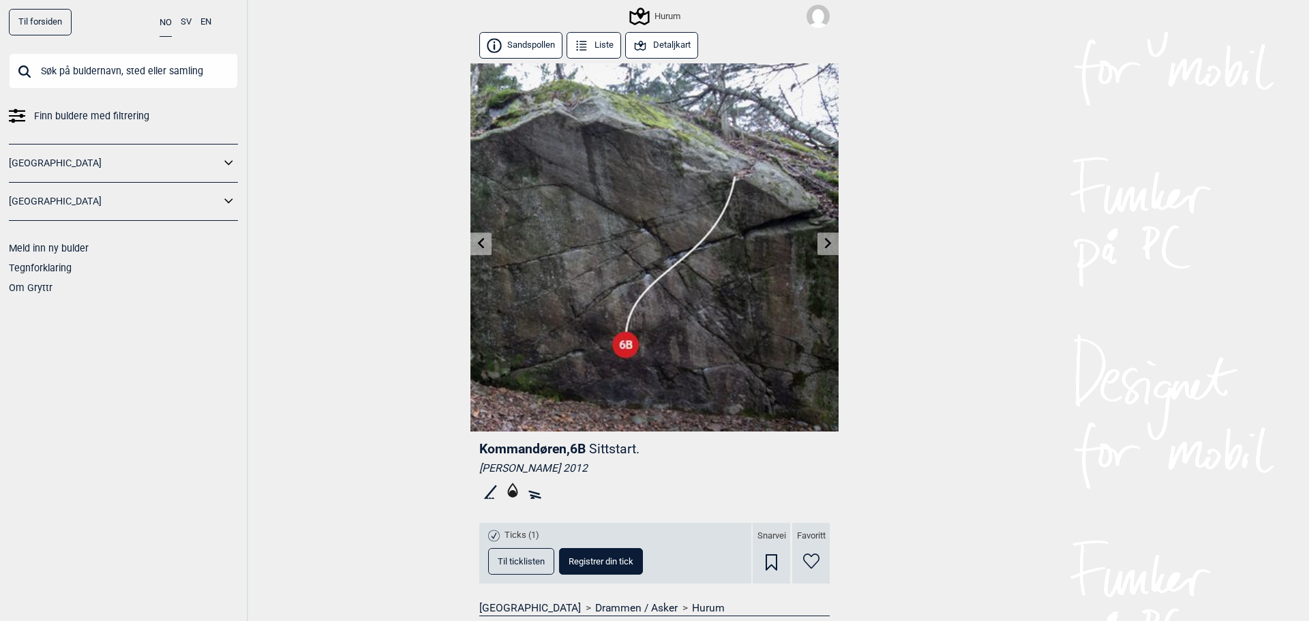
click at [825, 245] on icon at bounding box center [828, 243] width 7 height 11
click at [639, 7] on icon at bounding box center [640, 16] width 26 height 26
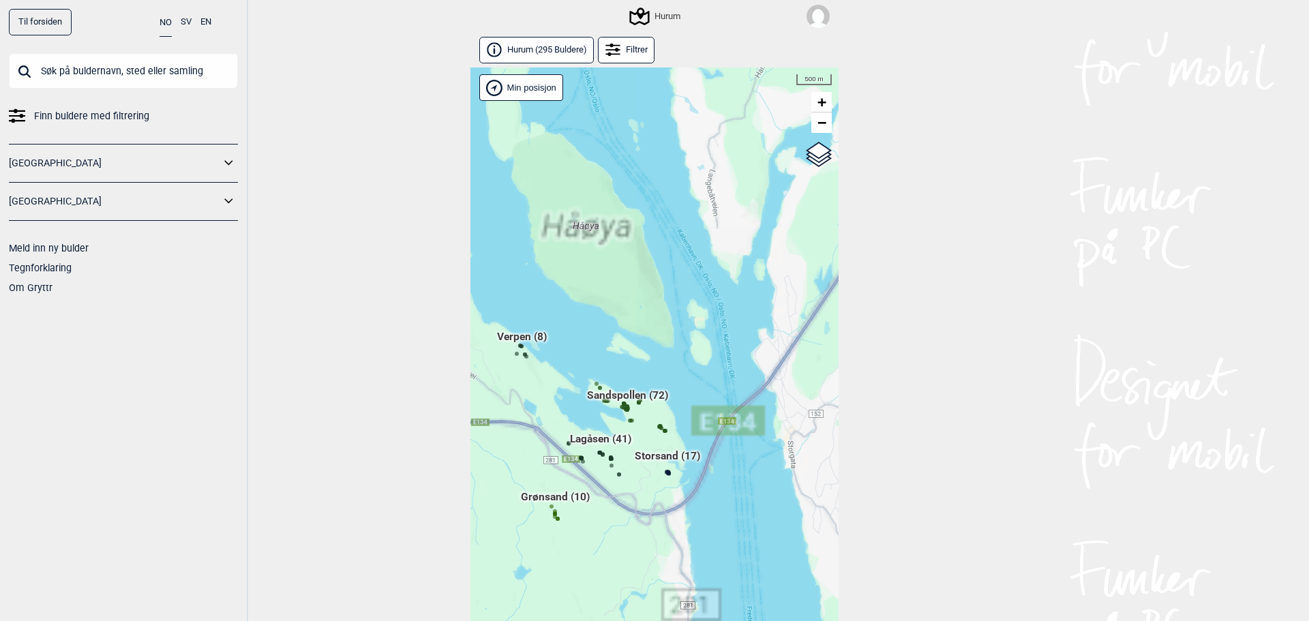
scroll to position [31, 0]
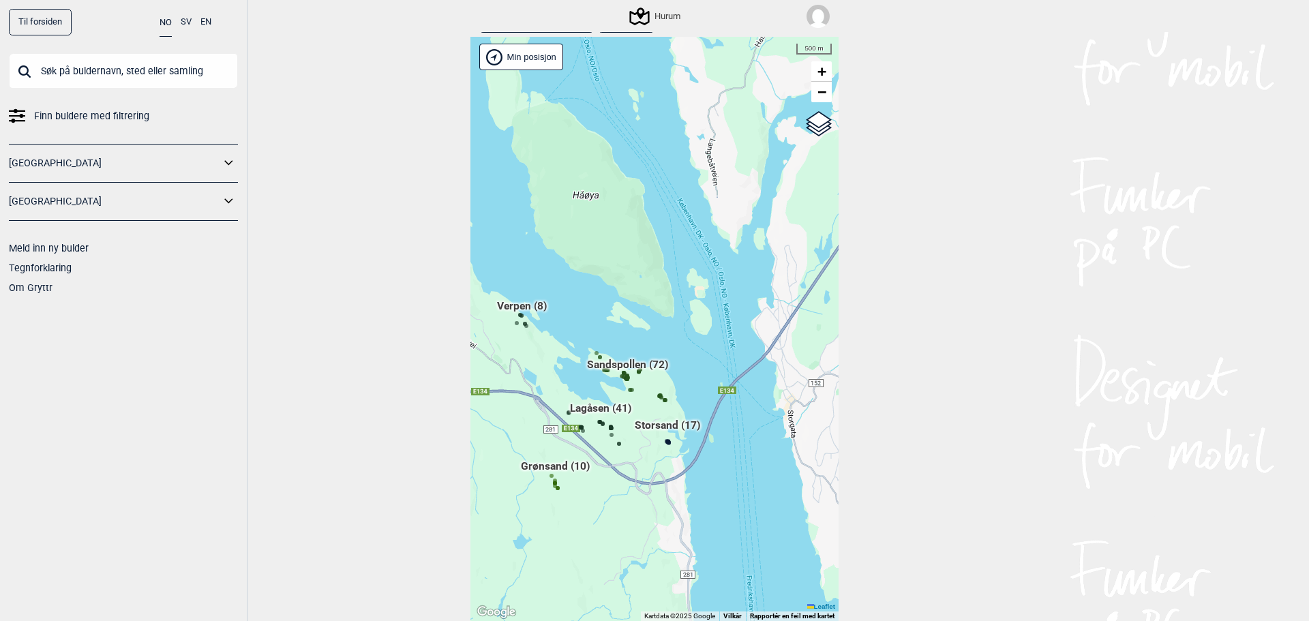
click at [470, 37] on div "Hallingdal Gol Ål Stange Kolomoen Vallset Tangen Sørli Åsbygda Buskerud syd Kon…" at bounding box center [470, 37] width 0 height 0
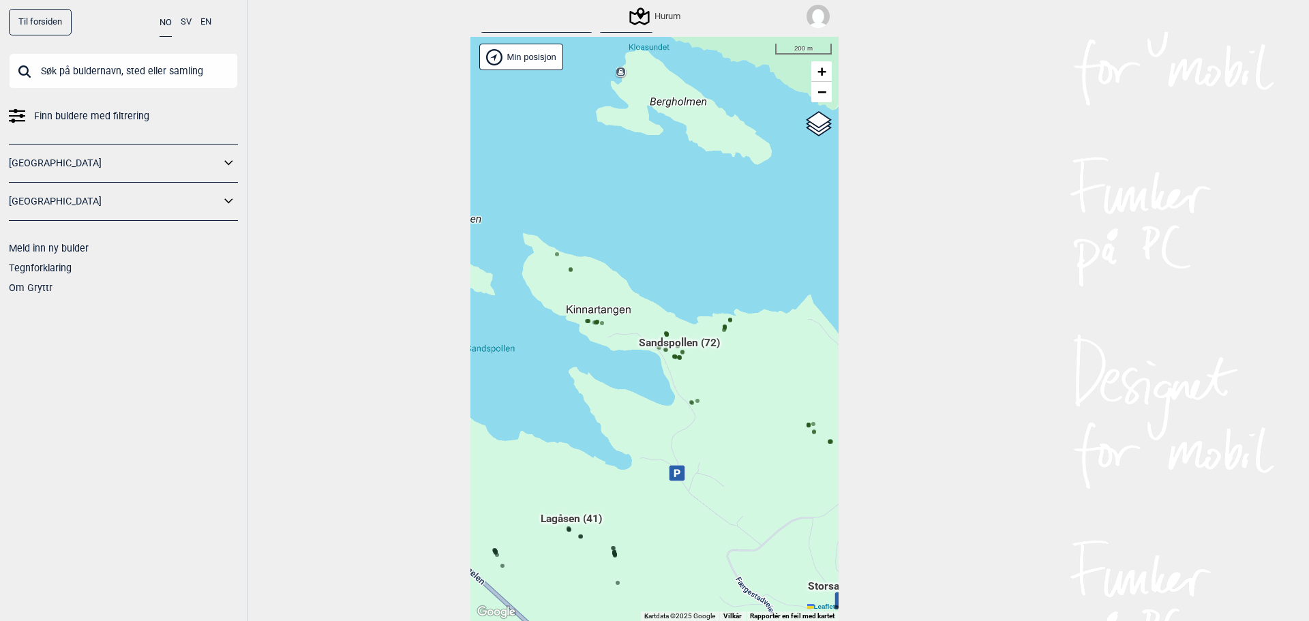
click at [545, 516] on span "Lagåsen (41)" at bounding box center [571, 524] width 61 height 26
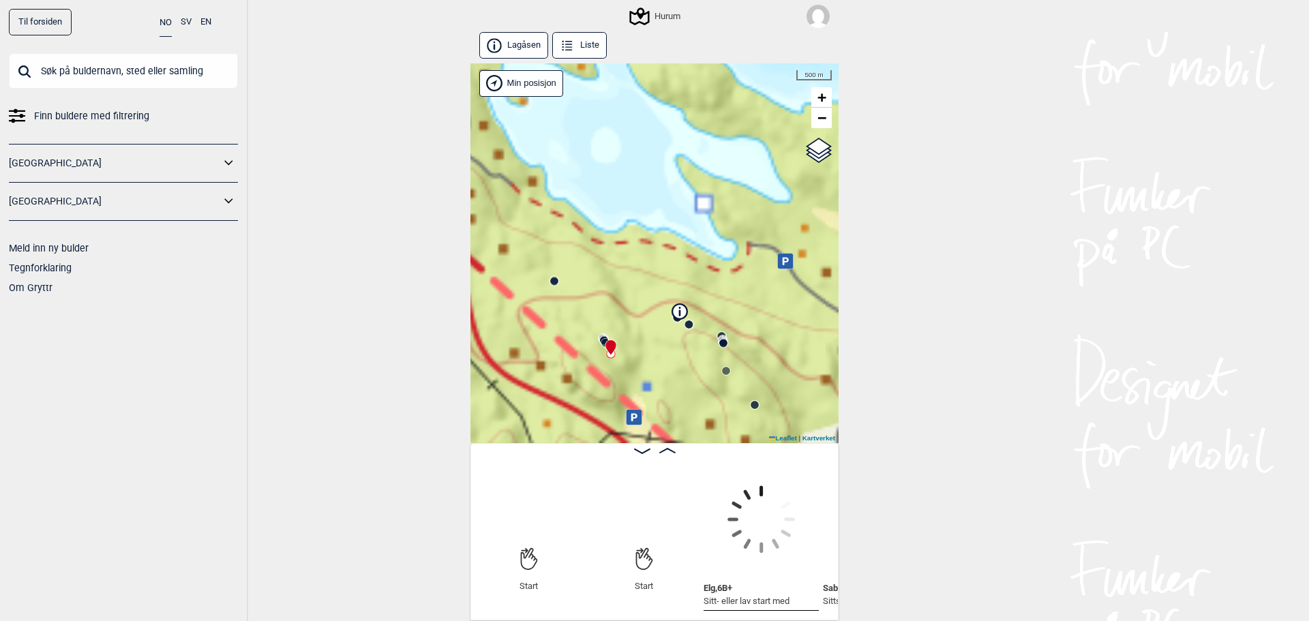
scroll to position [0, 107]
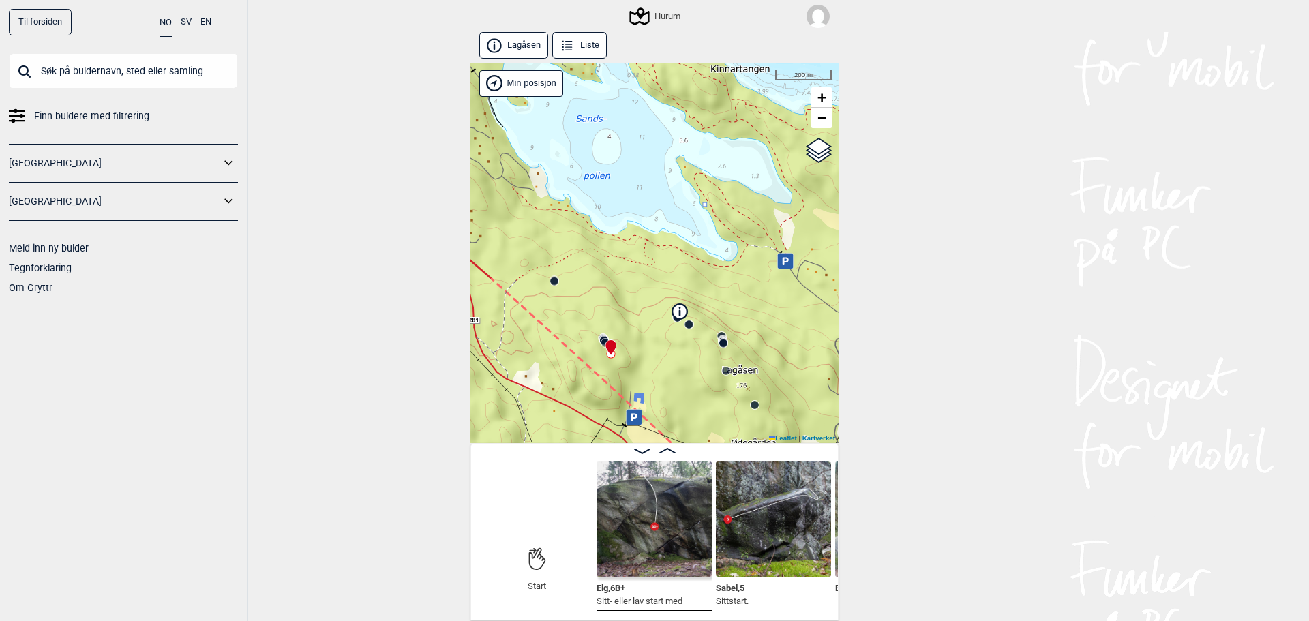
drag, startPoint x: 493, startPoint y: 597, endPoint x: 502, endPoint y: 600, distance: 9.3
click at [502, 600] on div "Start" at bounding box center [536, 615] width 115 height 149
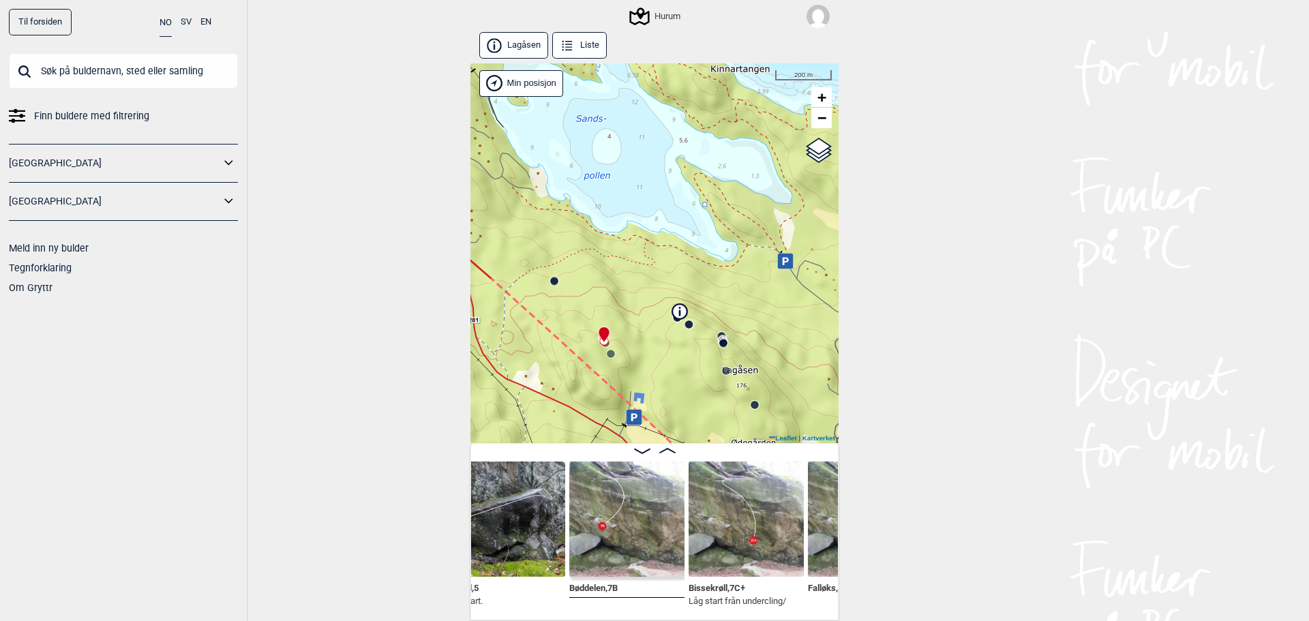
scroll to position [0, 498]
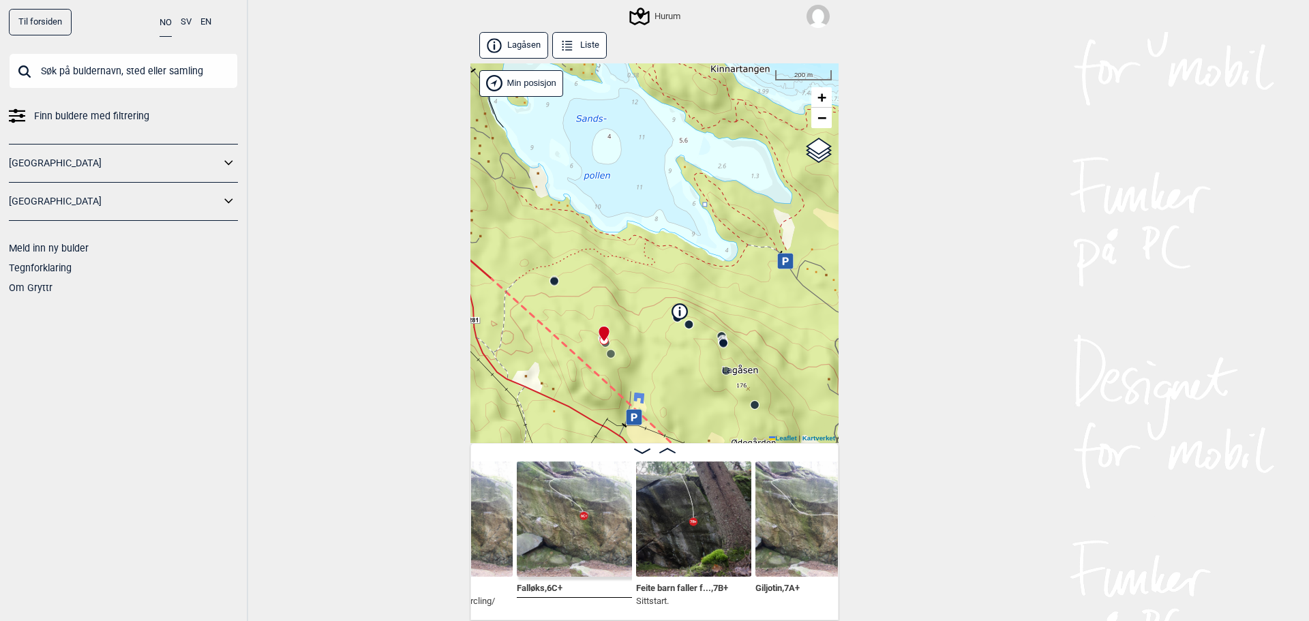
scroll to position [0, 748]
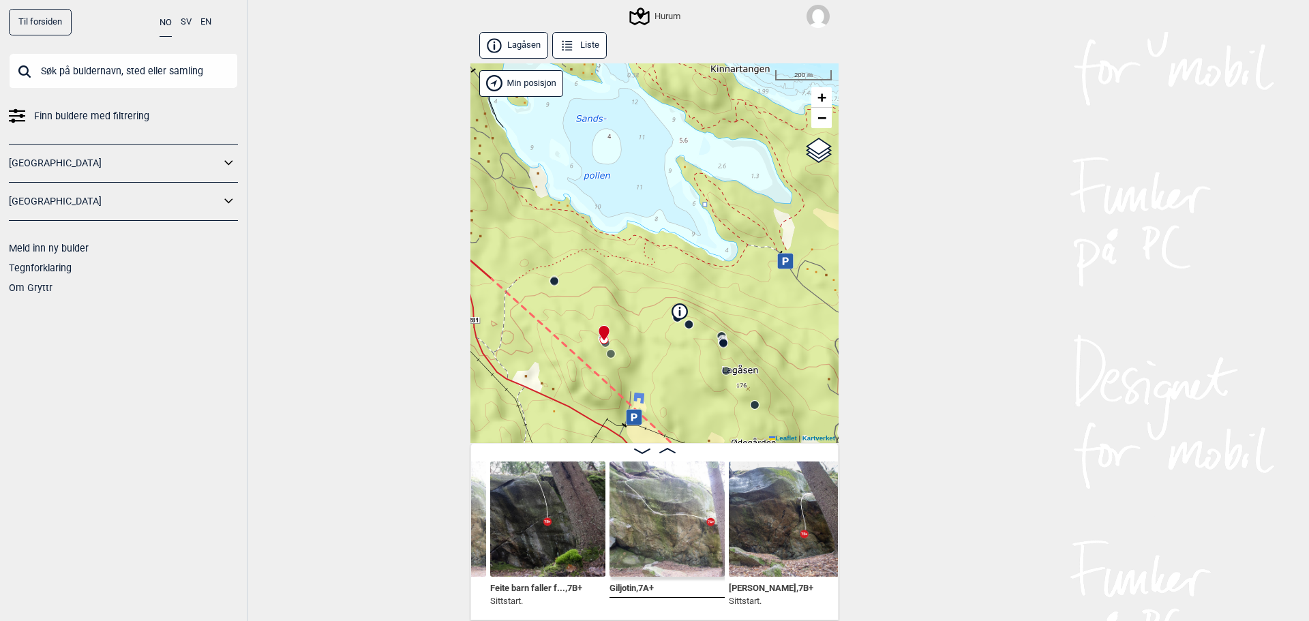
scroll to position [0, 821]
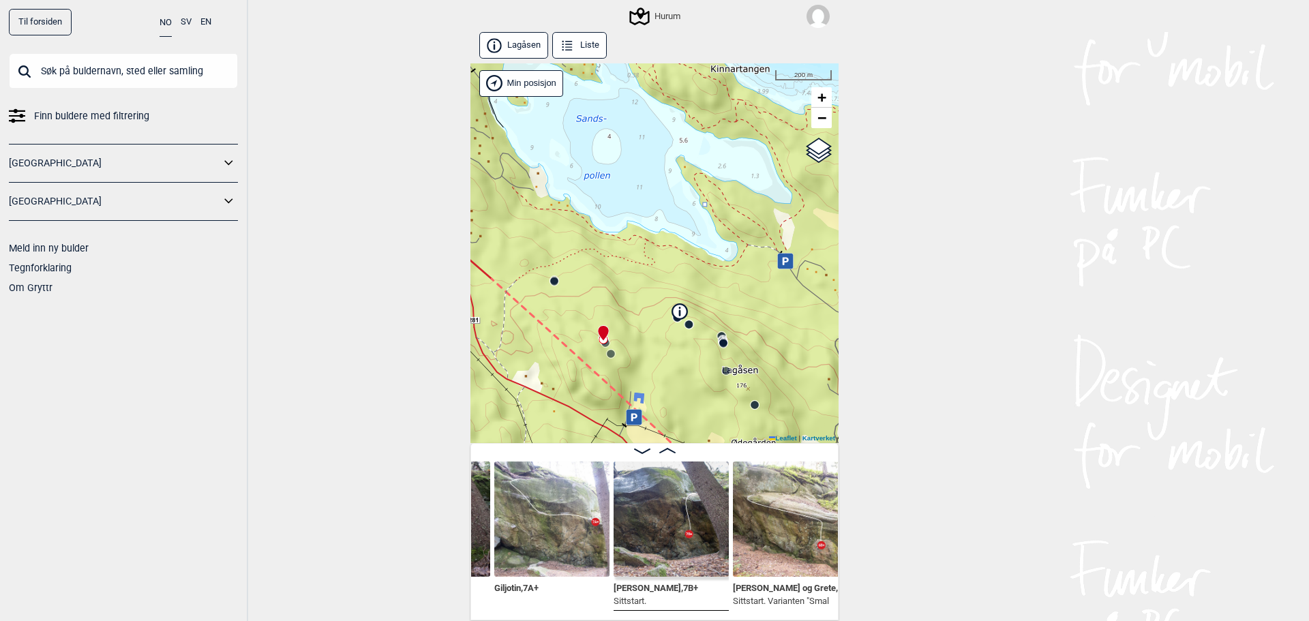
scroll to position [0, 947]
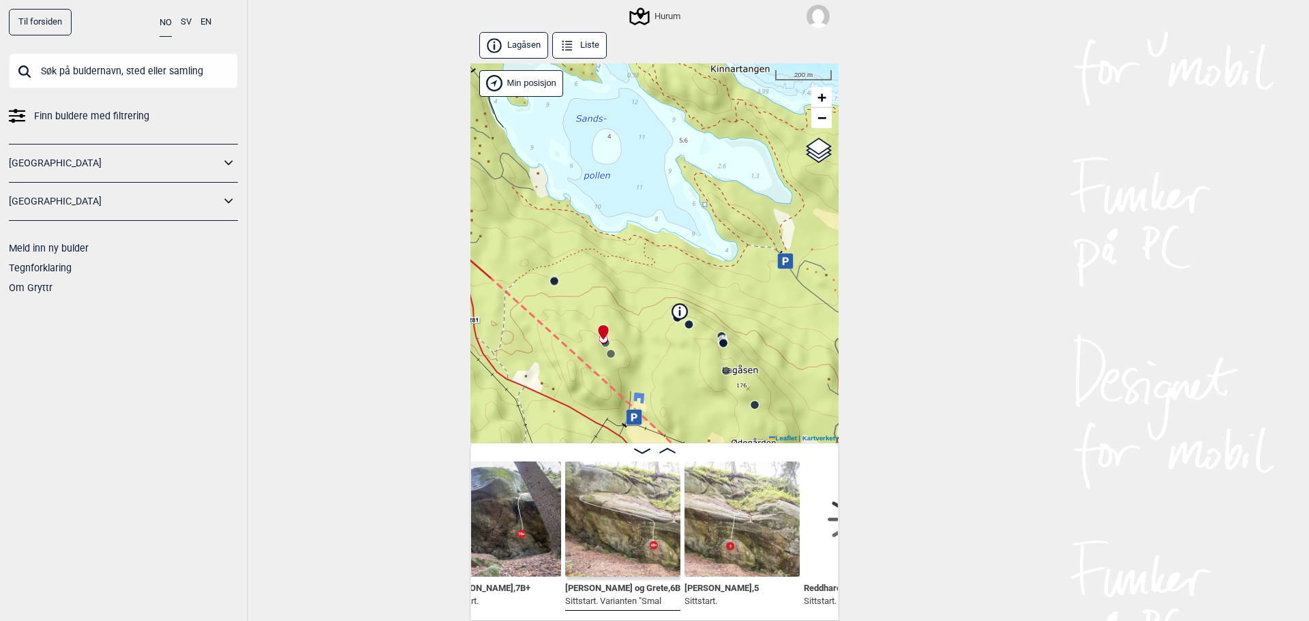
scroll to position [0, 1094]
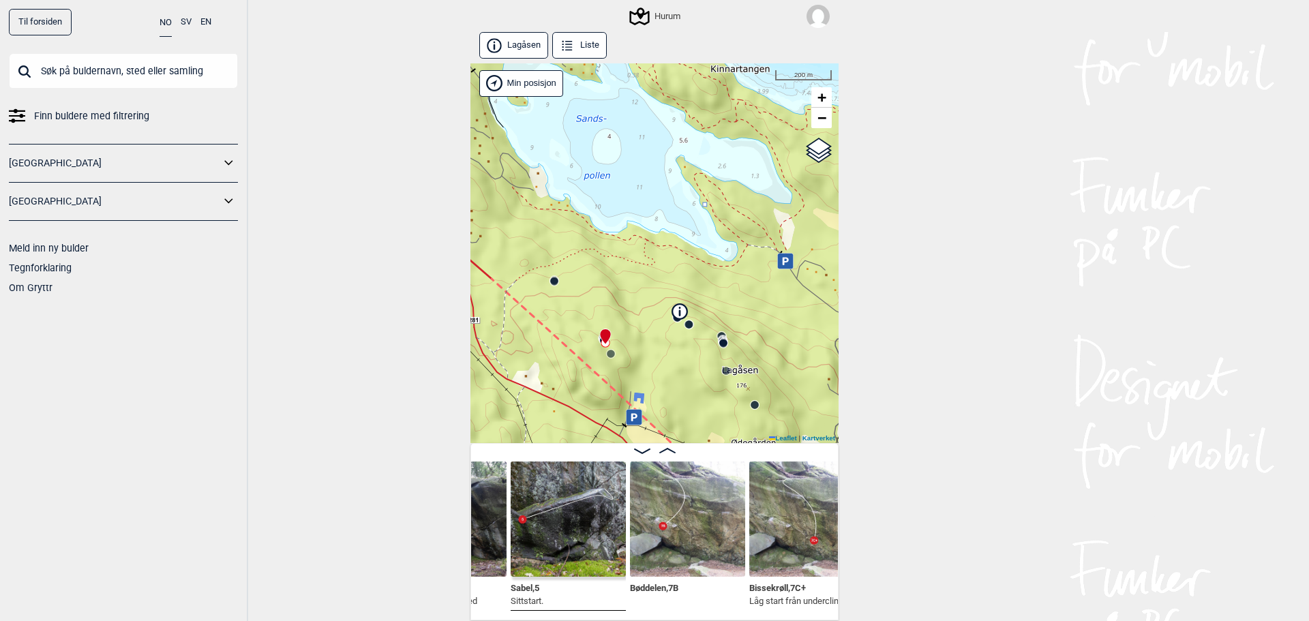
scroll to position [0, 291]
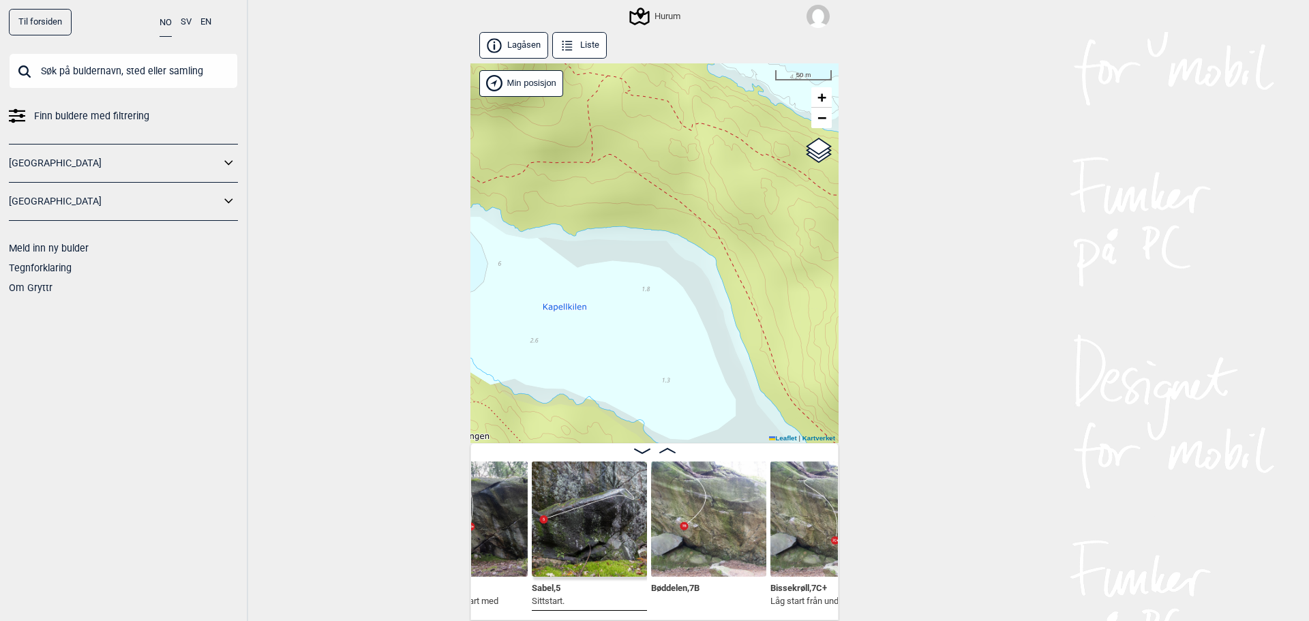
drag, startPoint x: 675, startPoint y: 340, endPoint x: 670, endPoint y: 333, distance: 8.7
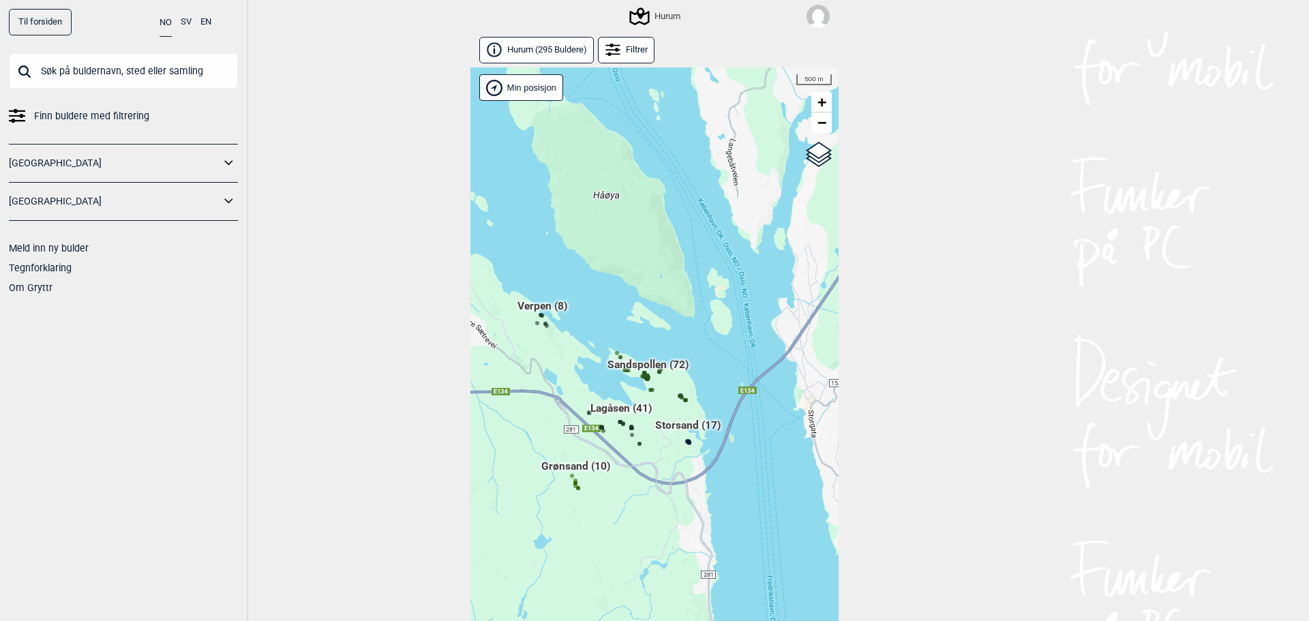
scroll to position [31, 0]
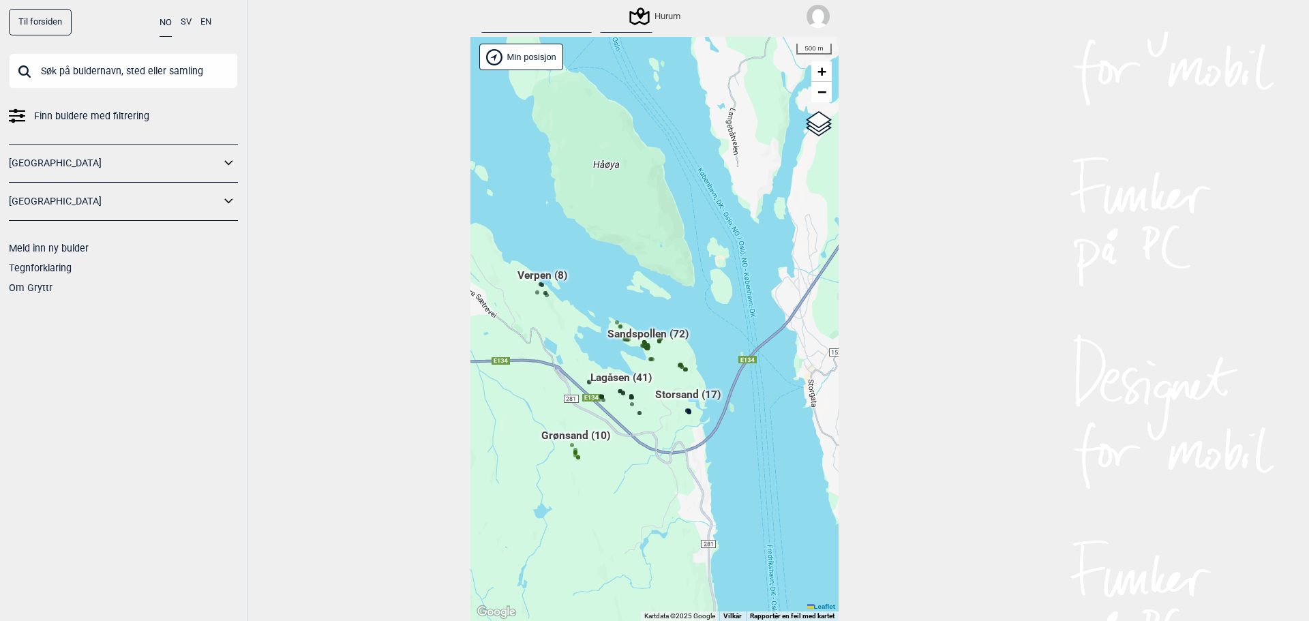
click at [646, 333] on span "Sandspollen (72)" at bounding box center [647, 340] width 81 height 26
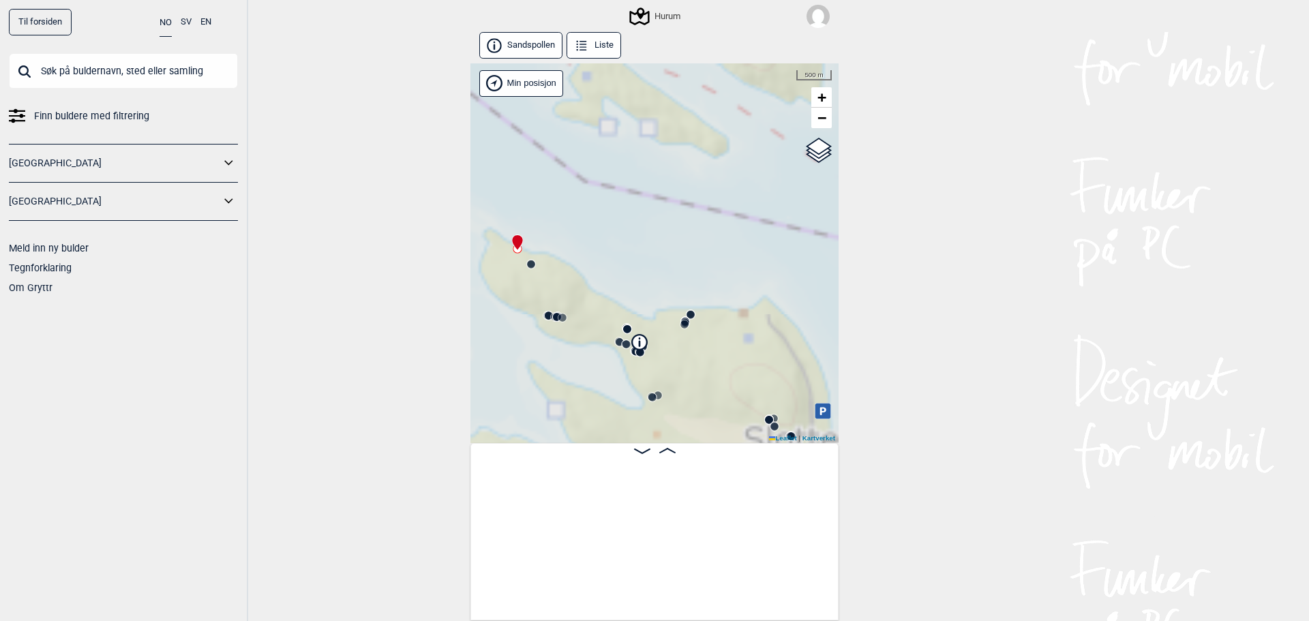
scroll to position [0, 107]
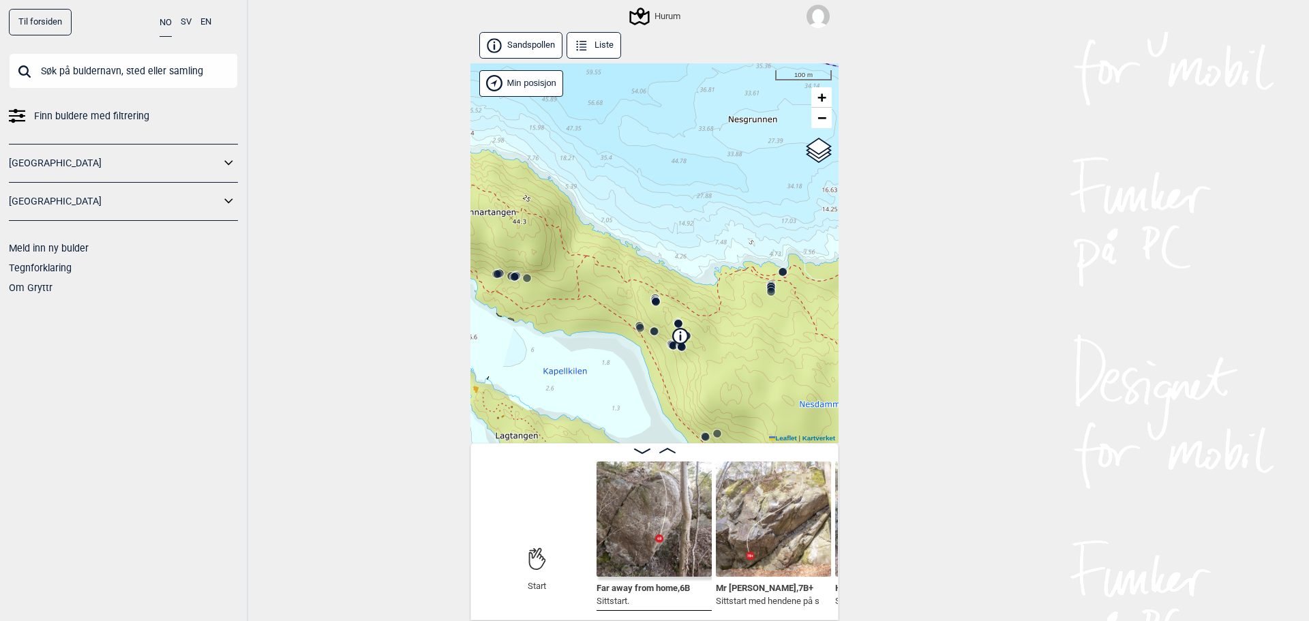
drag, startPoint x: 638, startPoint y: 375, endPoint x: 746, endPoint y: 310, distance: 126.0
click at [743, 320] on div "Hurum" at bounding box center [654, 253] width 368 height 380
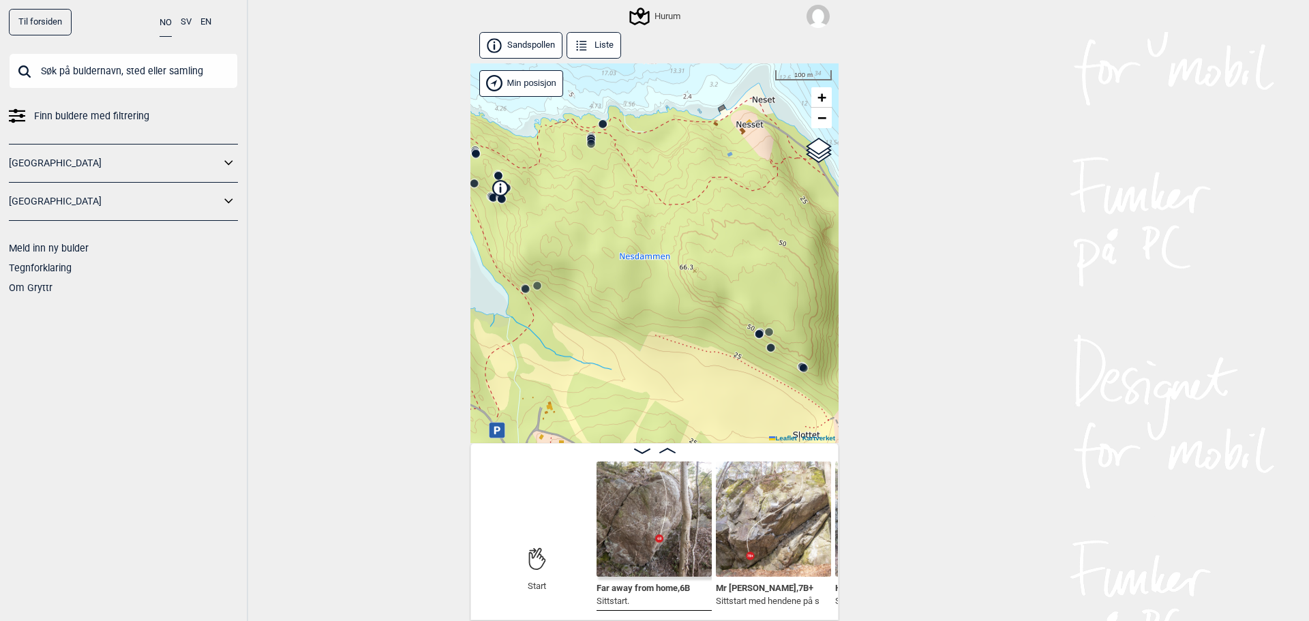
drag, startPoint x: 798, startPoint y: 329, endPoint x: 611, endPoint y: 193, distance: 230.9
click at [611, 193] on div "Hurum" at bounding box center [654, 253] width 368 height 380
drag, startPoint x: 687, startPoint y: 267, endPoint x: 571, endPoint y: 155, distance: 161.0
click at [580, 160] on div "Hurum" at bounding box center [654, 253] width 368 height 380
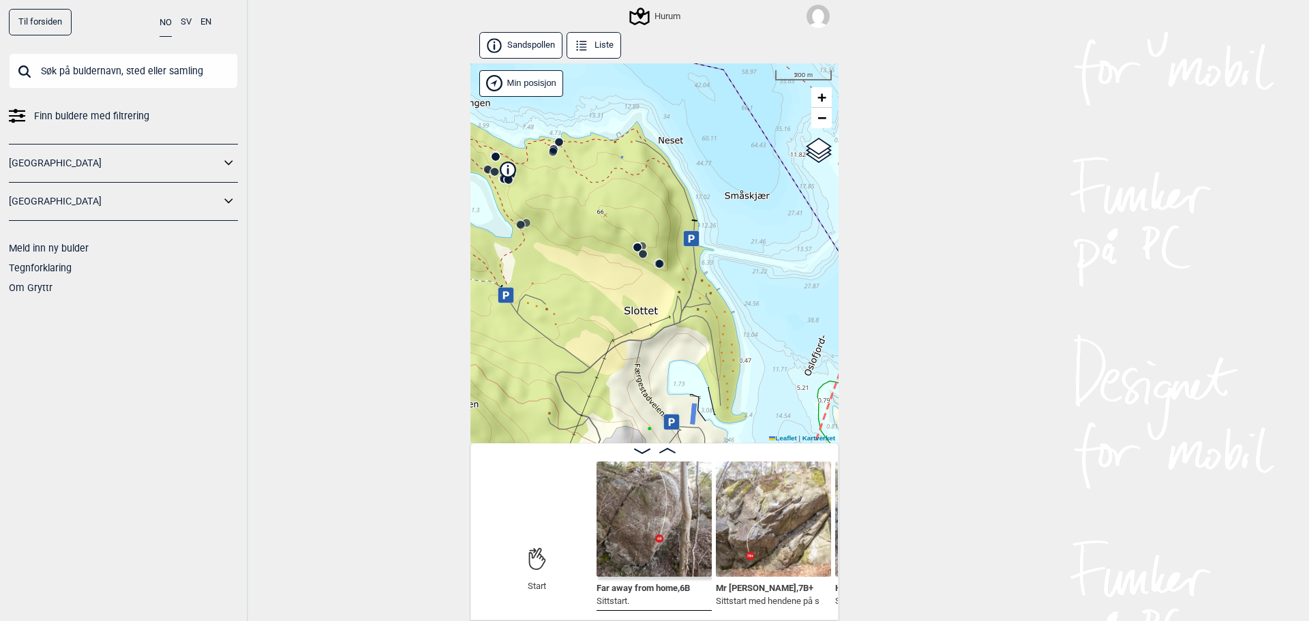
drag, startPoint x: 607, startPoint y: 198, endPoint x: 657, endPoint y: 267, distance: 85.0
click at [657, 267] on div "Hurum" at bounding box center [654, 253] width 368 height 380
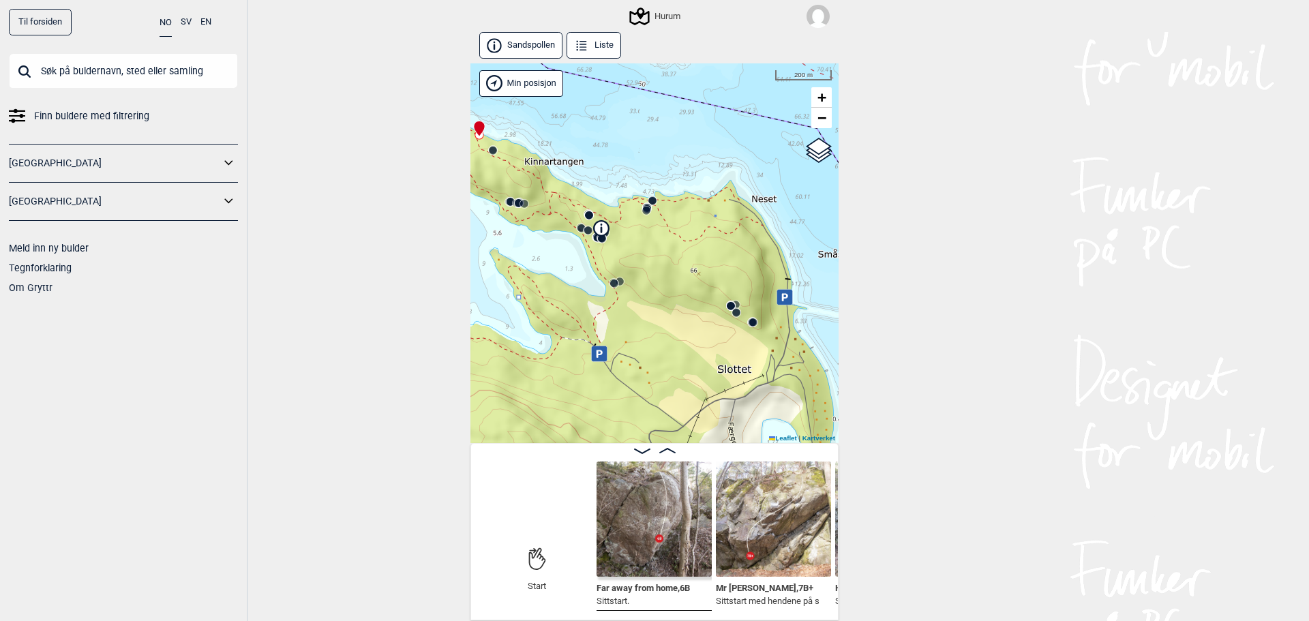
drag, startPoint x: 601, startPoint y: 224, endPoint x: 714, endPoint y: 243, distance: 114.7
click at [609, 235] on icon at bounding box center [601, 227] width 15 height 15
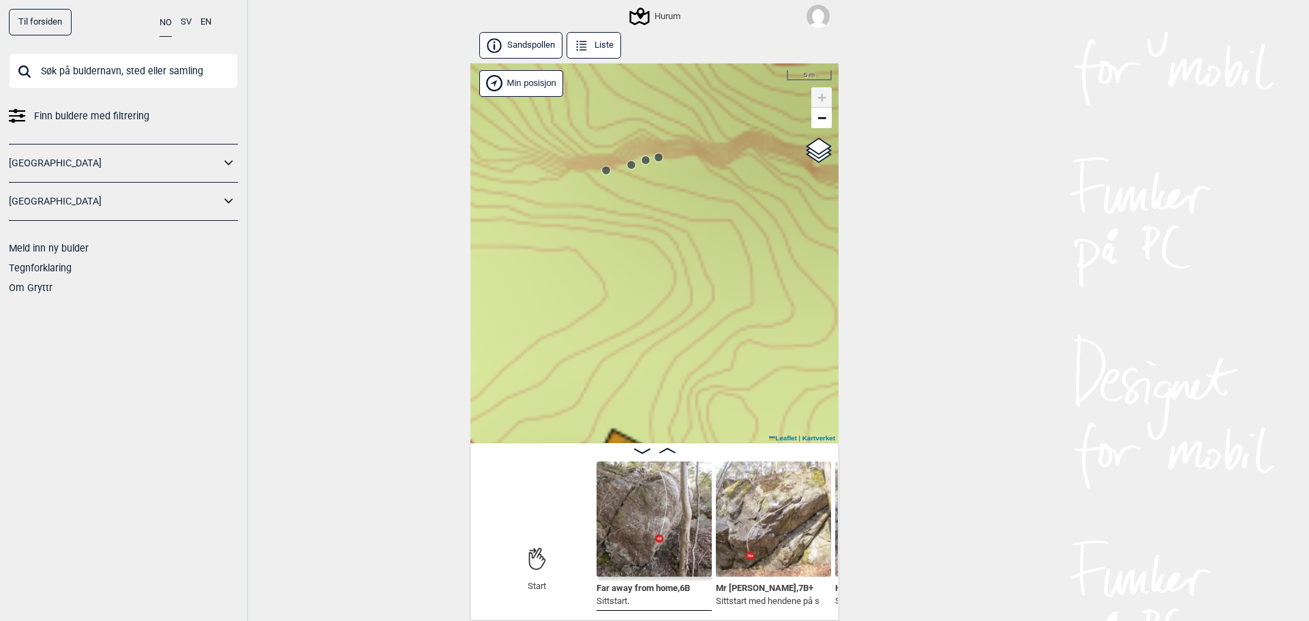
click at [601, 172] on icon at bounding box center [606, 170] width 11 height 11
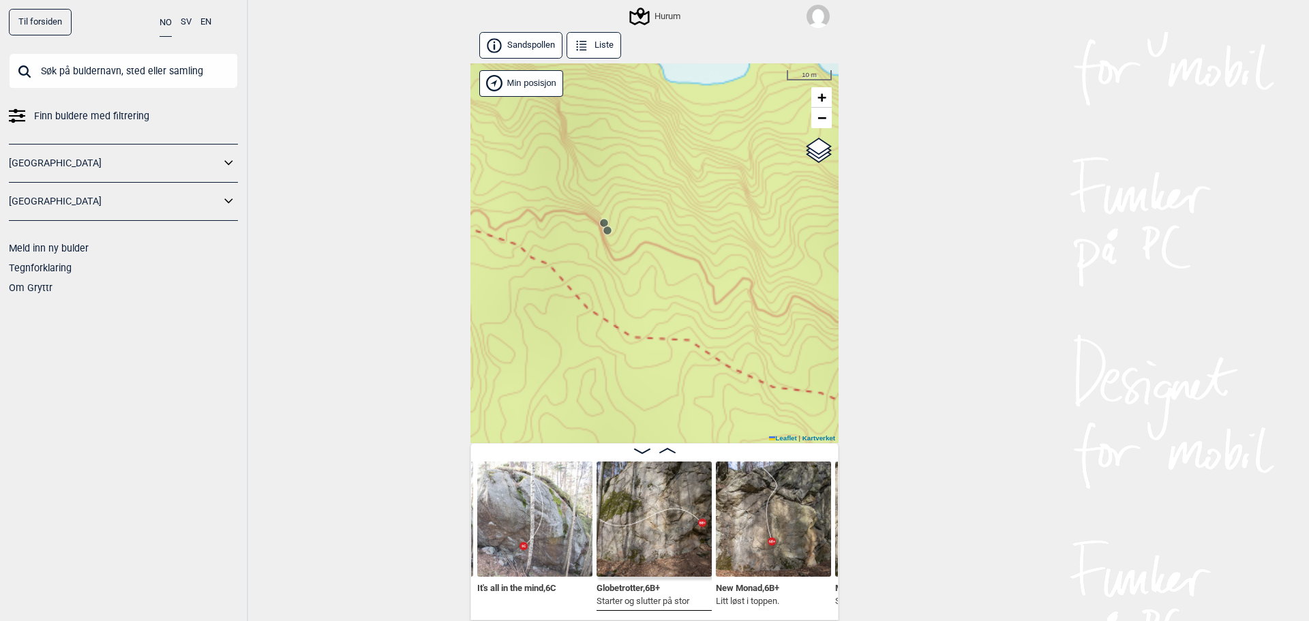
drag, startPoint x: 680, startPoint y: 325, endPoint x: 566, endPoint y: 112, distance: 241.3
click at [569, 121] on div "Hurum" at bounding box center [654, 253] width 368 height 380
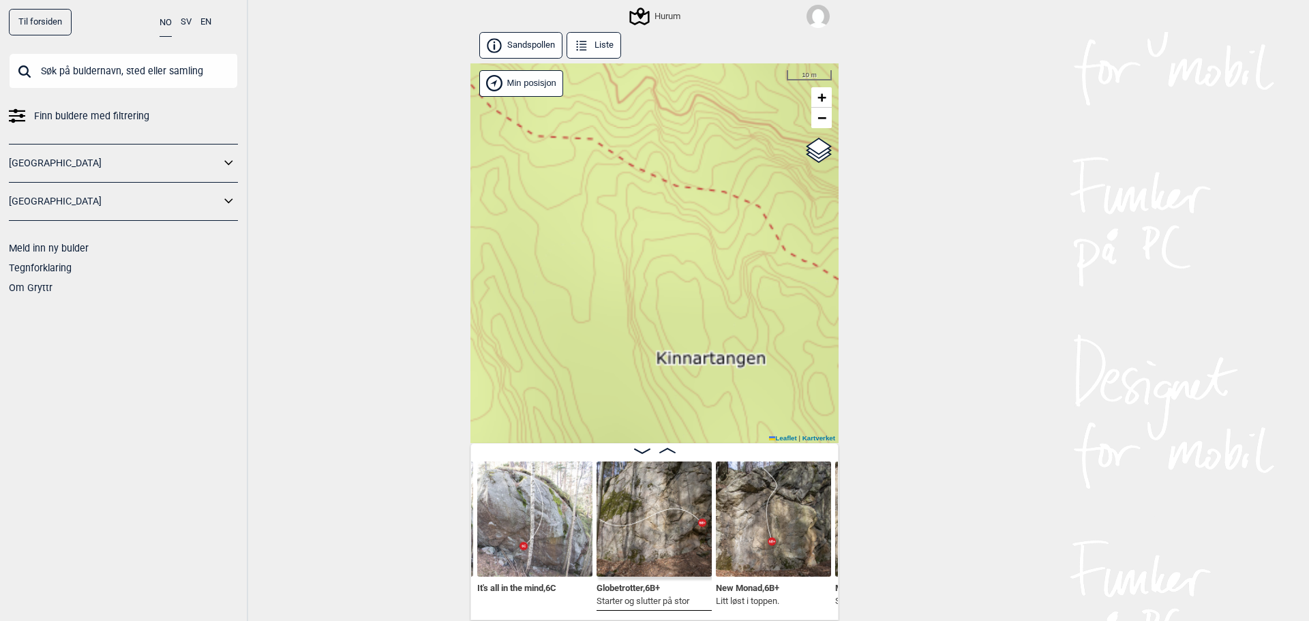
drag, startPoint x: 675, startPoint y: 372, endPoint x: 581, endPoint y: 117, distance: 271.1
click at [595, 149] on div "Hurum" at bounding box center [654, 253] width 368 height 380
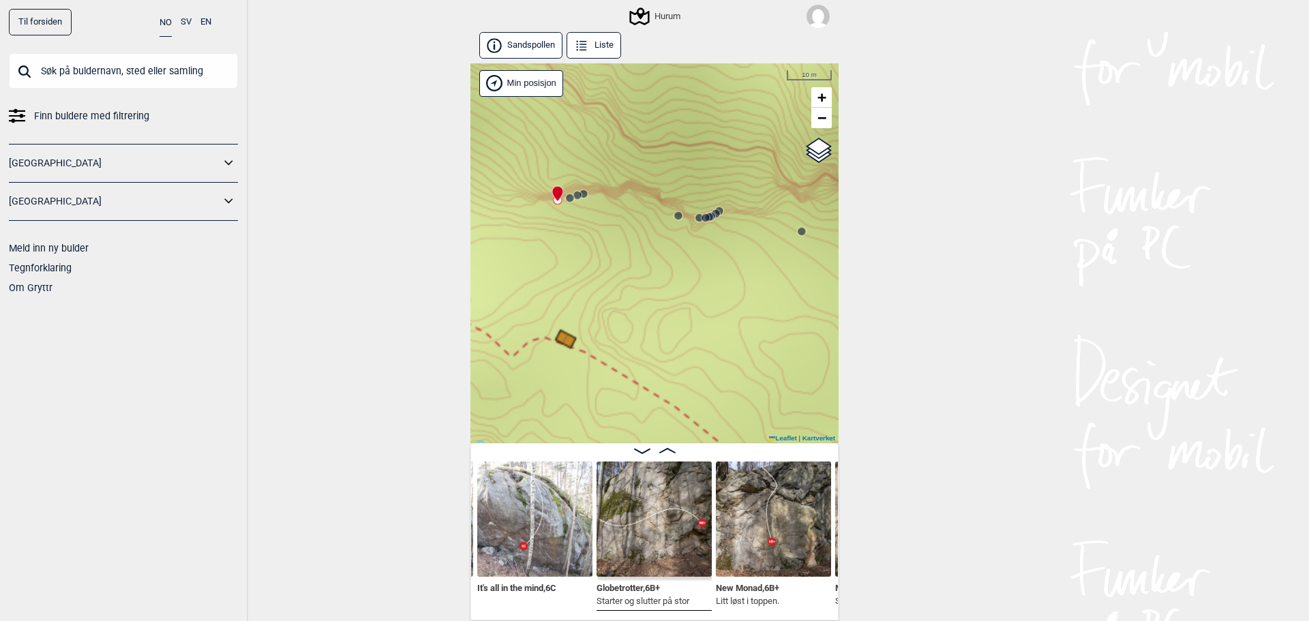
drag, startPoint x: 605, startPoint y: 239, endPoint x: 658, endPoint y: 246, distance: 53.6
click at [647, 245] on div "Hurum" at bounding box center [654, 253] width 368 height 380
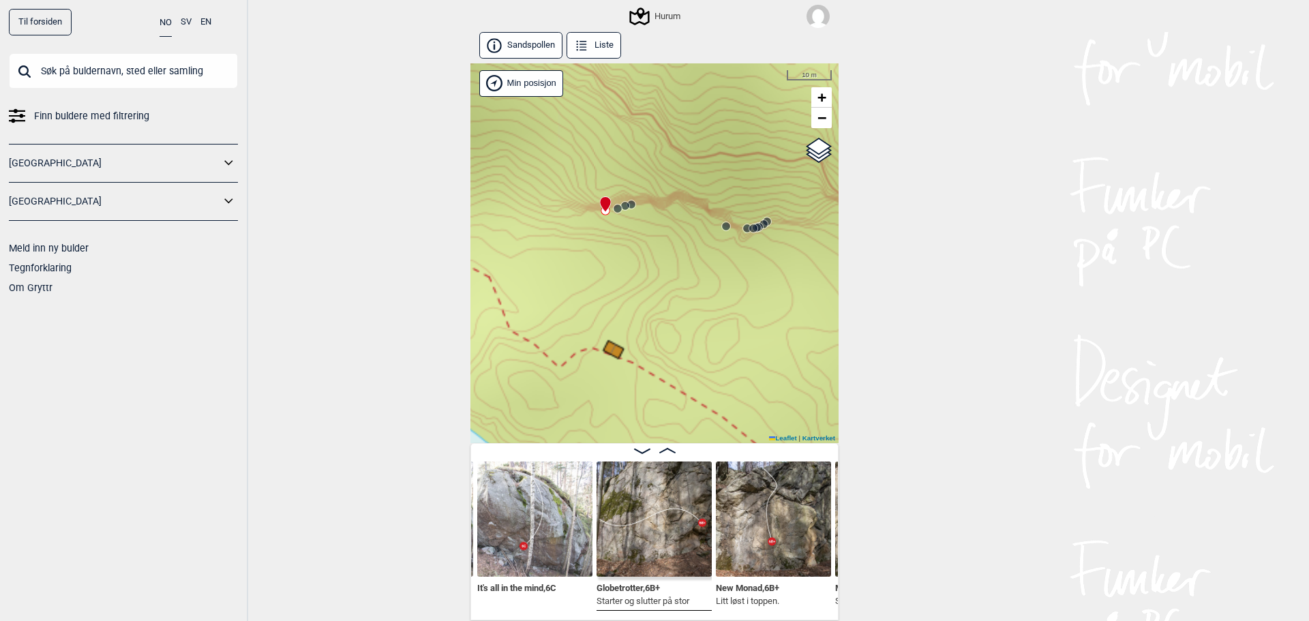
click at [614, 209] on circle at bounding box center [618, 209] width 8 height 8
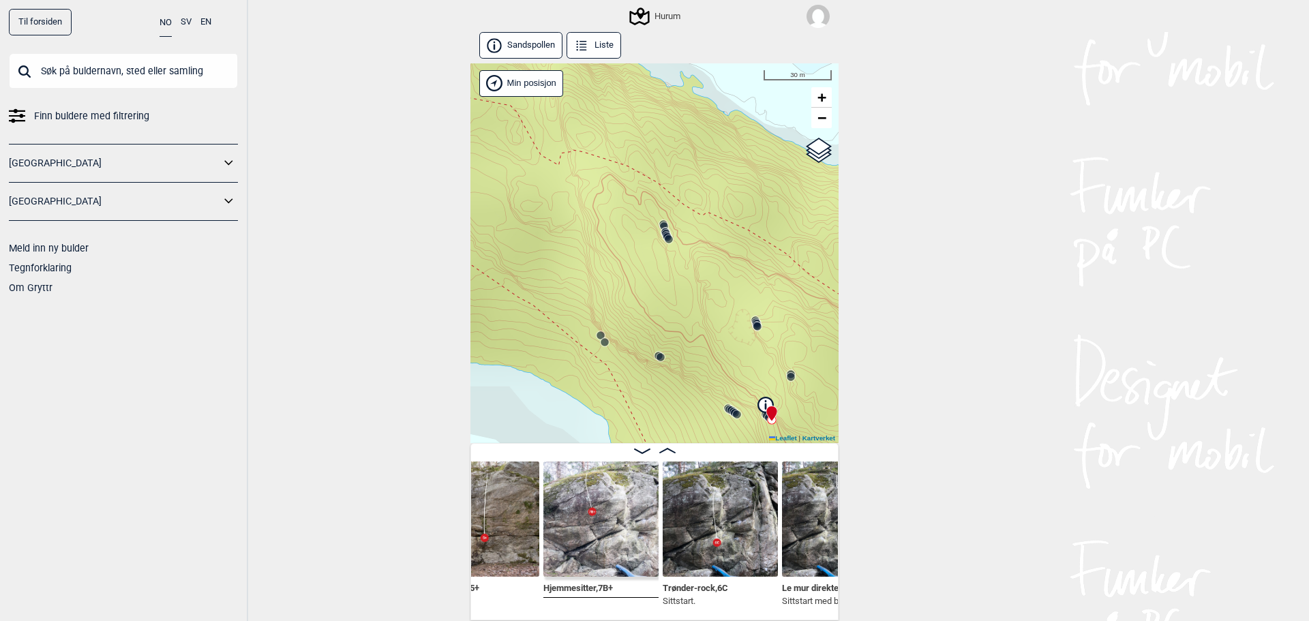
scroll to position [0, 4969]
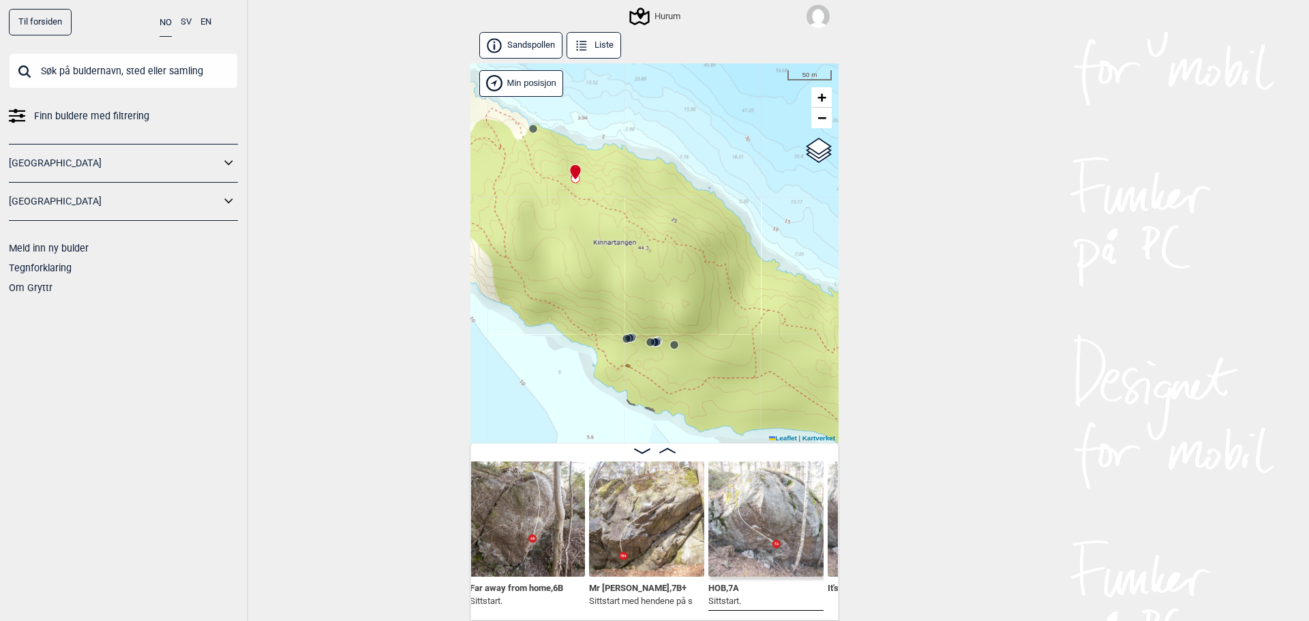
scroll to position [0, 180]
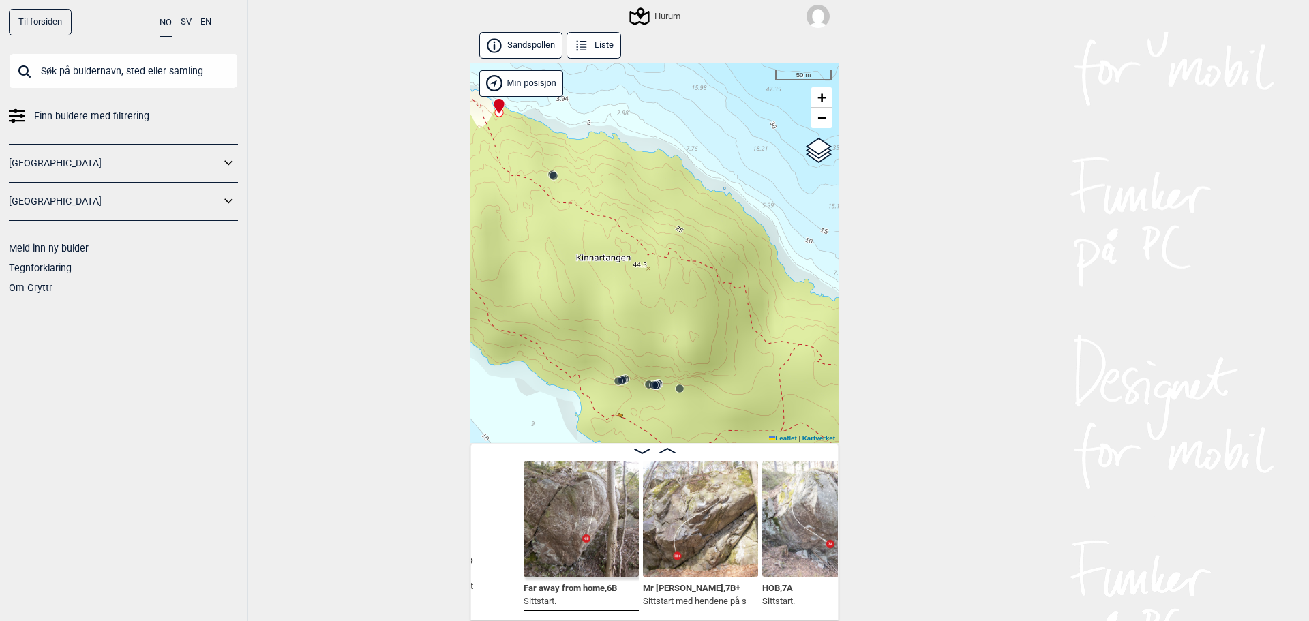
click at [714, 540] on img at bounding box center [700, 519] width 115 height 115
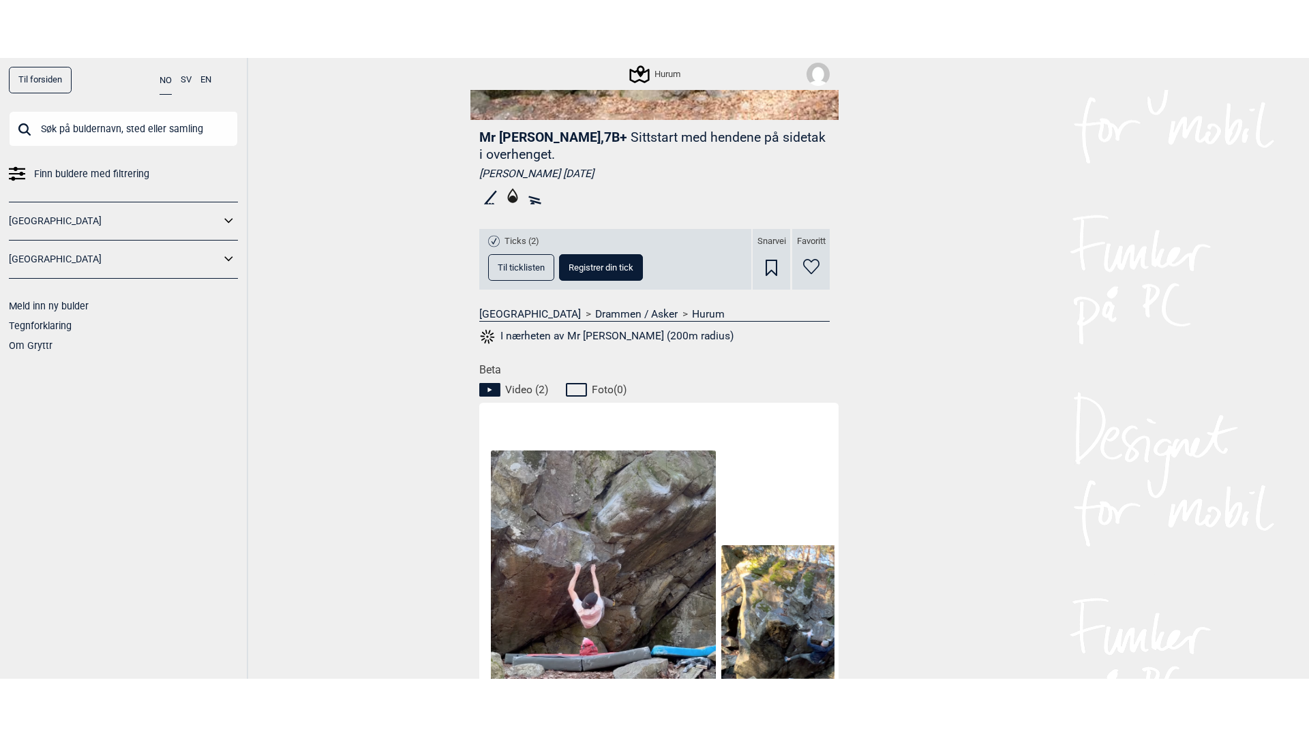
scroll to position [545, 0]
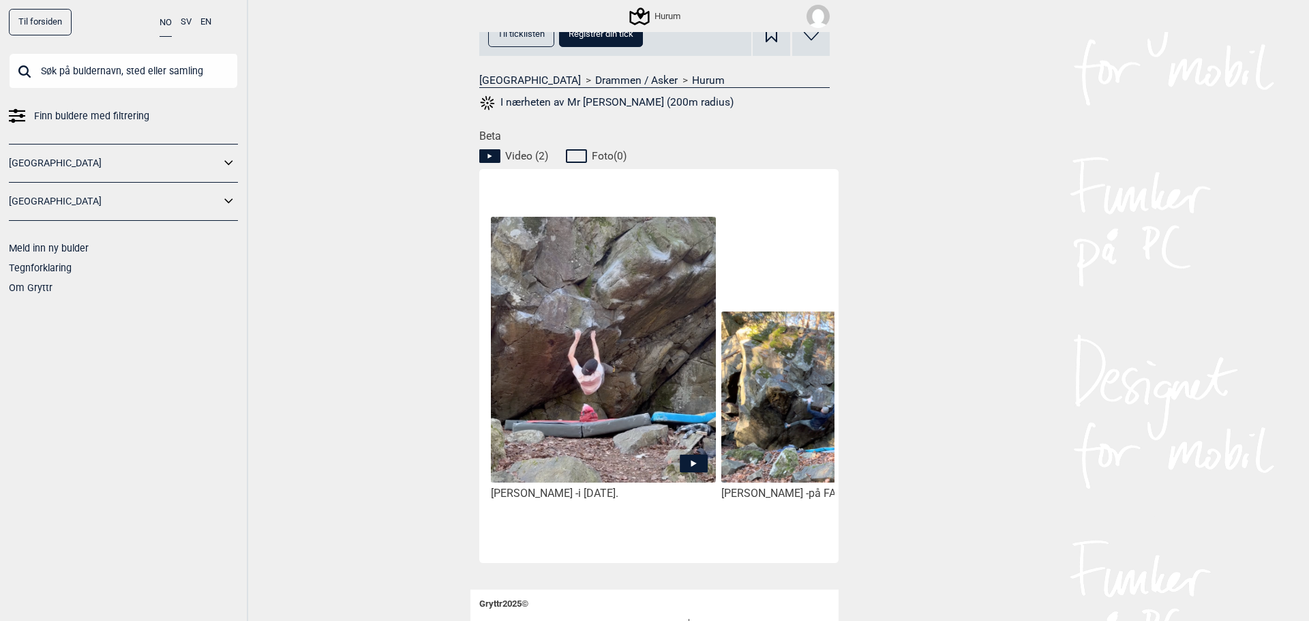
click at [590, 395] on img at bounding box center [603, 350] width 225 height 267
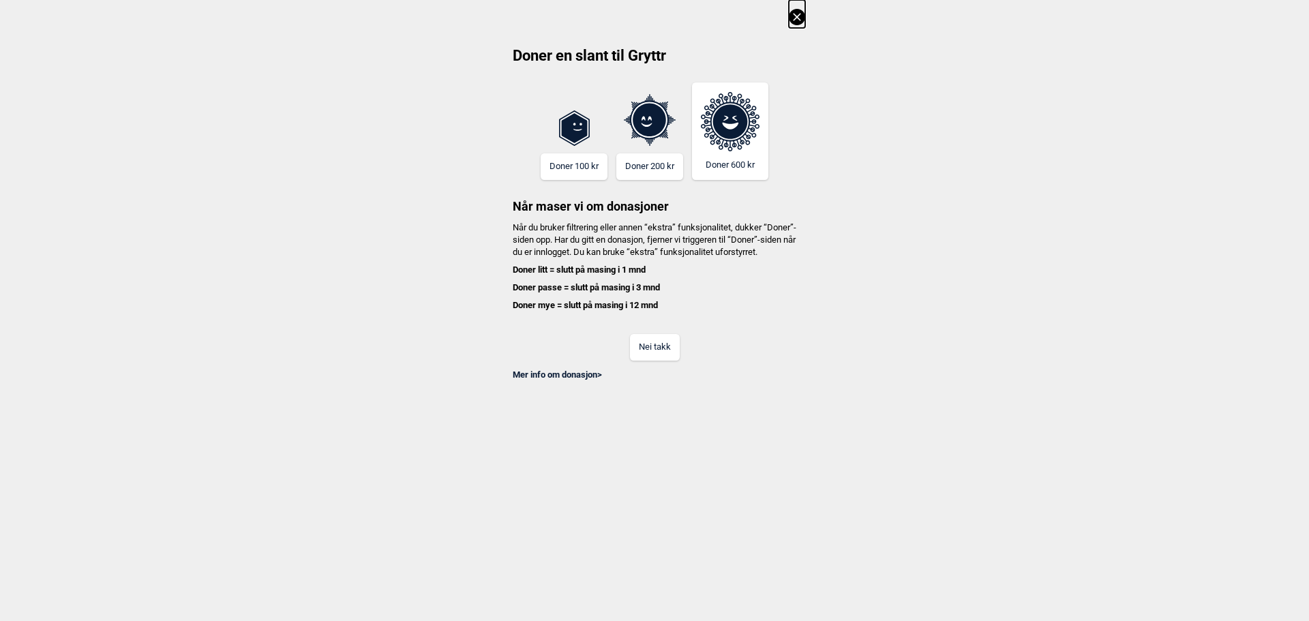
click at [660, 355] on button "Nei takk" at bounding box center [655, 347] width 50 height 27
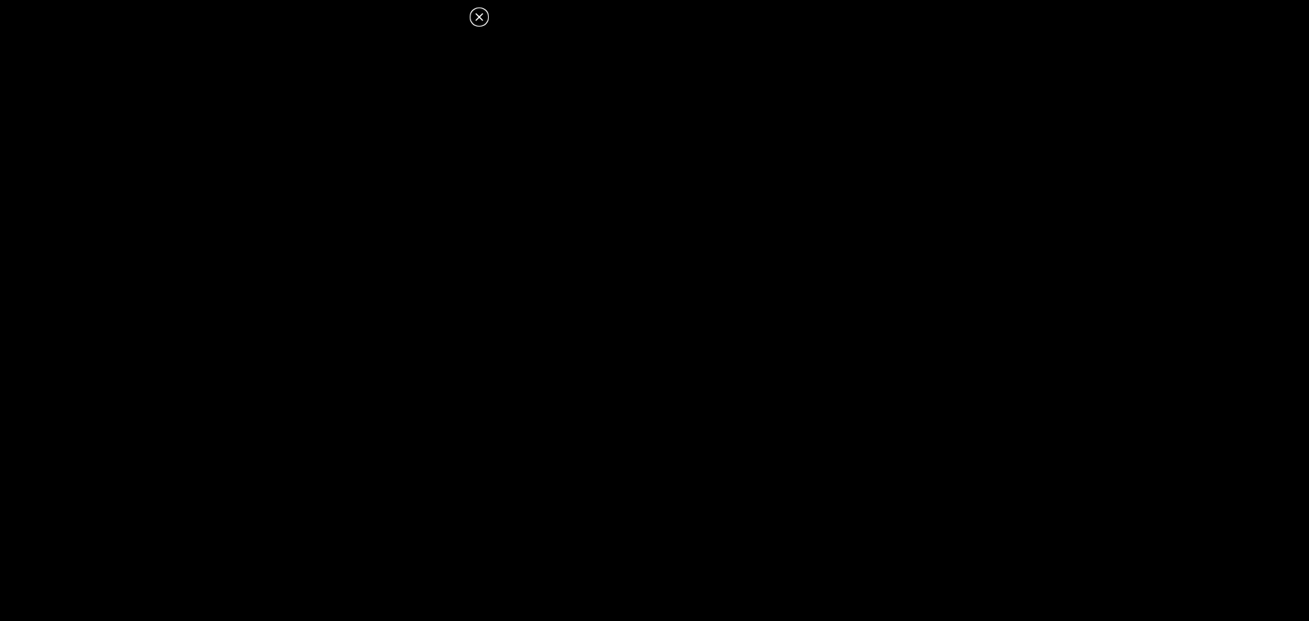
click at [480, 11] on icon at bounding box center [479, 17] width 16 height 16
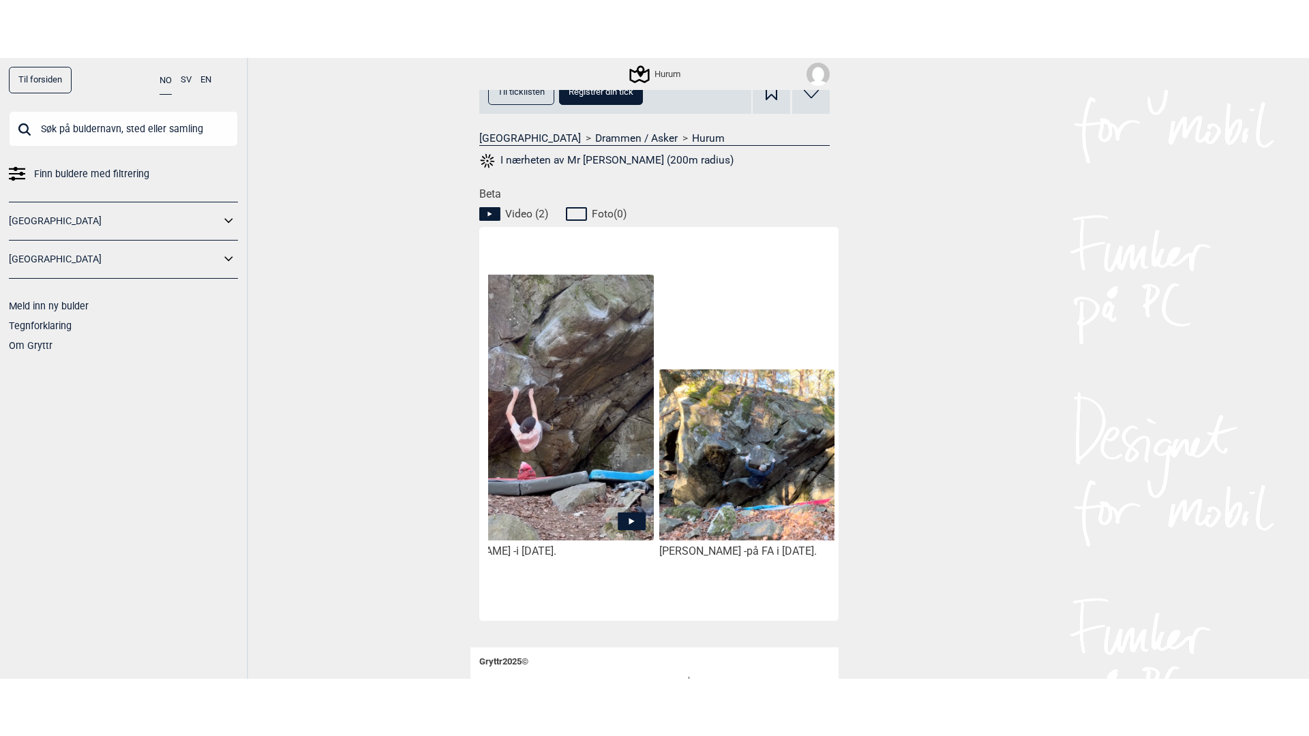
scroll to position [0, 115]
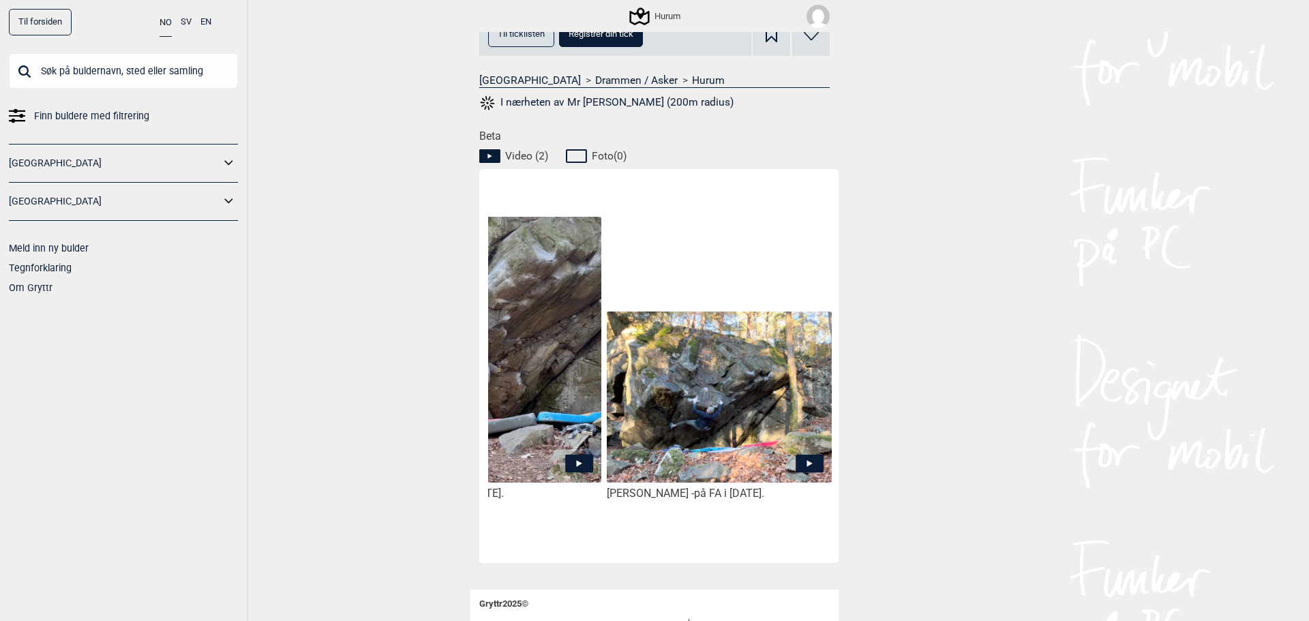
click at [734, 363] on img at bounding box center [719, 398] width 225 height 173
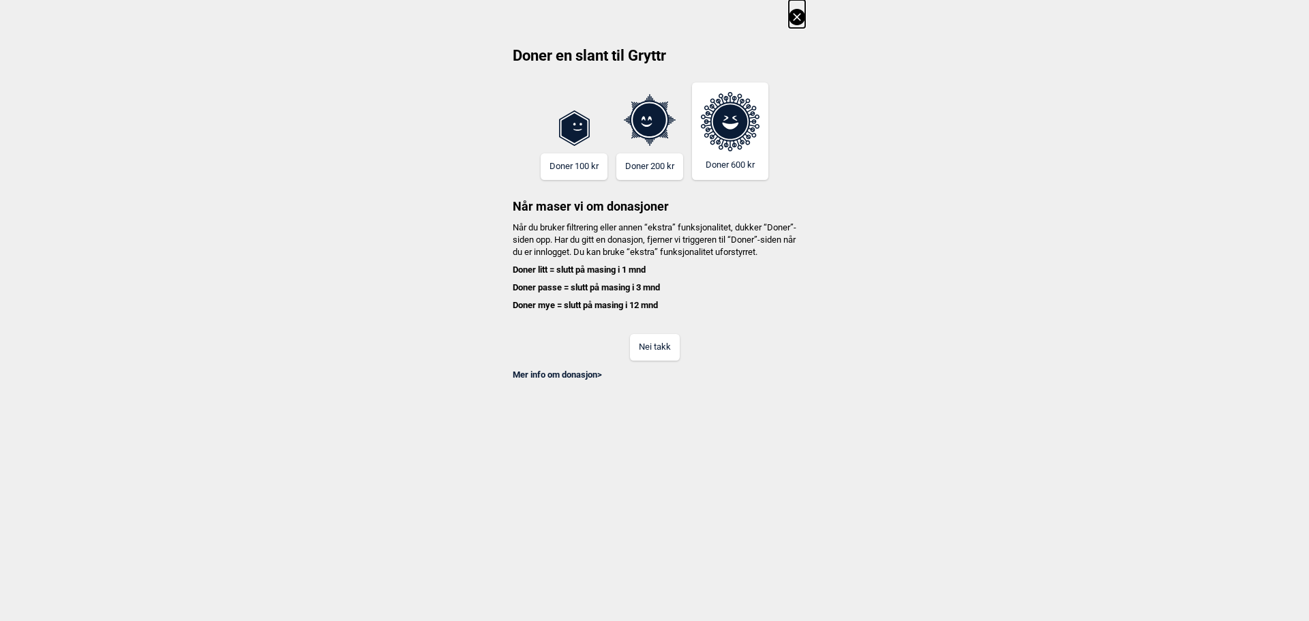
click at [660, 361] on button "Nei takk" at bounding box center [655, 347] width 50 height 27
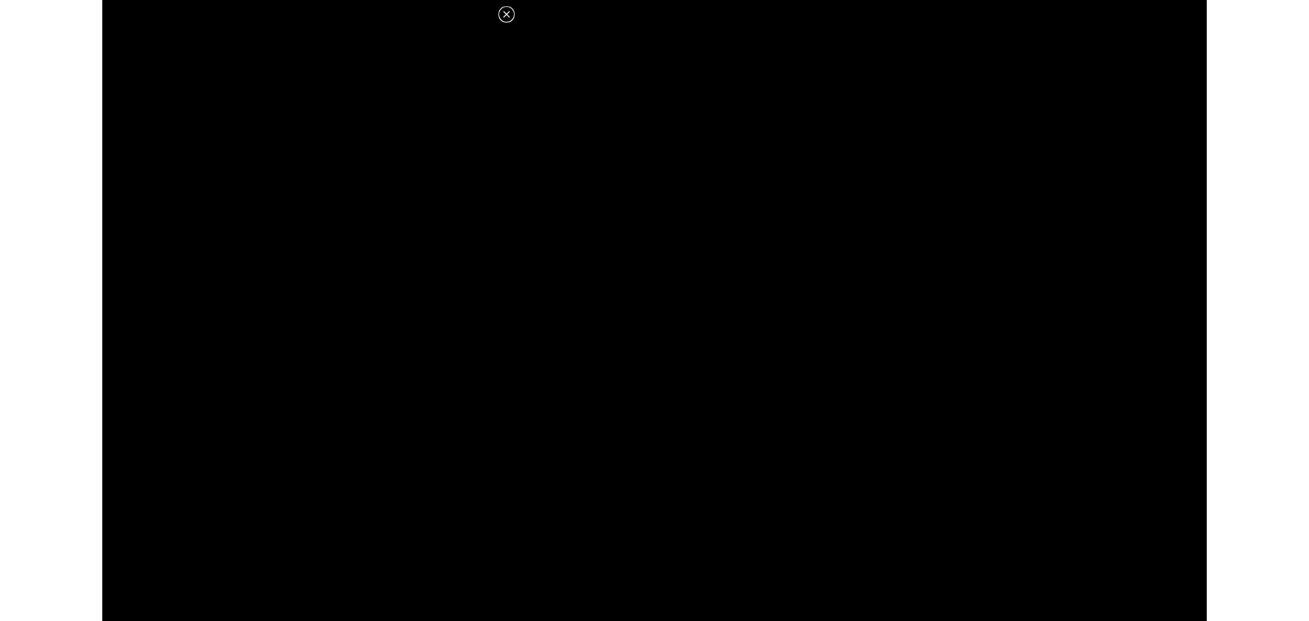
scroll to position [545, 0]
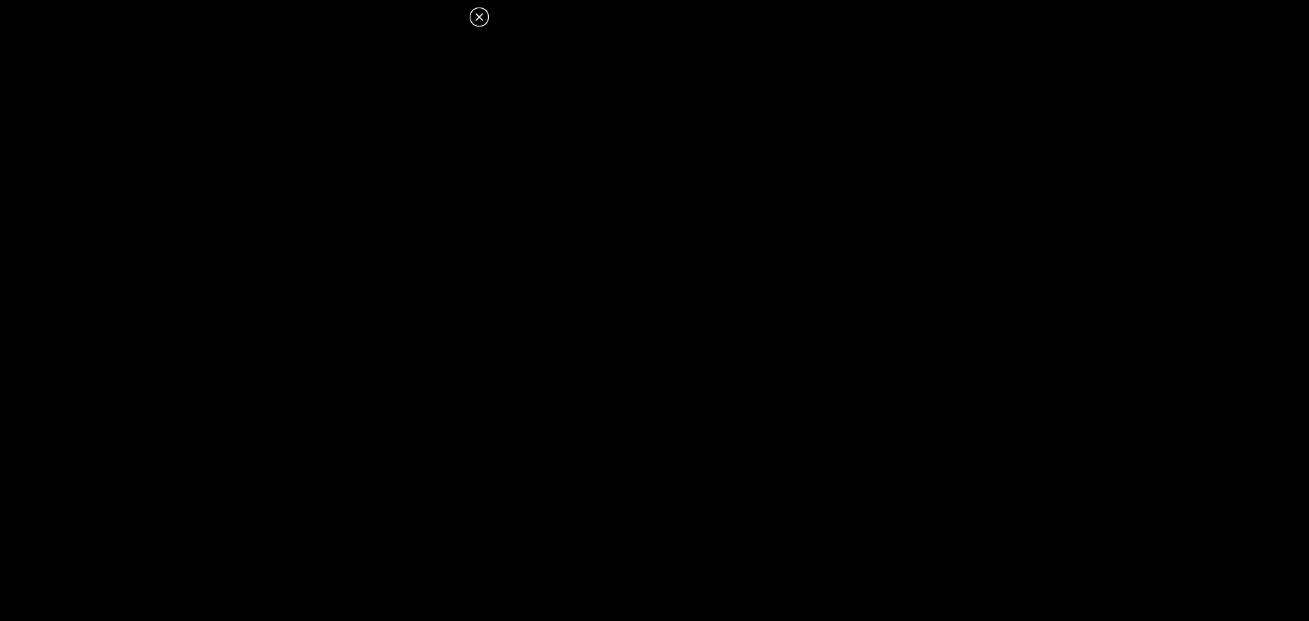
click at [477, 17] on icon at bounding box center [479, 17] width 16 height 16
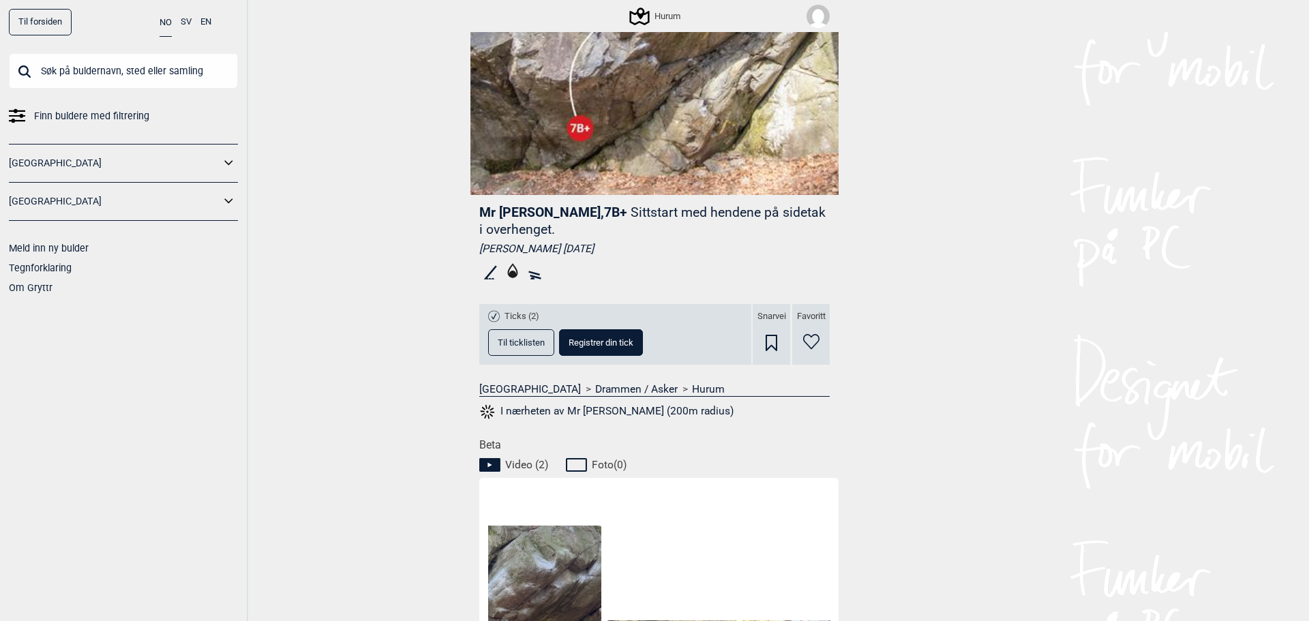
scroll to position [363, 0]
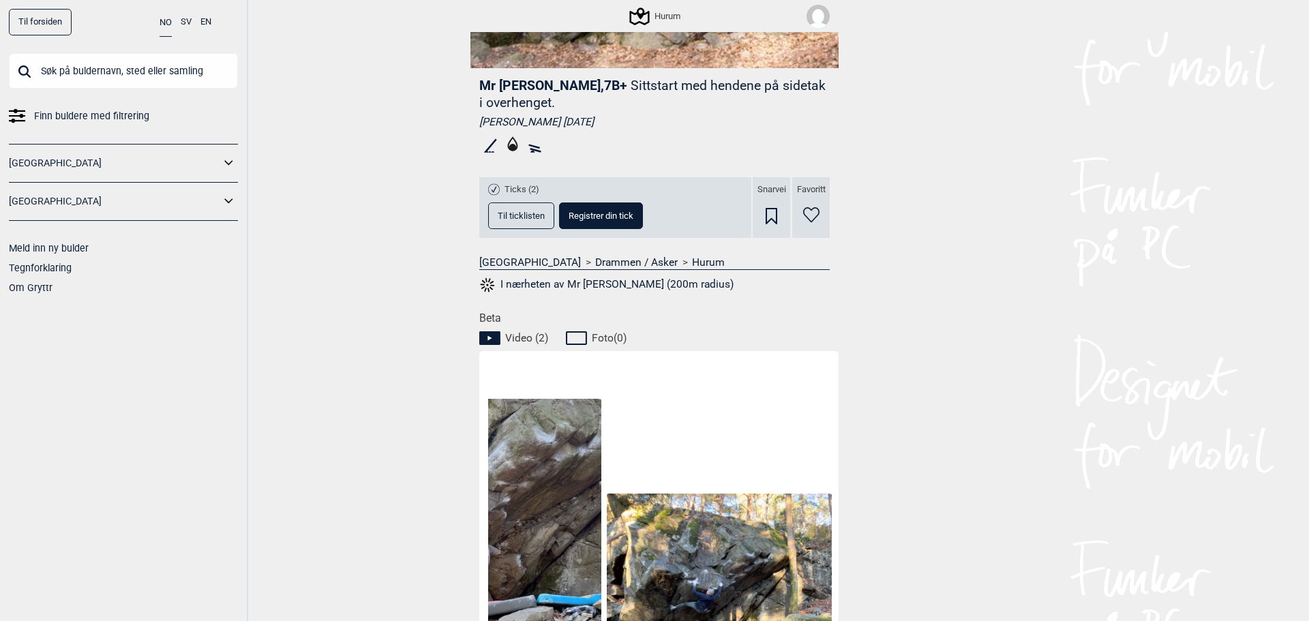
click at [768, 212] on icon at bounding box center [772, 216] width 12 height 16
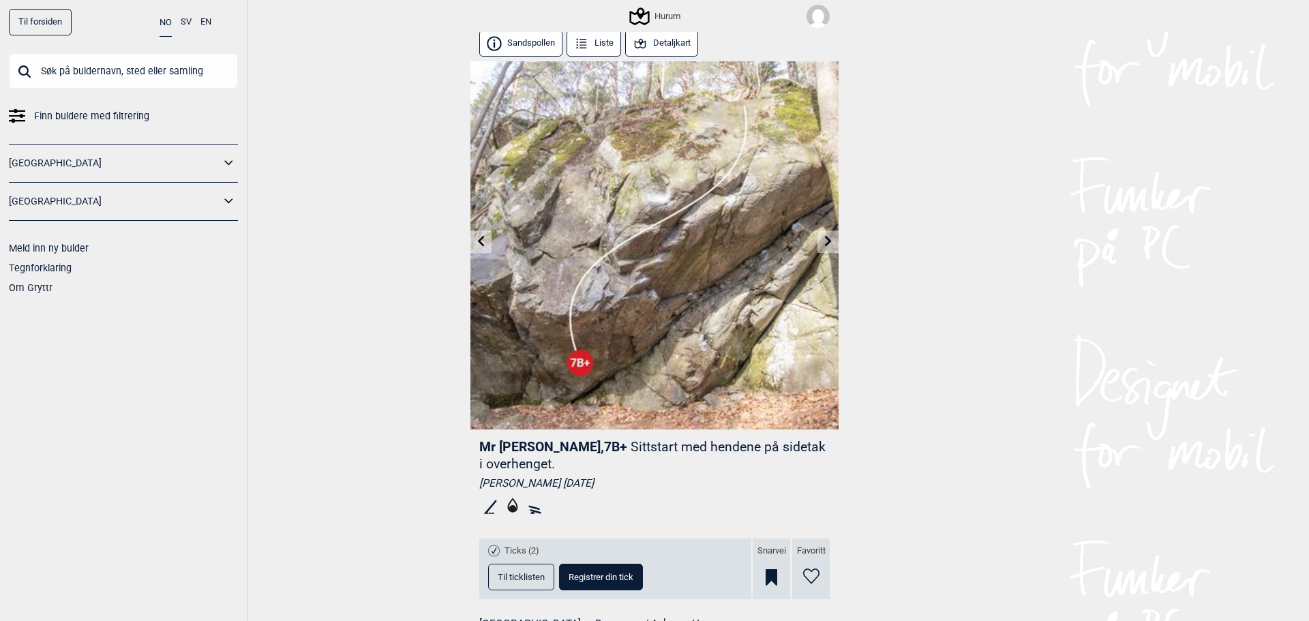
scroll to position [0, 0]
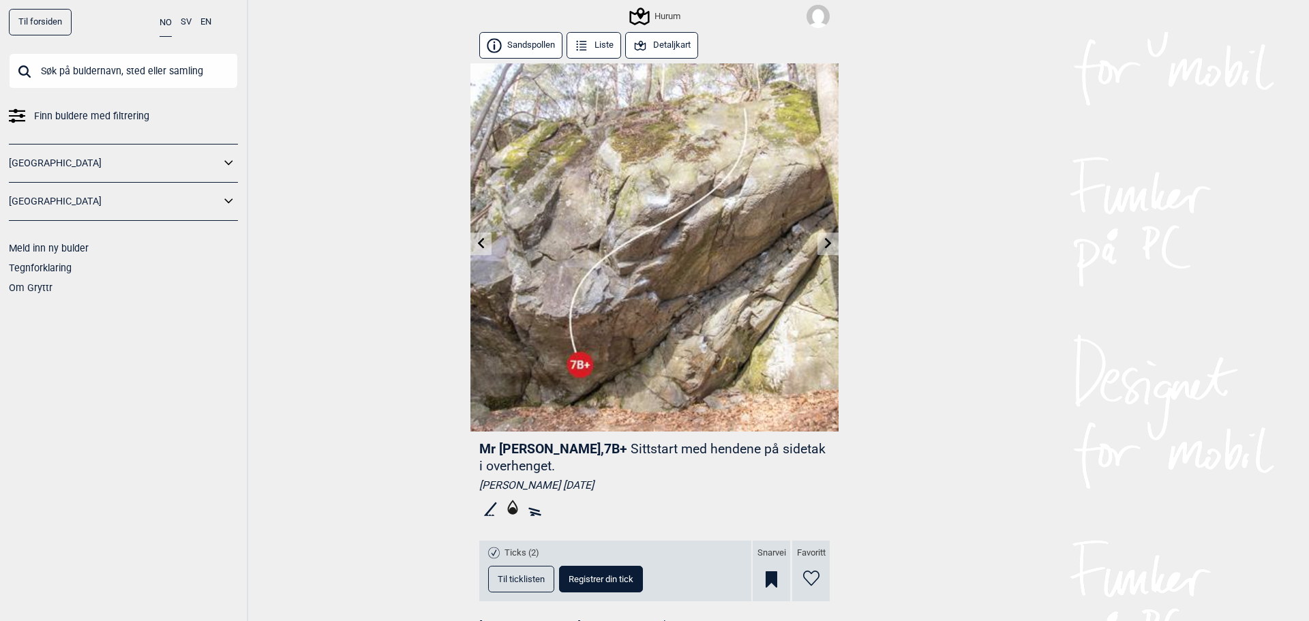
click at [645, 12] on icon at bounding box center [640, 16] width 26 height 26
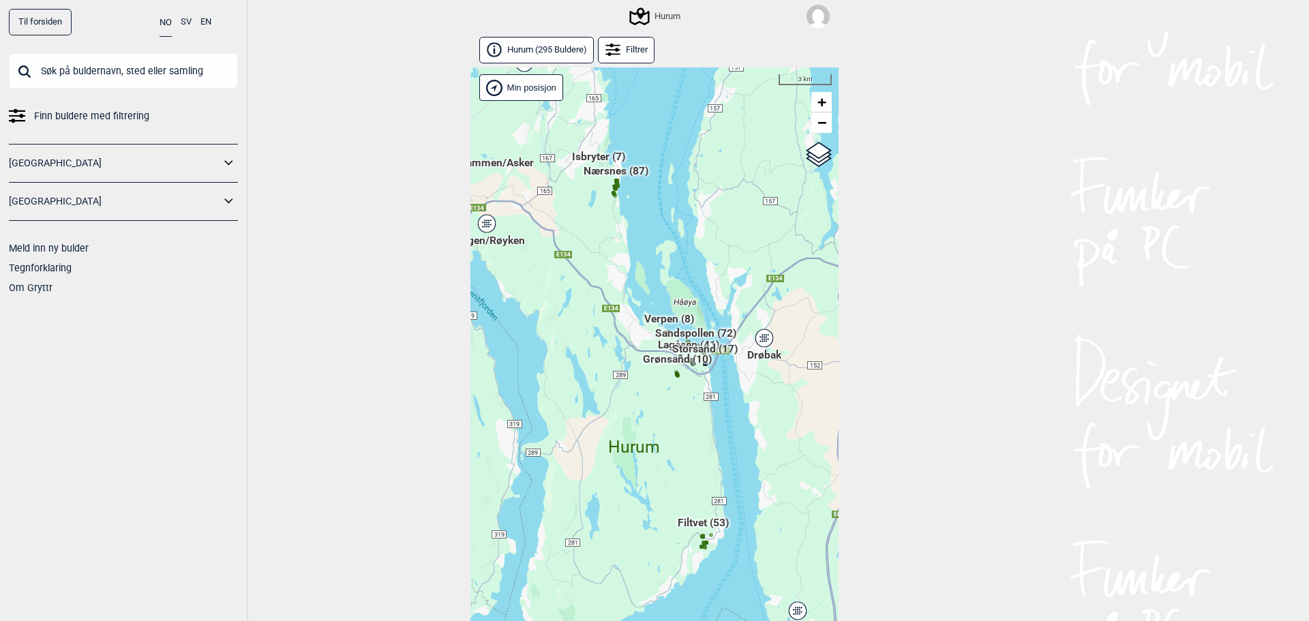
scroll to position [31, 0]
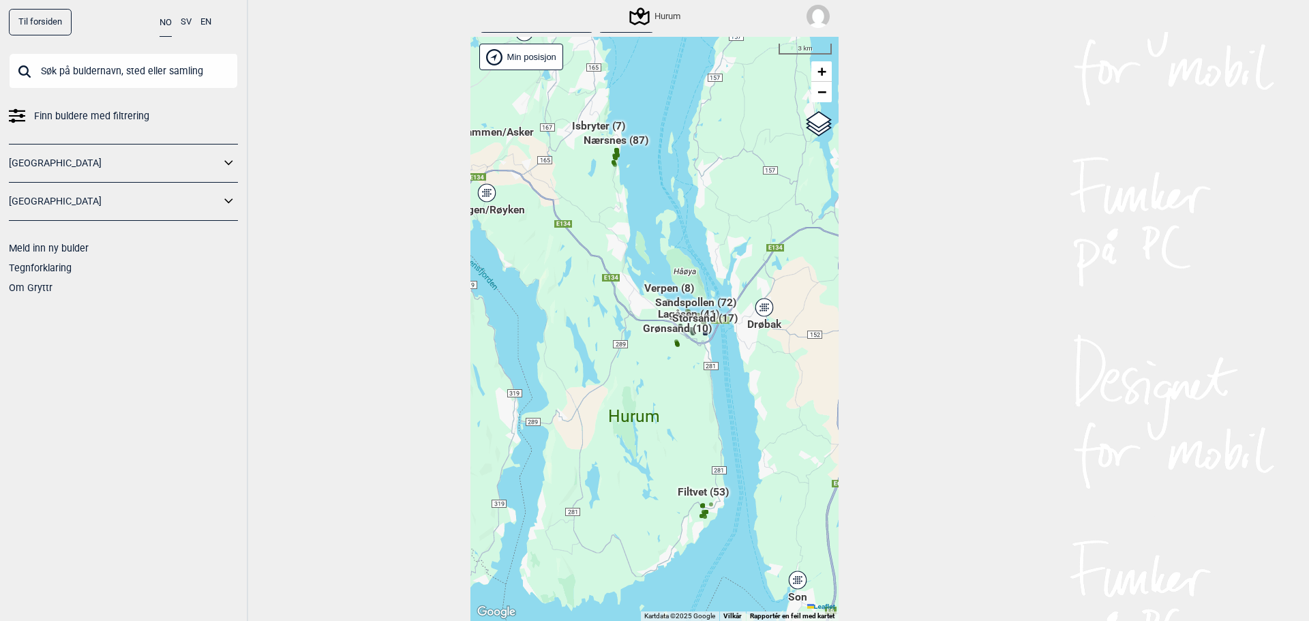
click at [470, 37] on div "Hallingdal Gol Ål Stange Kolomoen Vallset Tangen Sørli Åsbygda Buskerud syd Kon…" at bounding box center [470, 37] width 0 height 0
click at [695, 299] on span "Sandspollen (72)" at bounding box center [695, 308] width 81 height 26
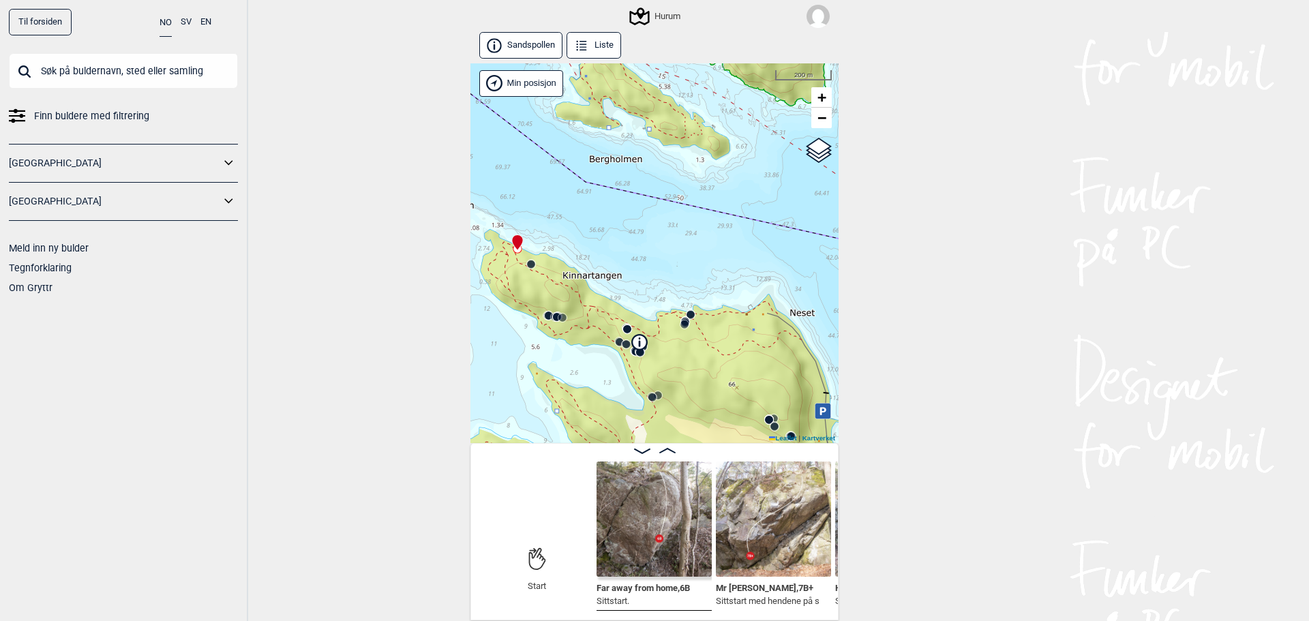
click at [687, 310] on icon at bounding box center [690, 315] width 11 height 11
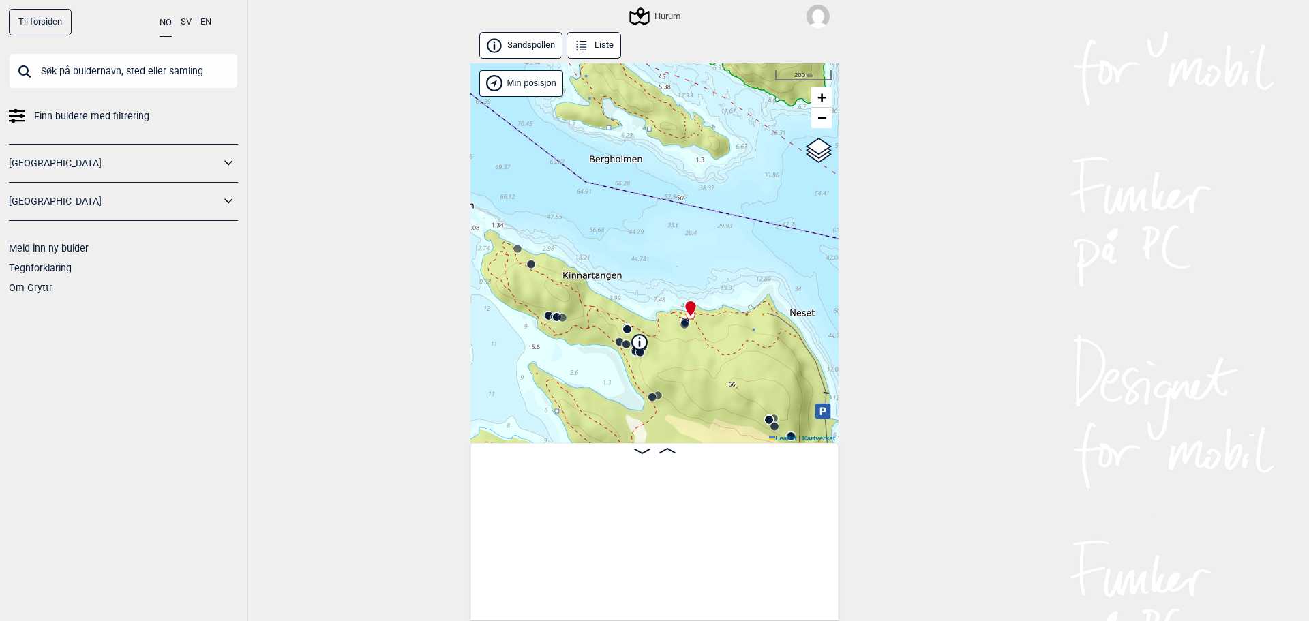
scroll to position [0, 8078]
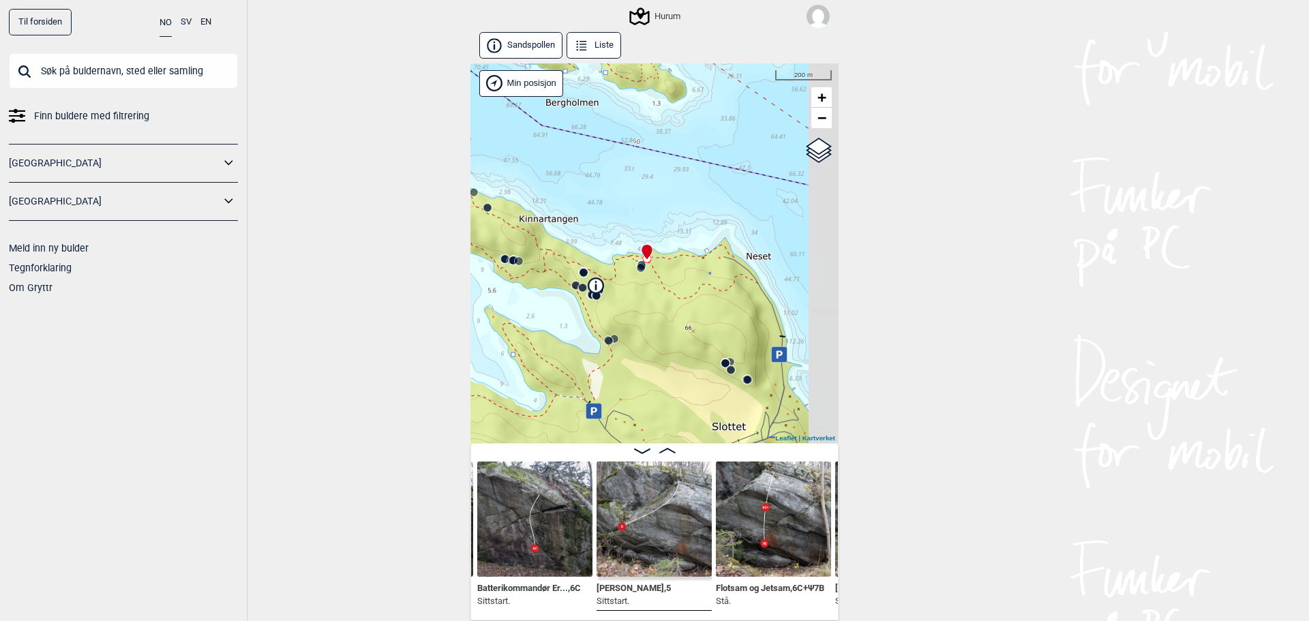
drag, startPoint x: 738, startPoint y: 346, endPoint x: 676, endPoint y: 276, distance: 94.2
click at [704, 300] on div "Hurum" at bounding box center [654, 253] width 368 height 380
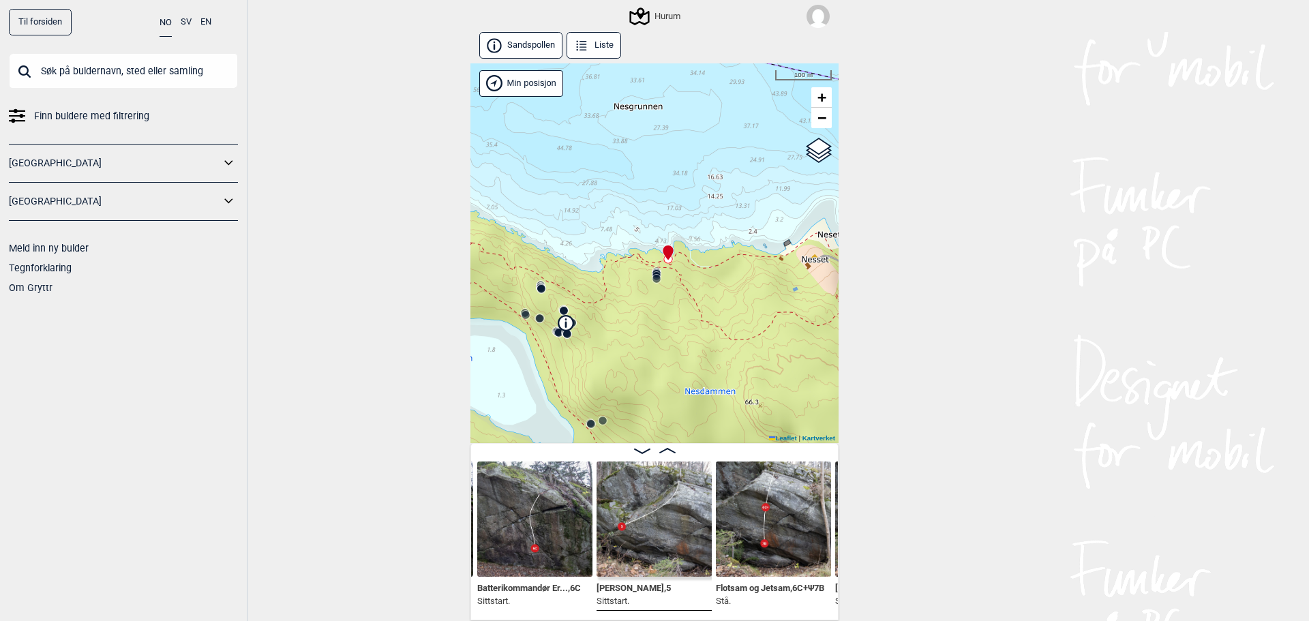
click at [655, 271] on icon at bounding box center [656, 276] width 11 height 11
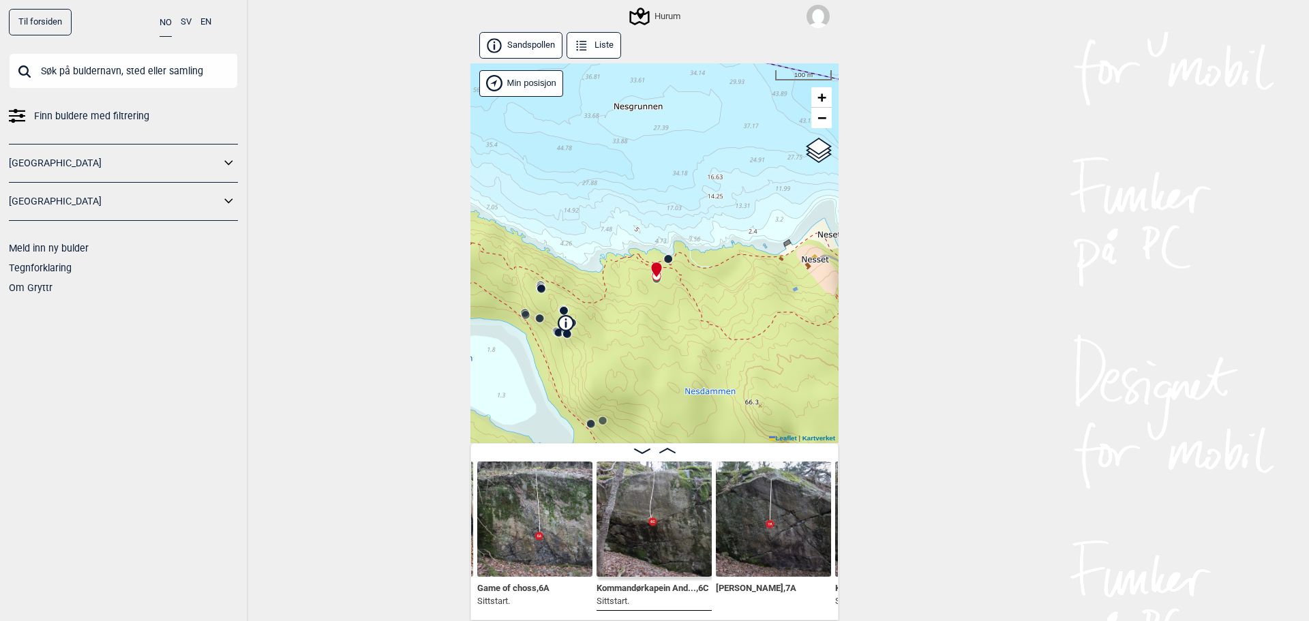
click at [829, 612] on div "Siste utpost , 5 Sittstart. Game of choss , 6A Sittstart. Kommandørkapein And..…" at bounding box center [654, 531] width 368 height 177
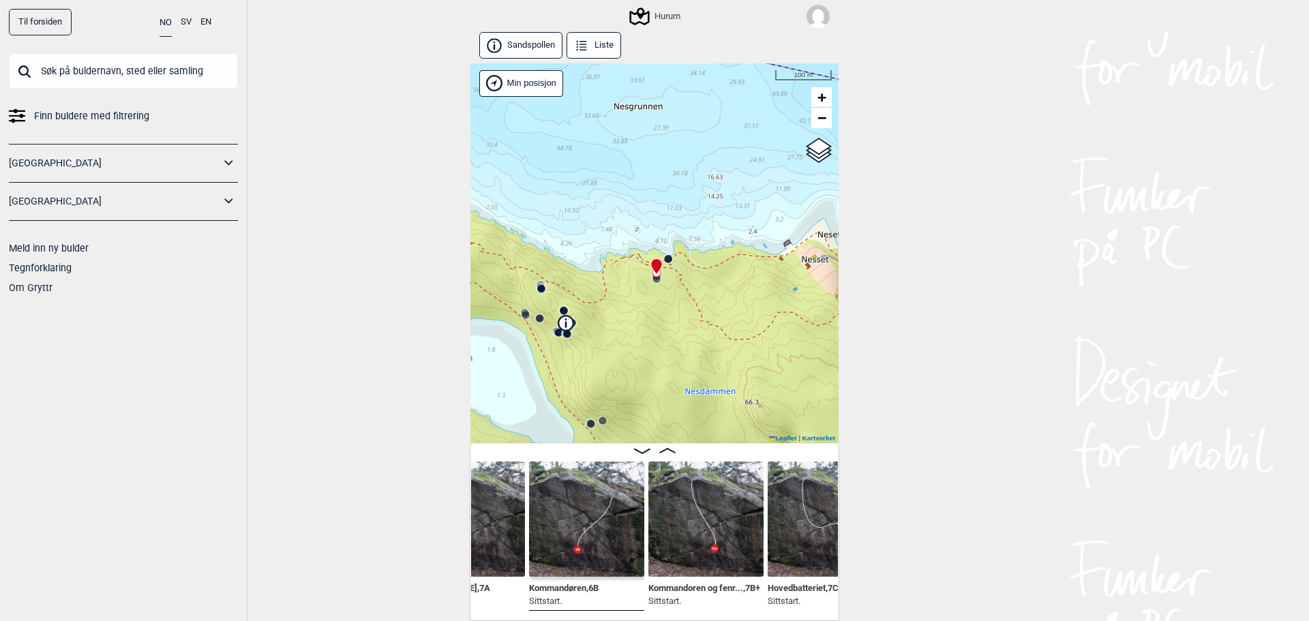
scroll to position [0, 7714]
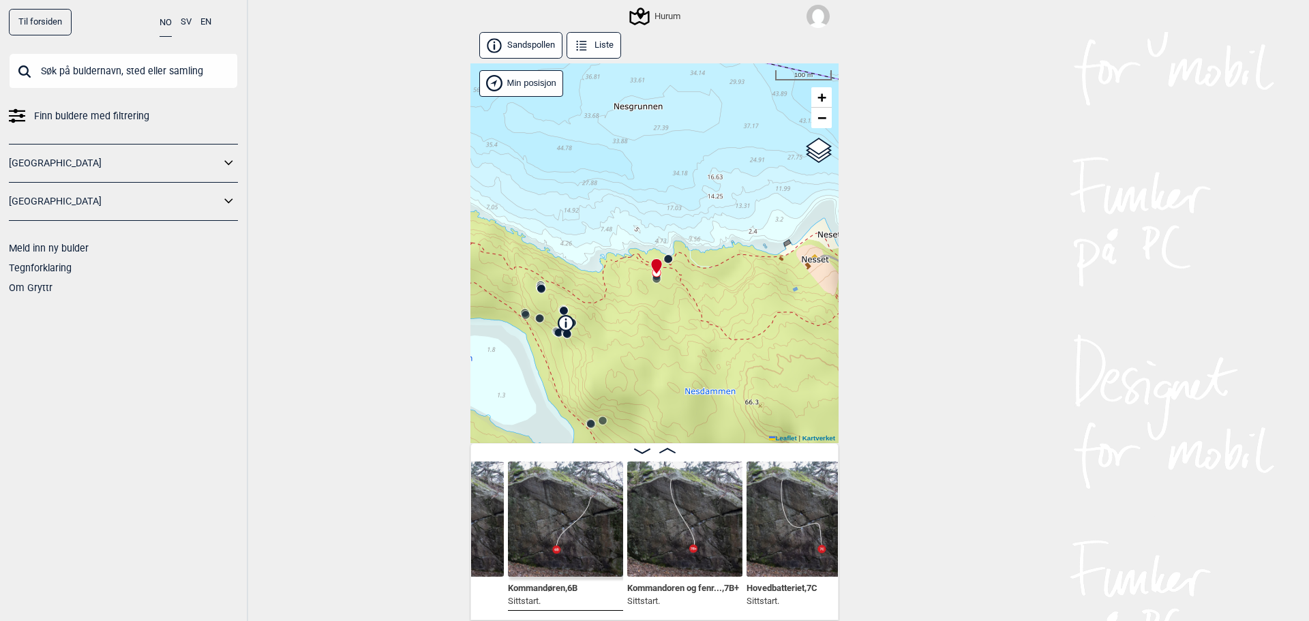
click at [777, 550] on img at bounding box center [804, 519] width 115 height 115
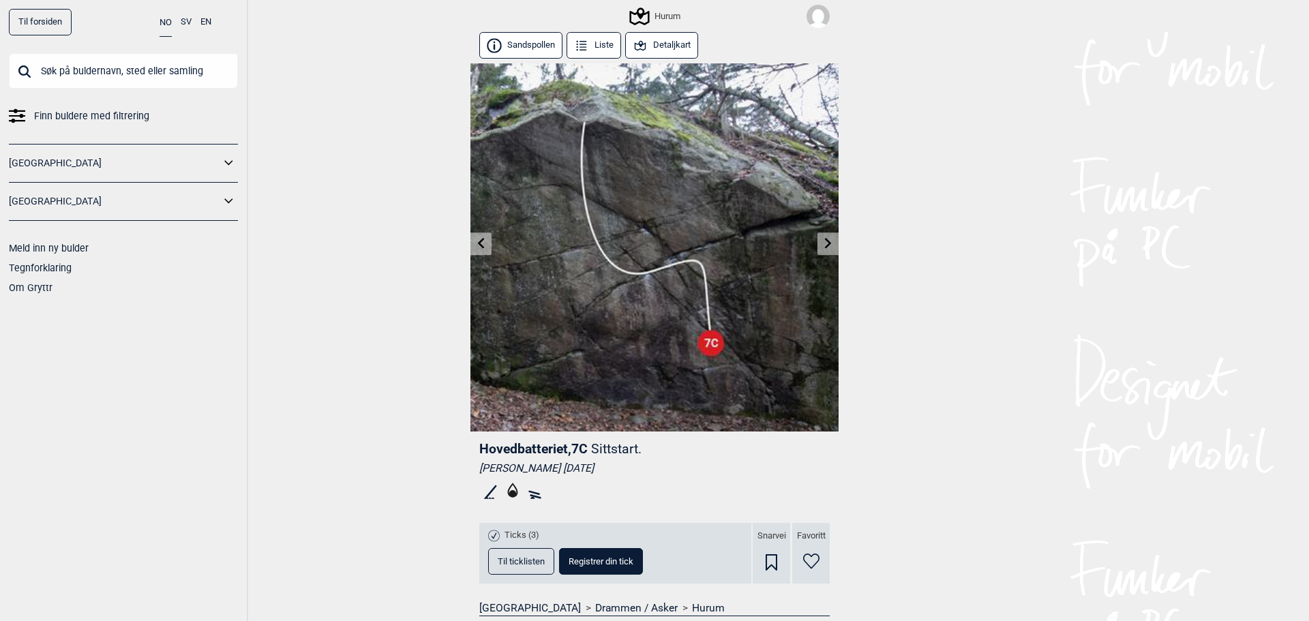
click at [765, 552] on div "Snarvei" at bounding box center [771, 553] width 37 height 61
click at [811, 10] on img at bounding box center [818, 16] width 23 height 23
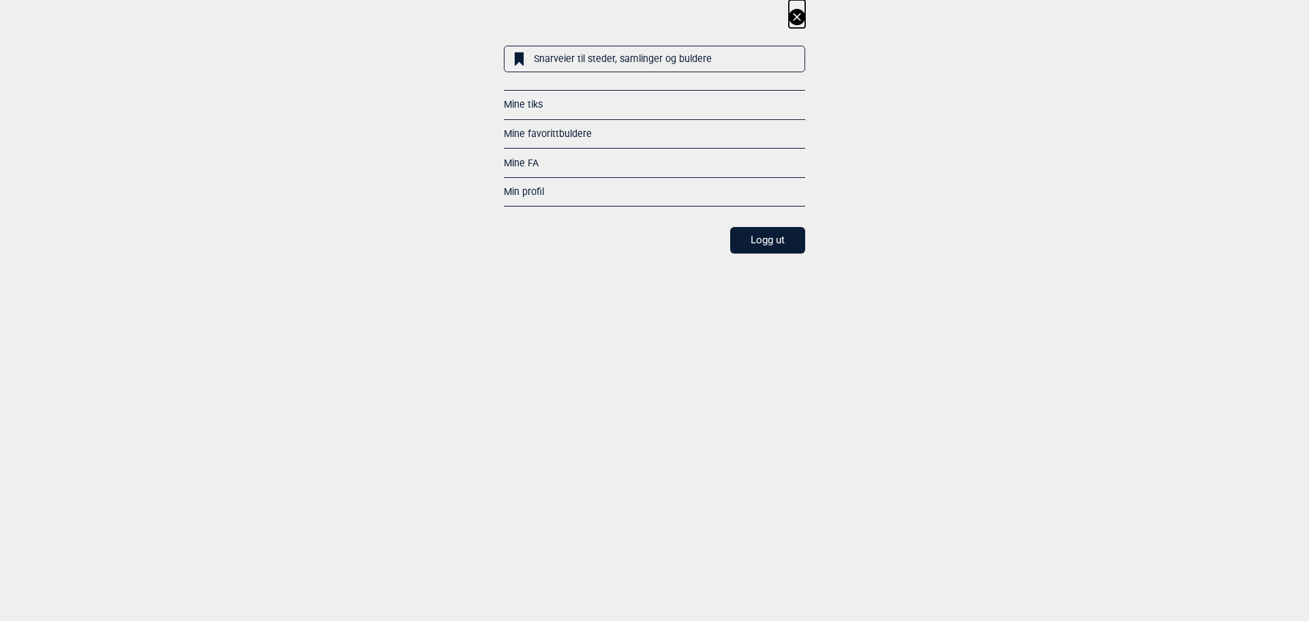
click at [532, 55] on link "Snarveier til steder, samlinger og buldere" at bounding box center [654, 59] width 301 height 27
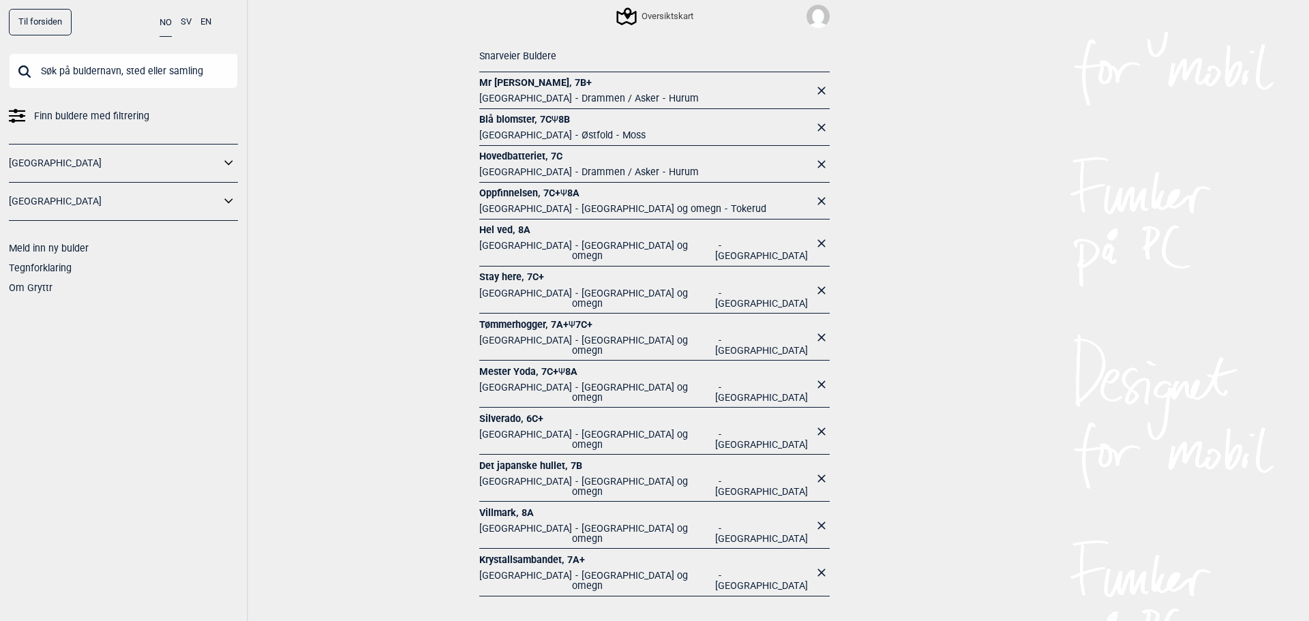
click at [817, 282] on icon at bounding box center [821, 290] width 16 height 16
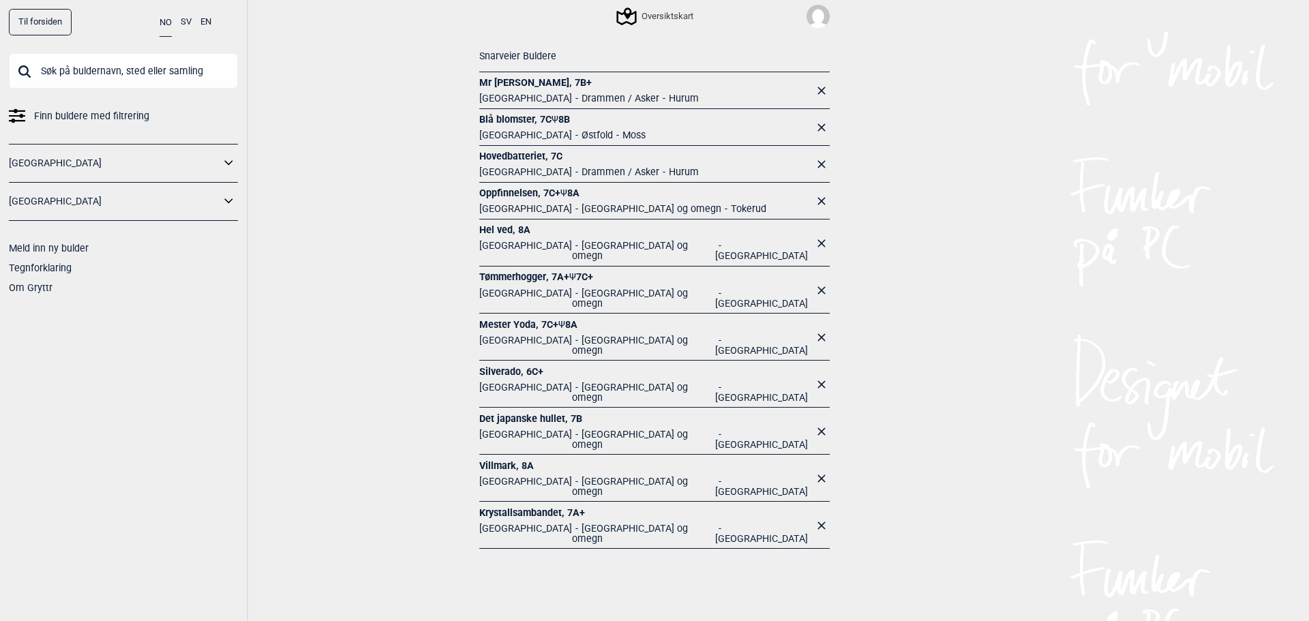
click at [820, 329] on icon at bounding box center [821, 337] width 16 height 16
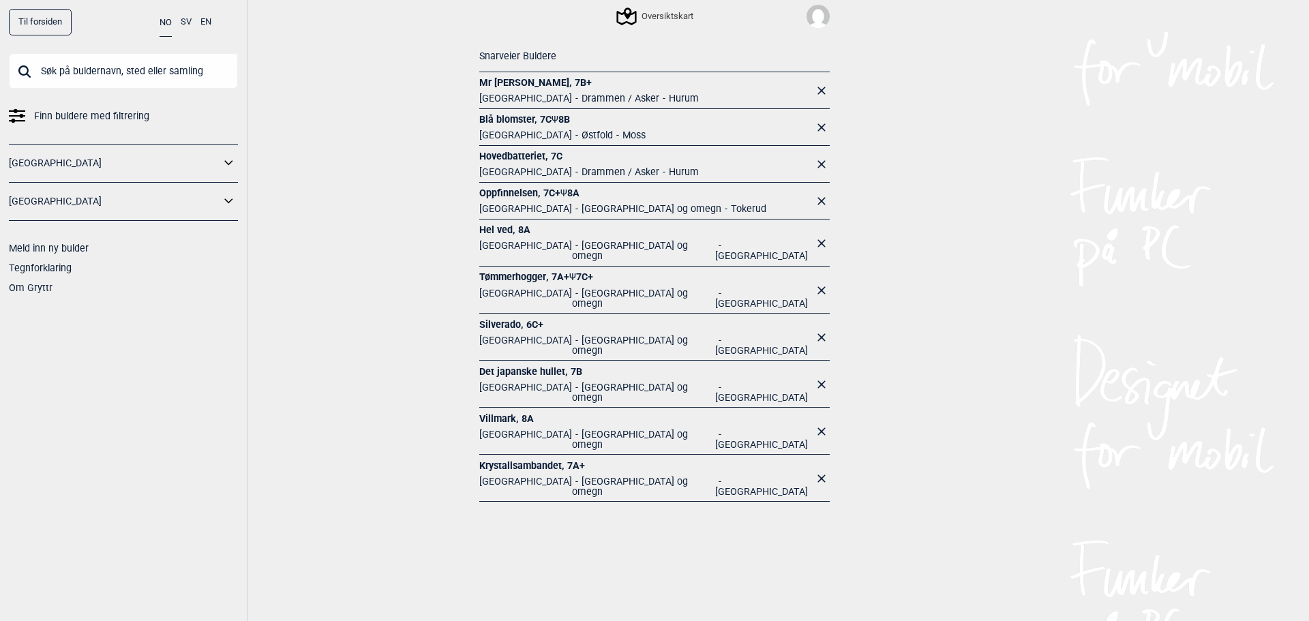
click at [820, 329] on icon at bounding box center [821, 337] width 16 height 16
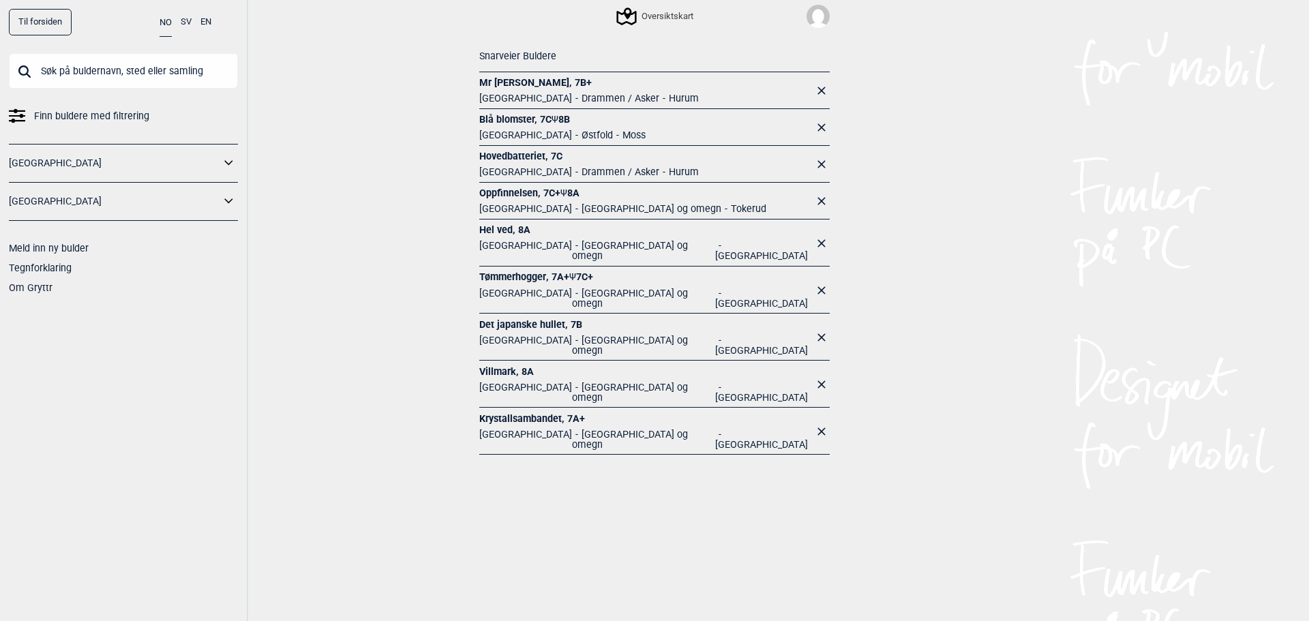
click at [820, 329] on icon at bounding box center [821, 337] width 16 height 16
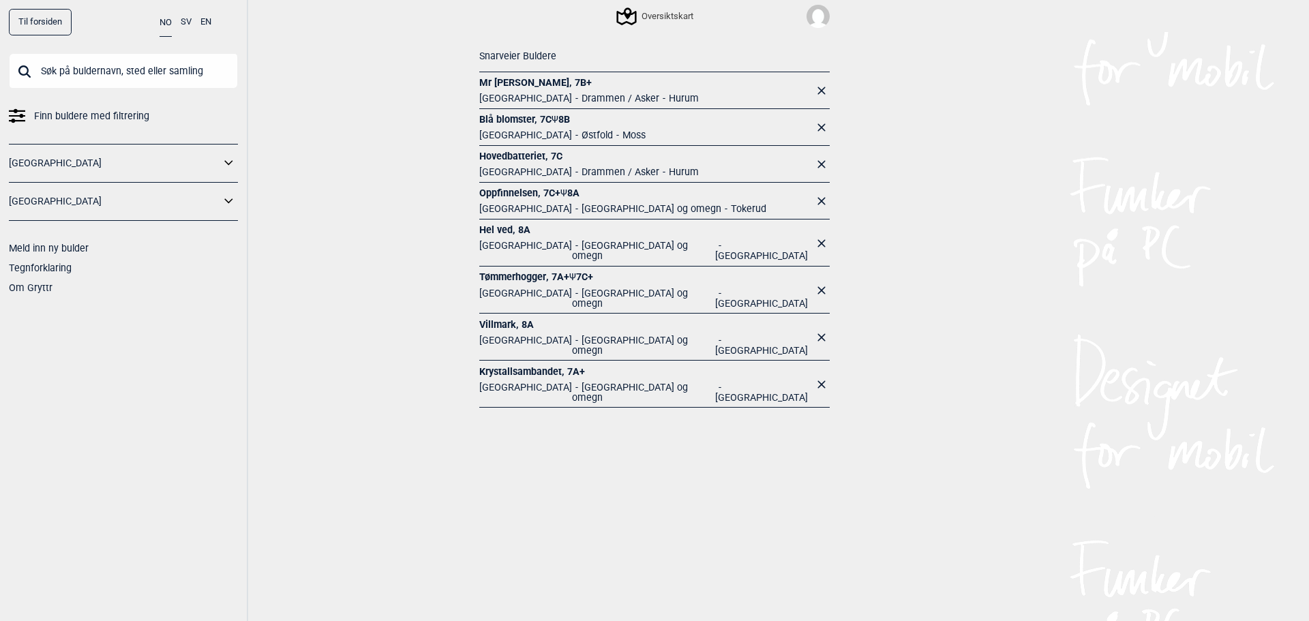
click at [821, 376] on icon at bounding box center [821, 384] width 16 height 16
click at [188, 67] on input "text" at bounding box center [123, 70] width 229 height 35
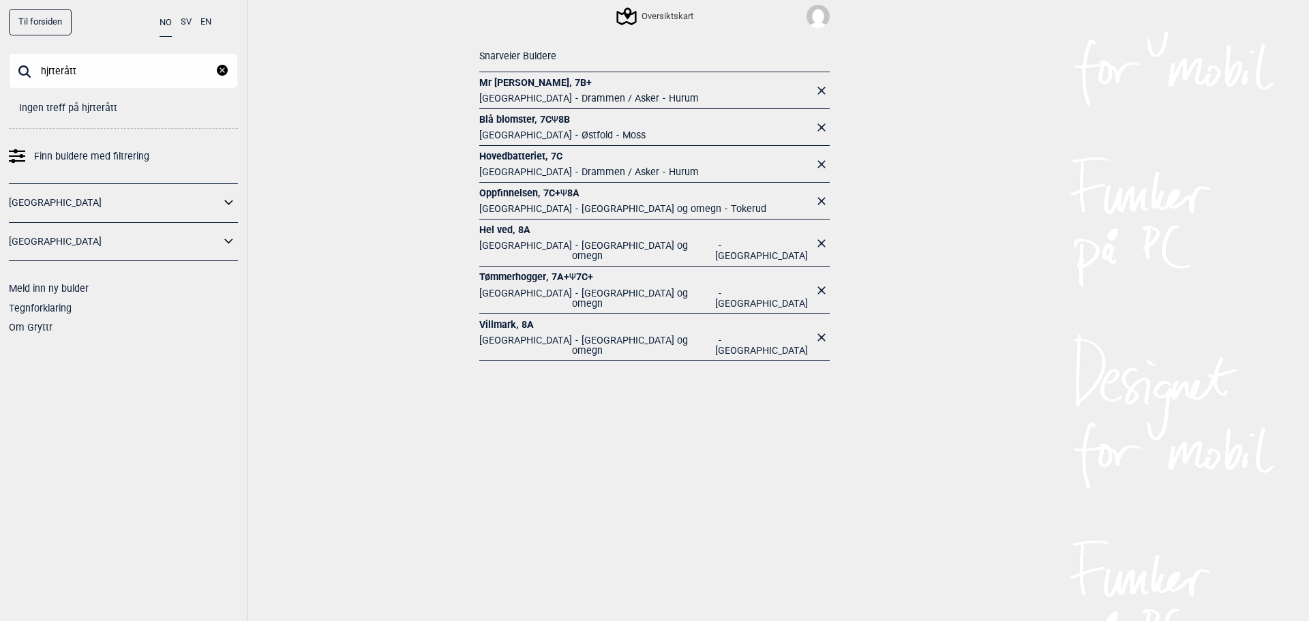
click at [47, 76] on input "hjrterått" at bounding box center [123, 70] width 229 height 35
click at [50, 70] on input "hjrterått" at bounding box center [123, 70] width 229 height 35
type input "hjerterått"
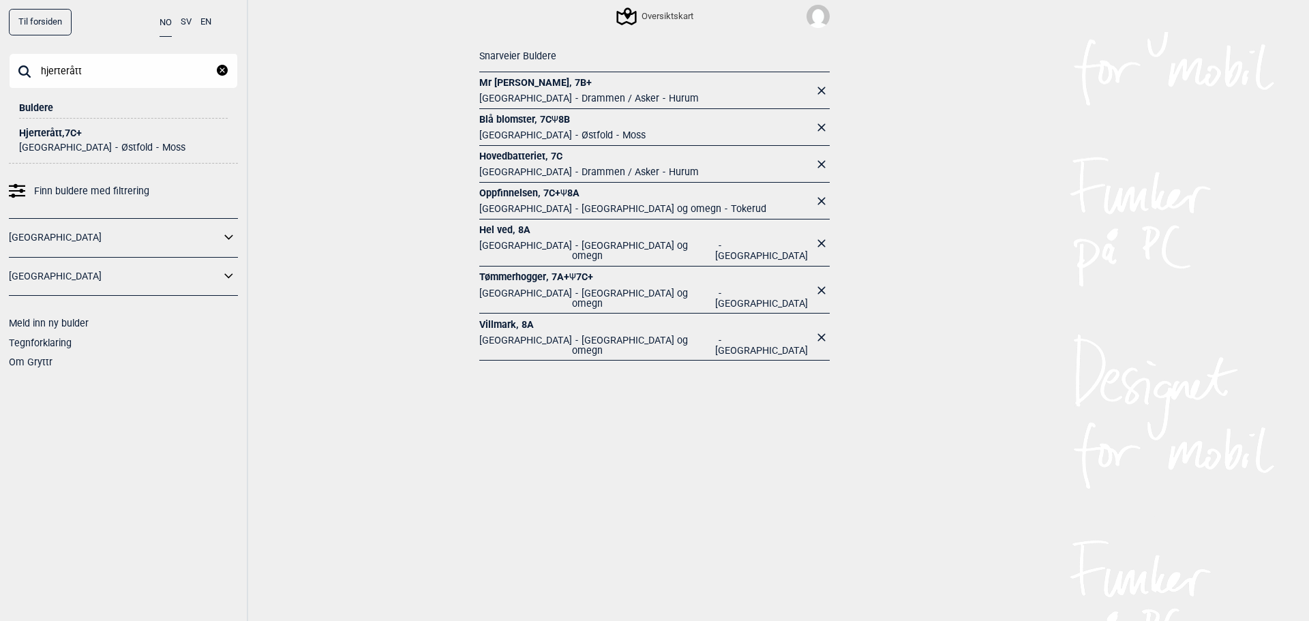
click at [50, 140] on ul "Norge Østfold Moss" at bounding box center [123, 145] width 209 height 14
click at [52, 132] on div "Hjerterått , 7C+" at bounding box center [123, 133] width 209 height 10
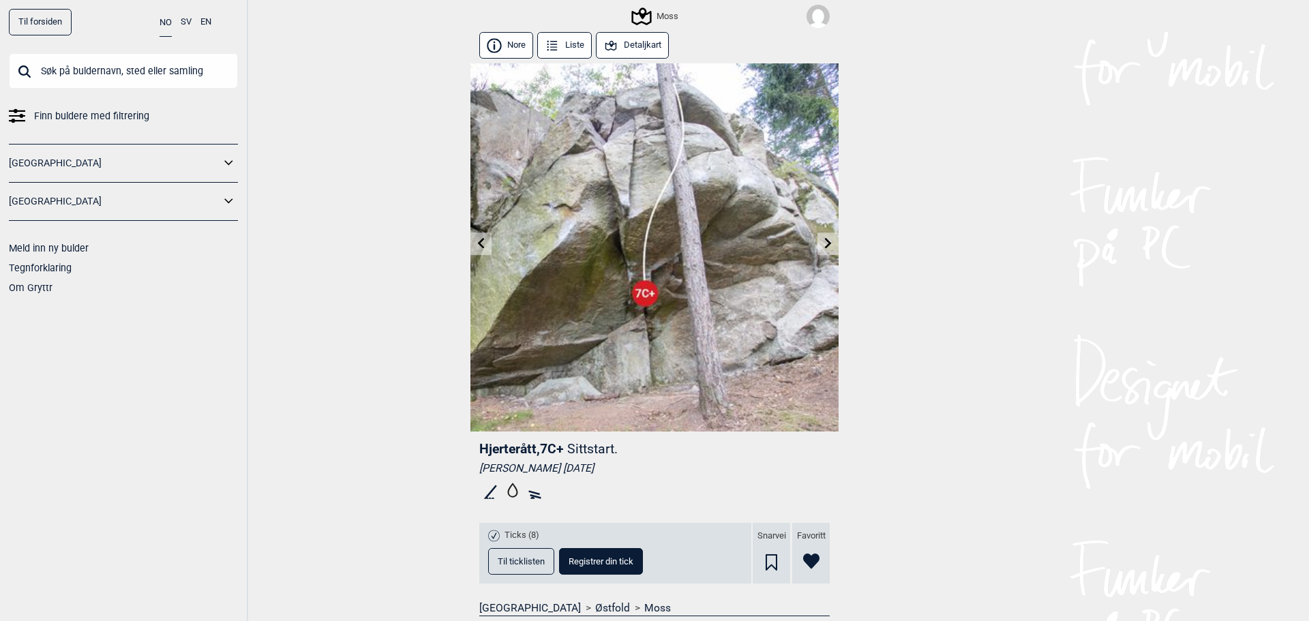
click at [773, 568] on div "Snarvei" at bounding box center [771, 553] width 37 height 61
drag, startPoint x: 798, startPoint y: 6, endPoint x: 812, endPoint y: 15, distance: 16.3
click at [800, 6] on div "Moss" at bounding box center [654, 16] width 368 height 32
click at [812, 15] on img at bounding box center [818, 16] width 23 height 23
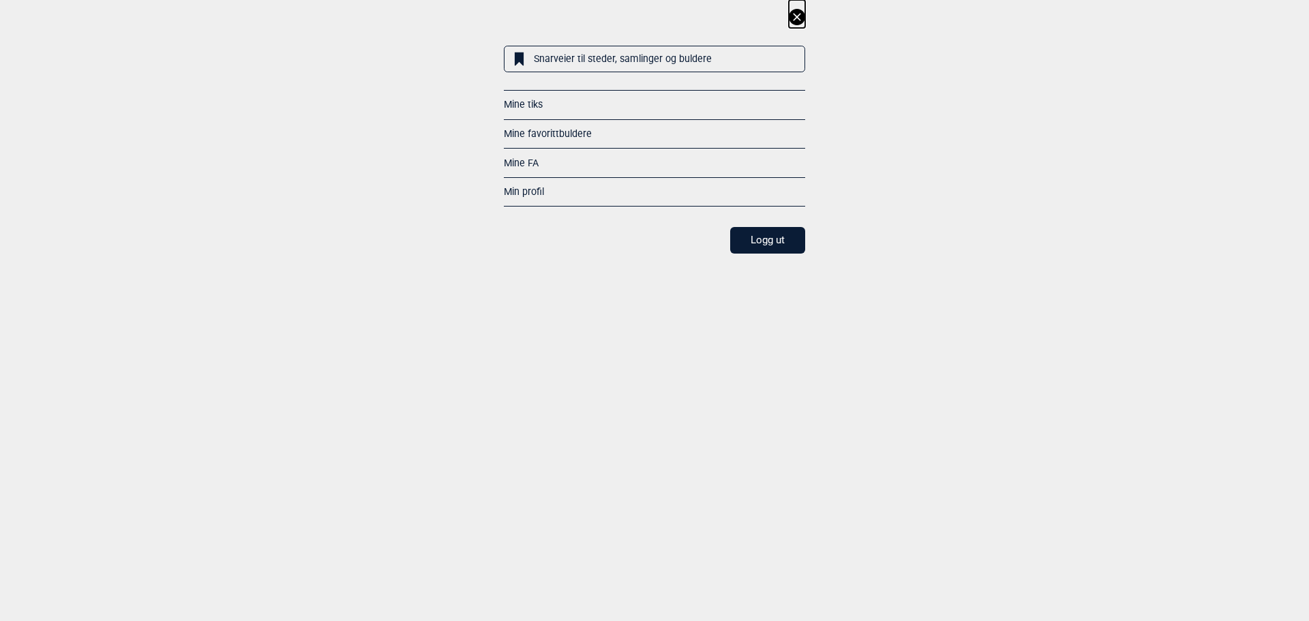
click at [627, 59] on link "Snarveier til steder, samlinger og buldere" at bounding box center [654, 59] width 301 height 27
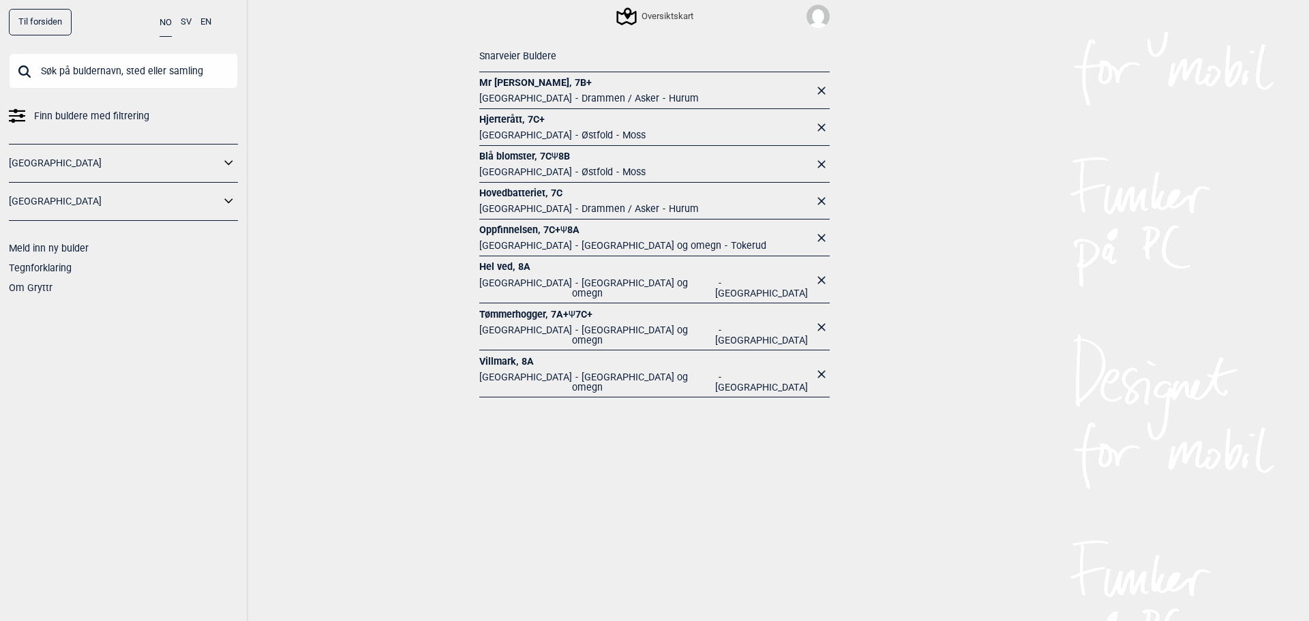
click at [499, 119] on link "Hjerterått , 7C+" at bounding box center [562, 119] width 166 height 13
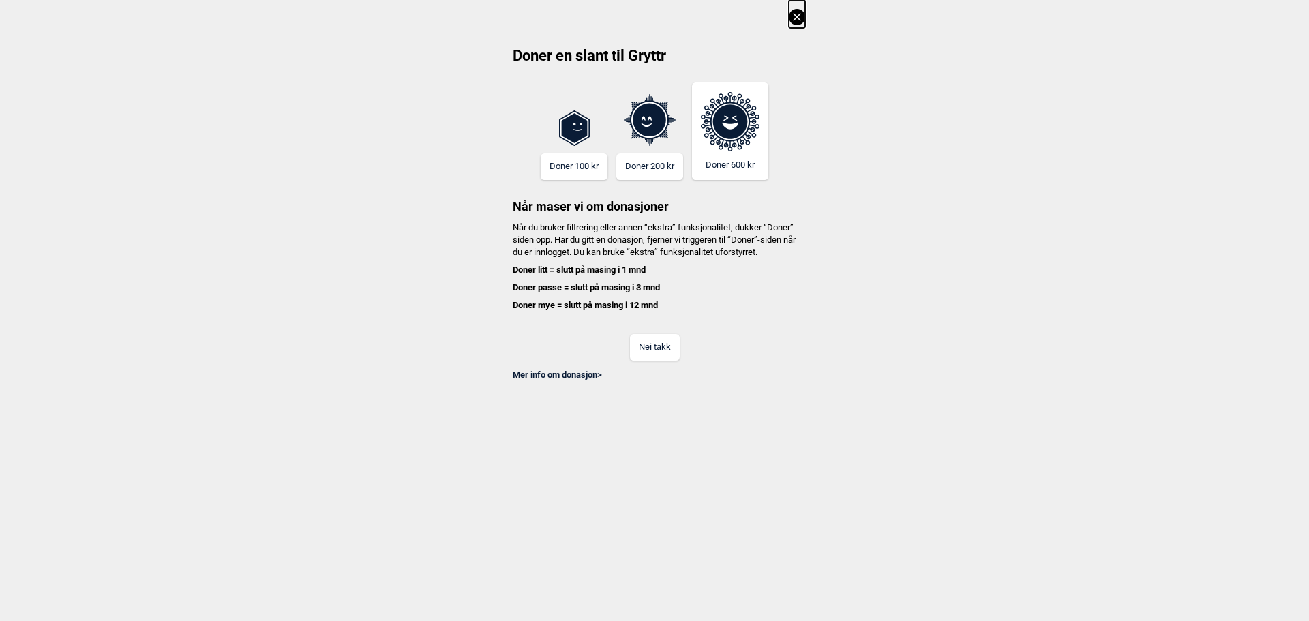
click at [665, 359] on button "Nei takk" at bounding box center [655, 347] width 50 height 27
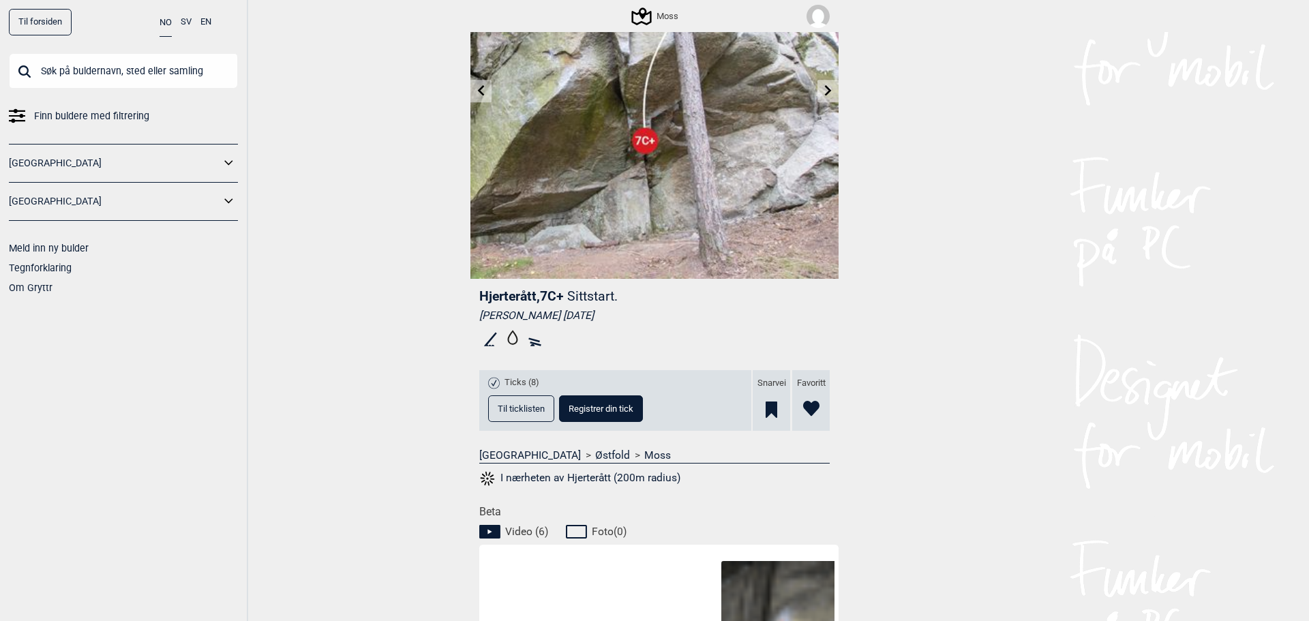
scroll to position [182, 0]
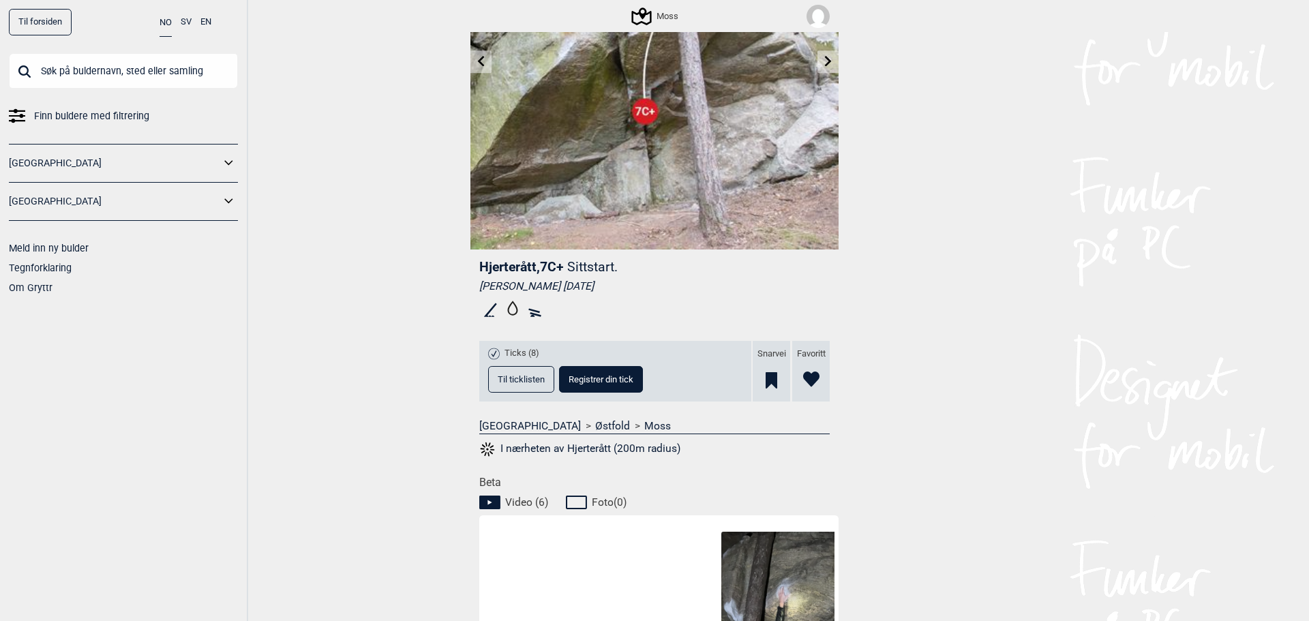
click at [561, 443] on button "I nærheten av Hjerterått (200m radius)" at bounding box center [579, 449] width 201 height 18
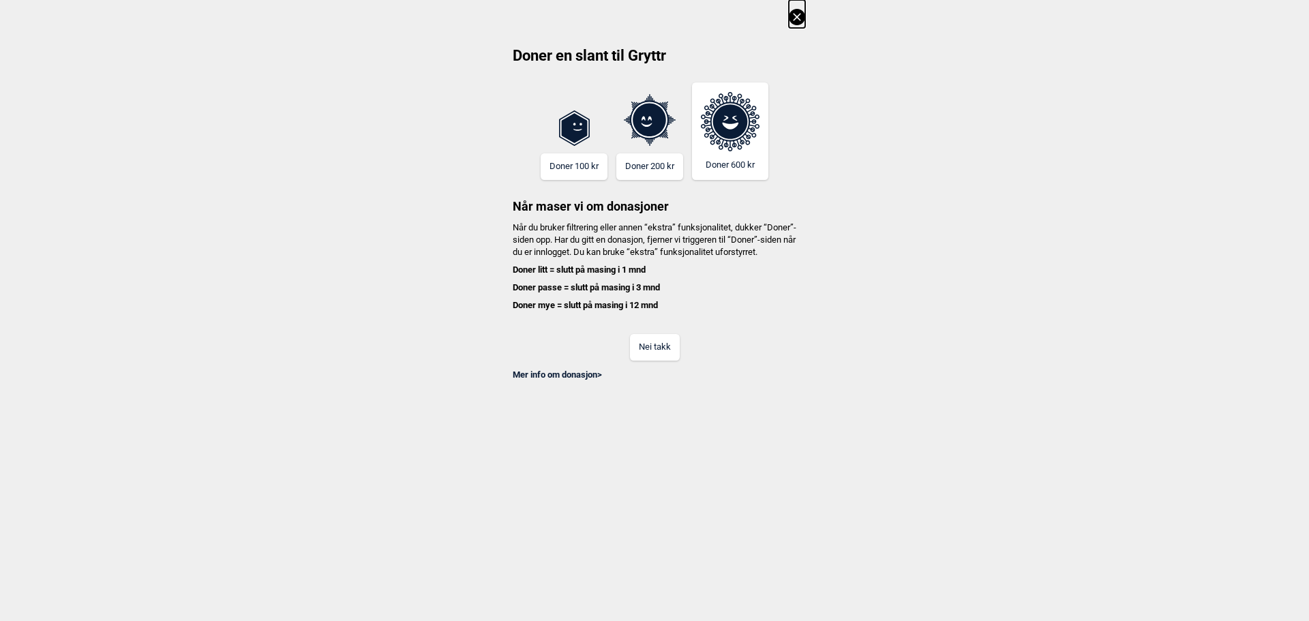
click at [657, 353] on button "Nei takk" at bounding box center [655, 347] width 50 height 27
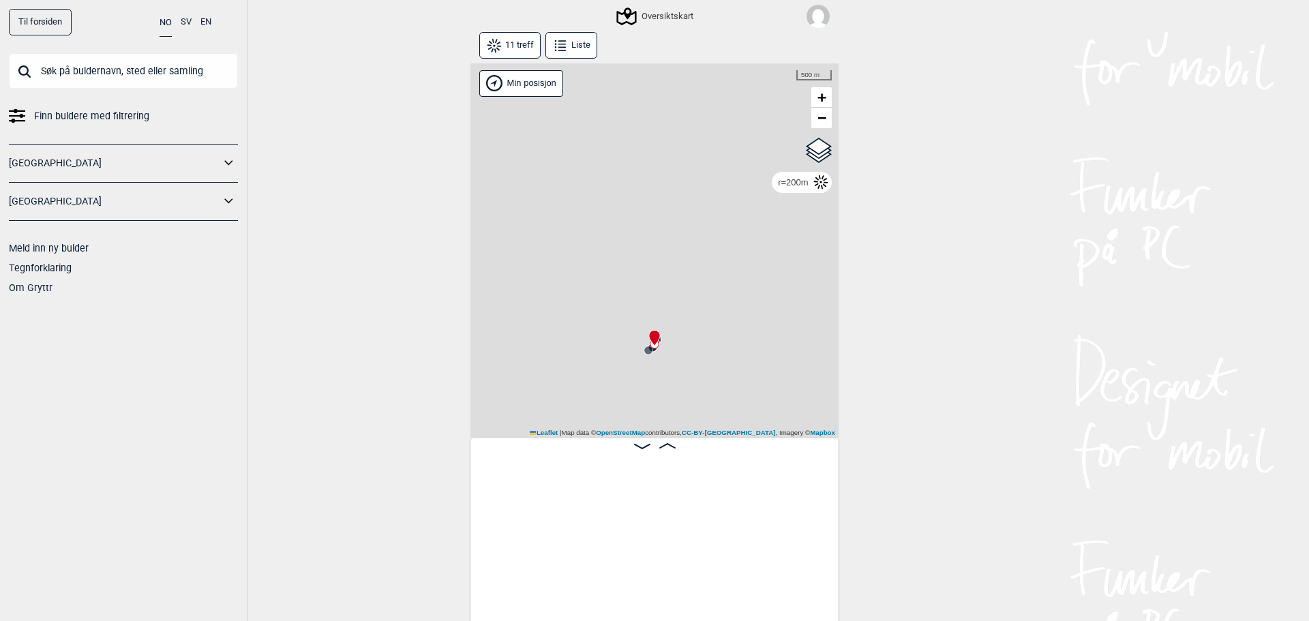
scroll to position [0, 576]
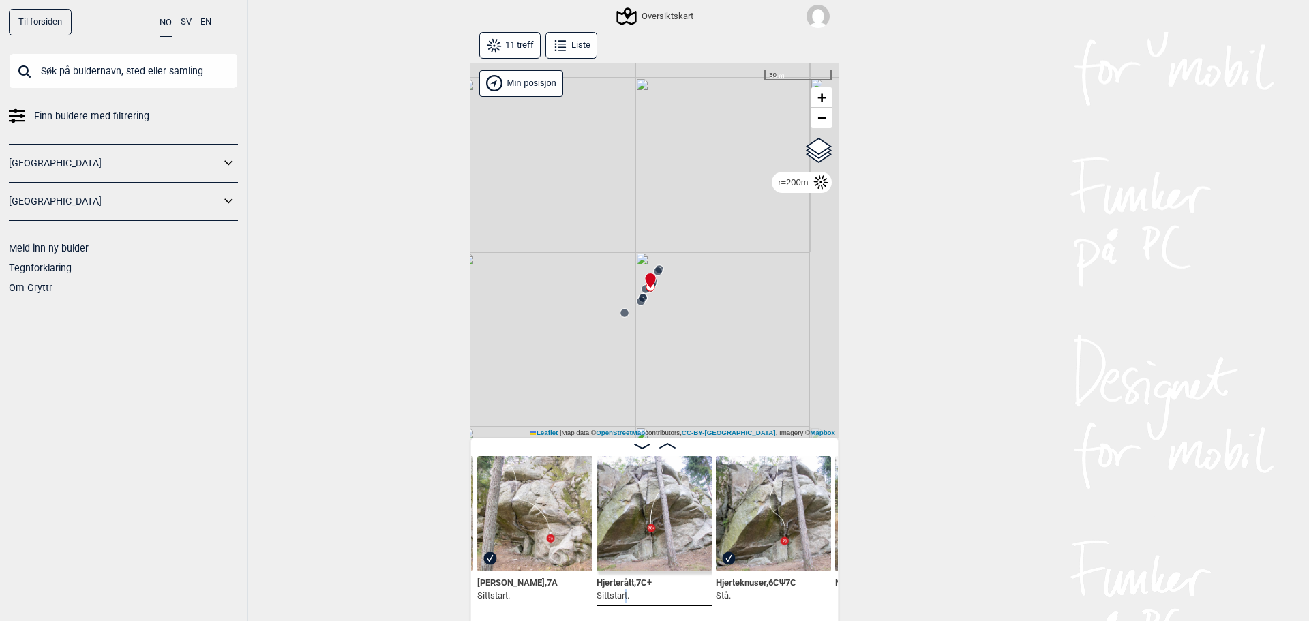
click at [622, 604] on div "Hjerterått , 7C+ Sittstart." at bounding box center [654, 530] width 115 height 149
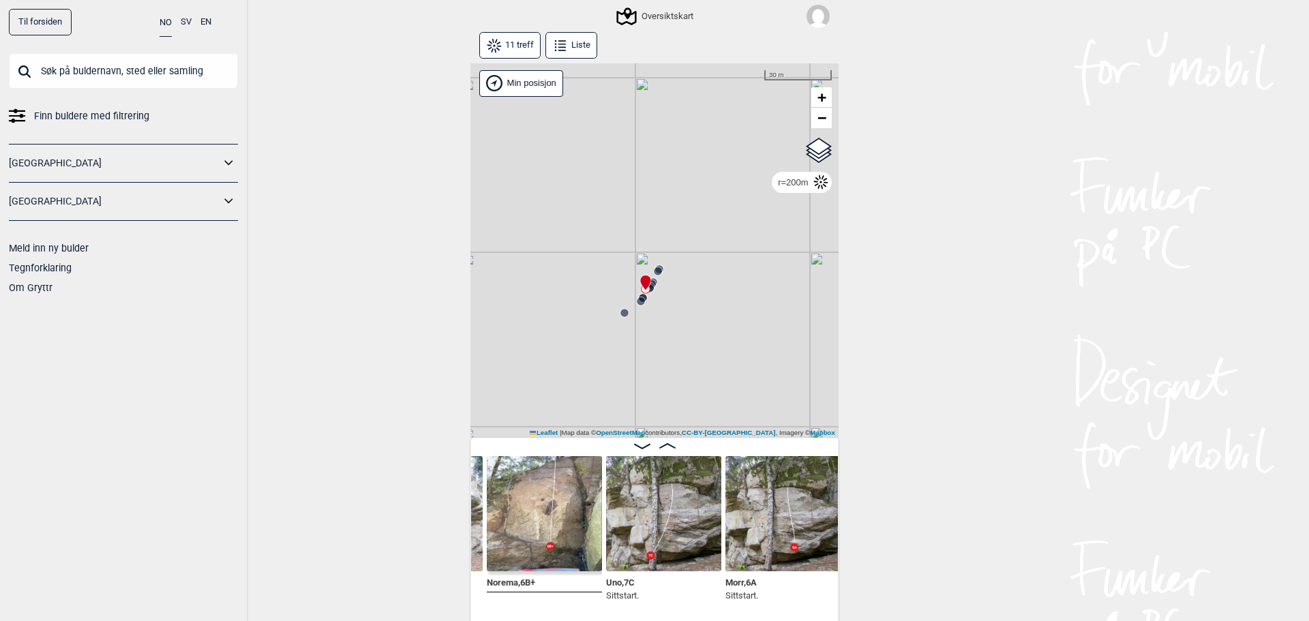
scroll to position [0, 969]
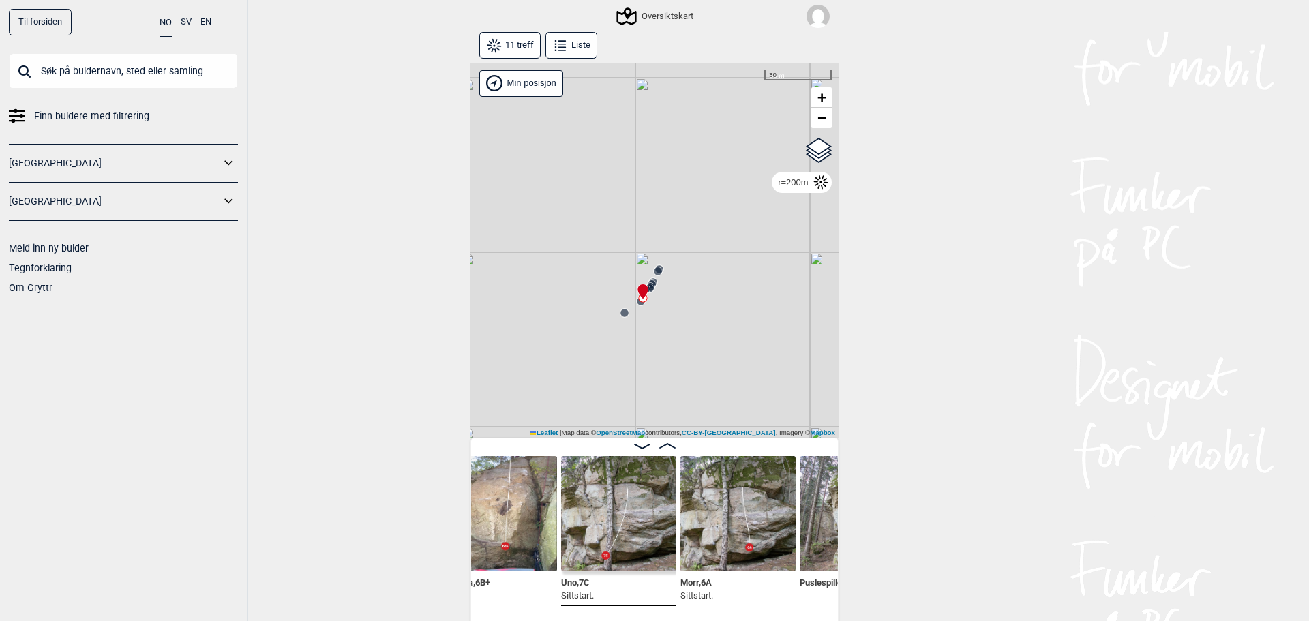
click at [636, 550] on img at bounding box center [618, 513] width 115 height 115
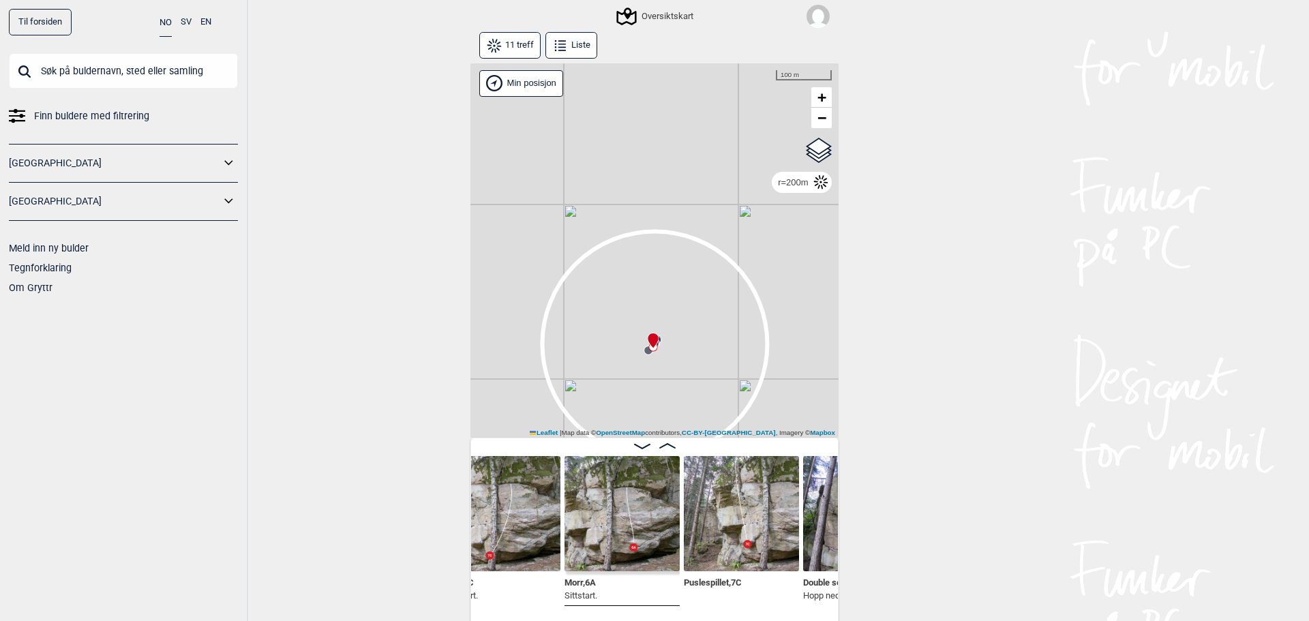
scroll to position [0, 1096]
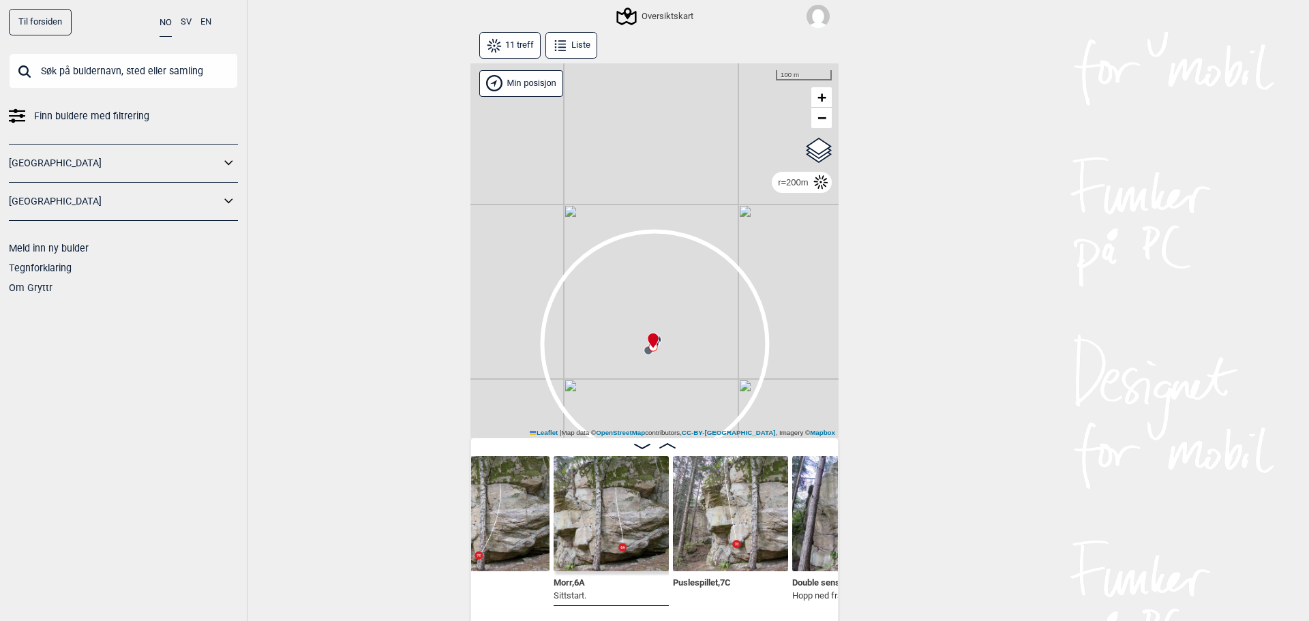
click at [719, 543] on img at bounding box center [730, 513] width 115 height 115
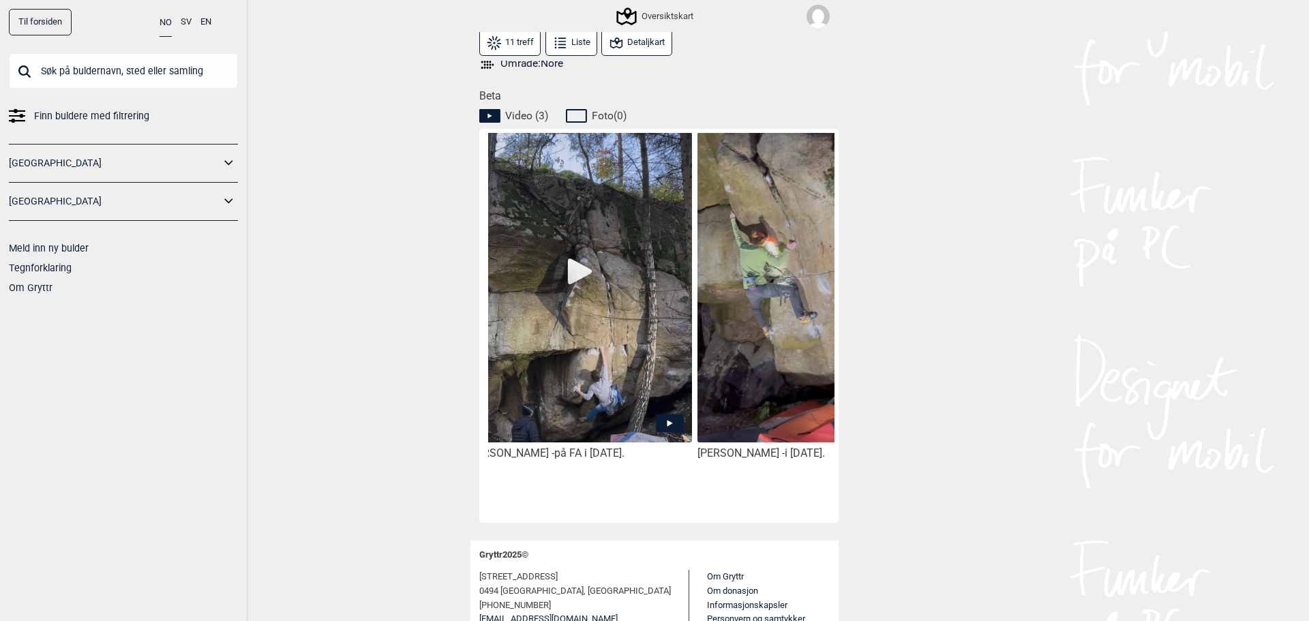
scroll to position [0, 250]
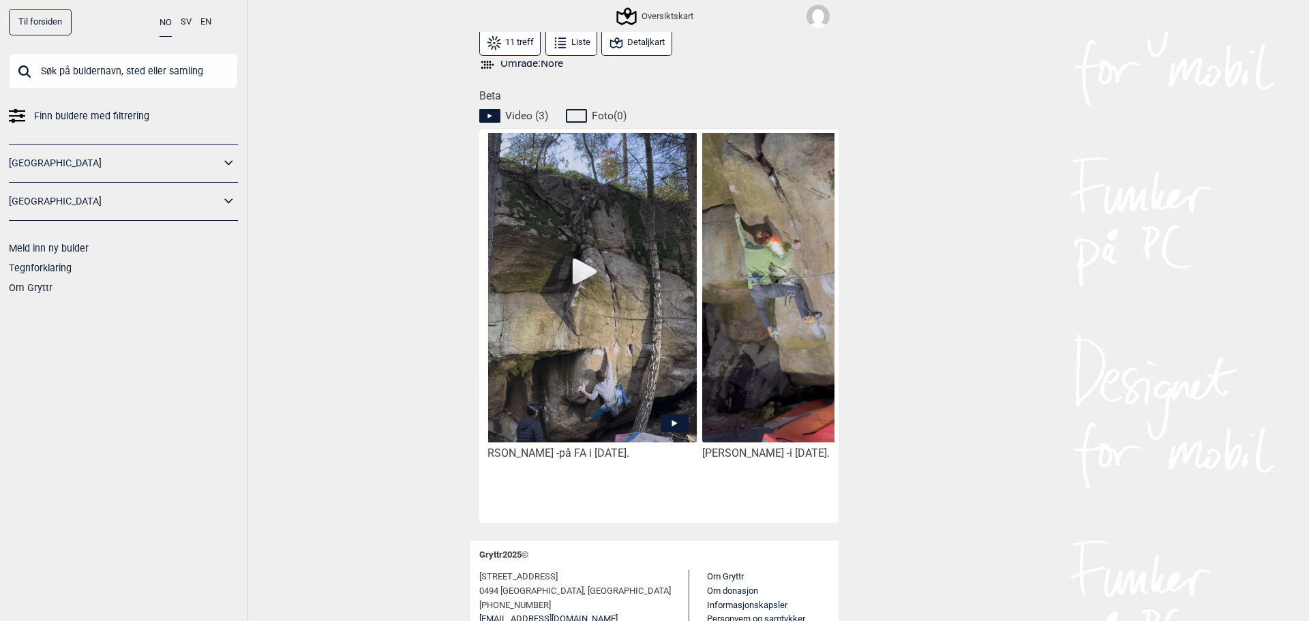
click at [571, 367] on img at bounding box center [584, 295] width 225 height 327
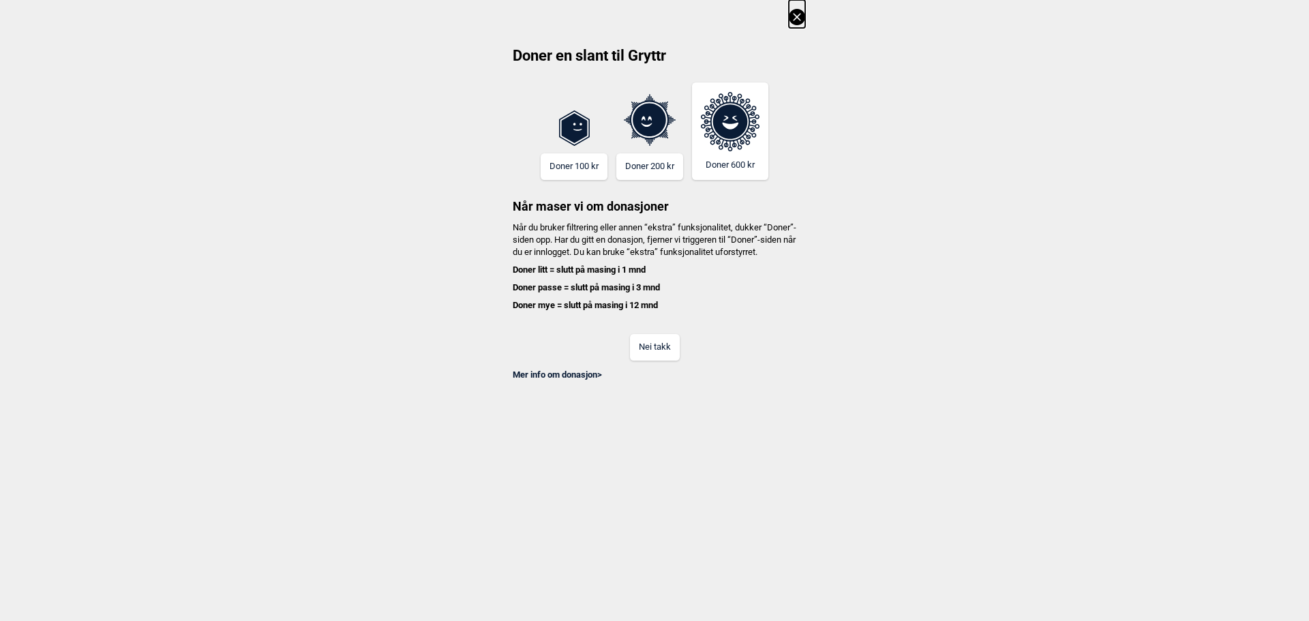
click at [659, 361] on button "Nei takk" at bounding box center [655, 347] width 50 height 27
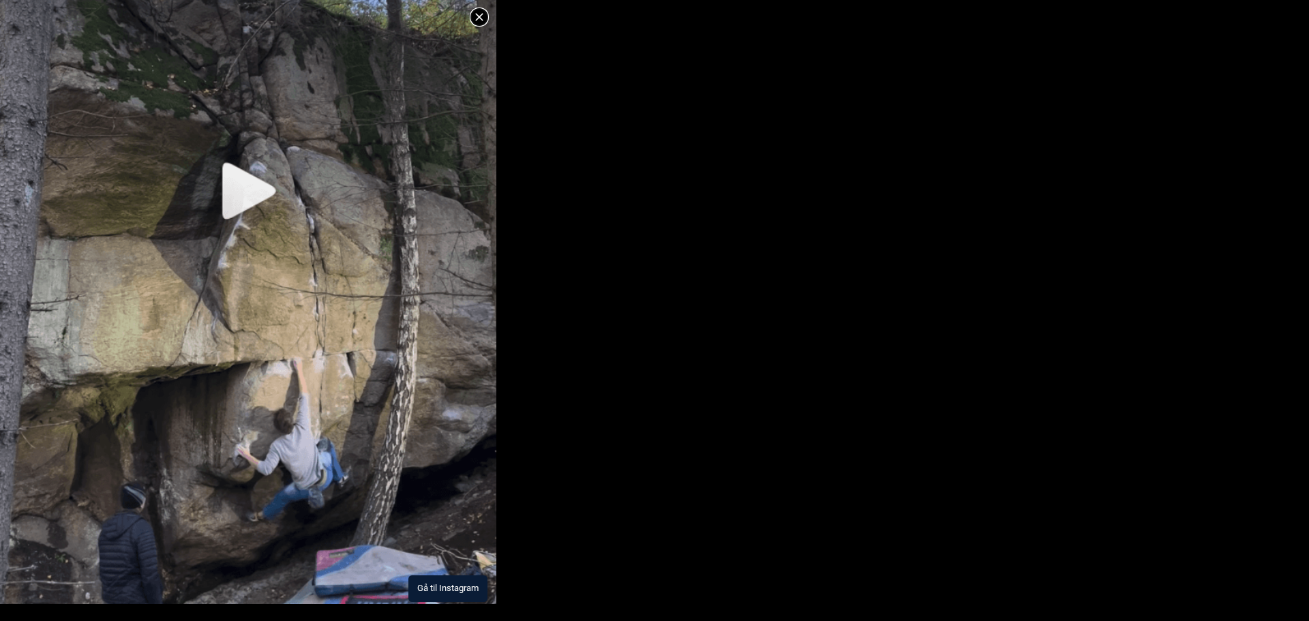
click at [249, 183] on img at bounding box center [248, 244] width 496 height 720
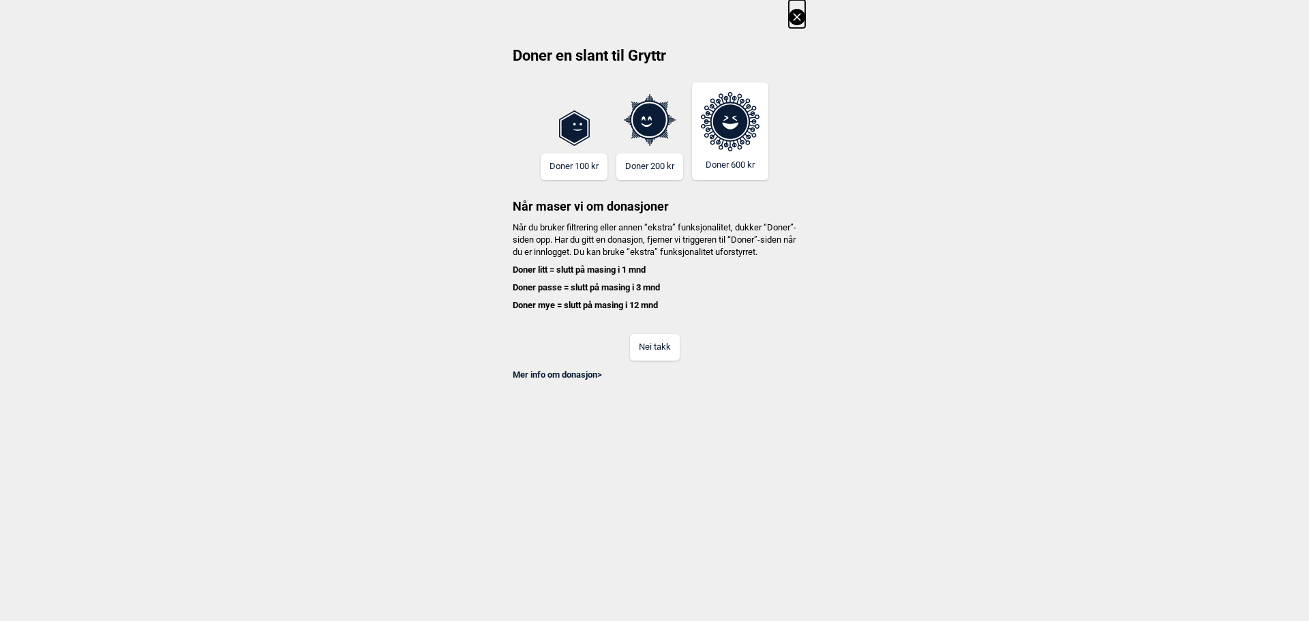
click at [800, 14] on icon at bounding box center [796, 16] width 7 height 7
click at [644, 356] on button "Nei takk" at bounding box center [655, 347] width 50 height 27
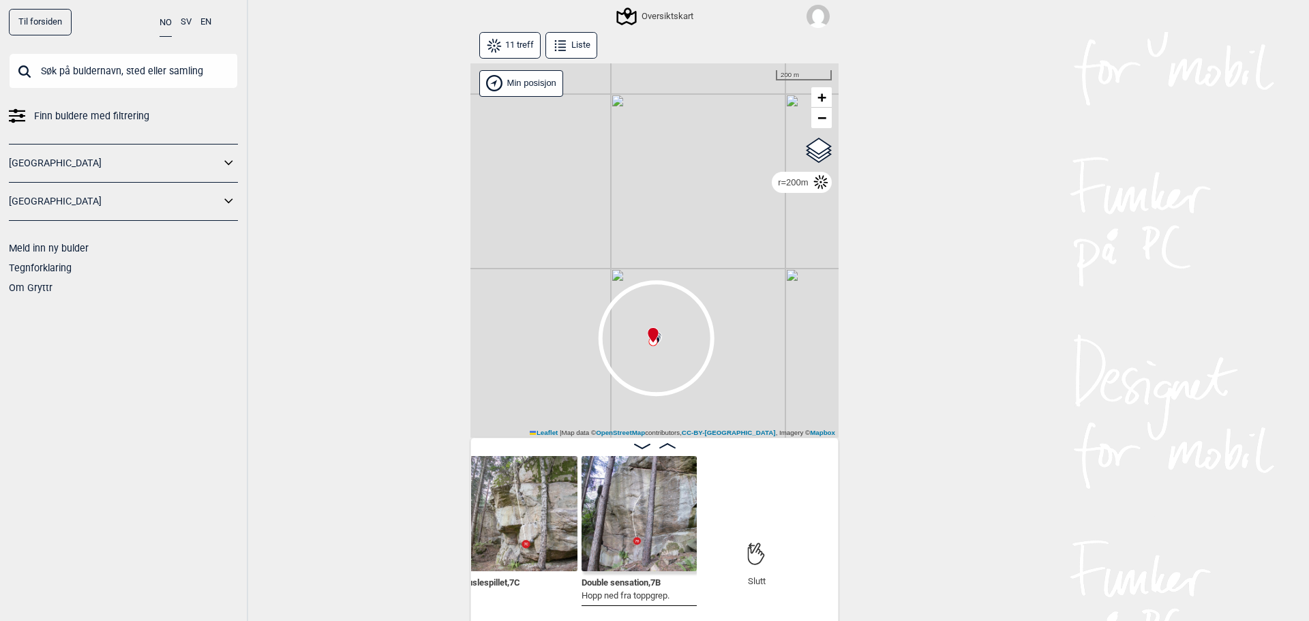
scroll to position [0, 1318]
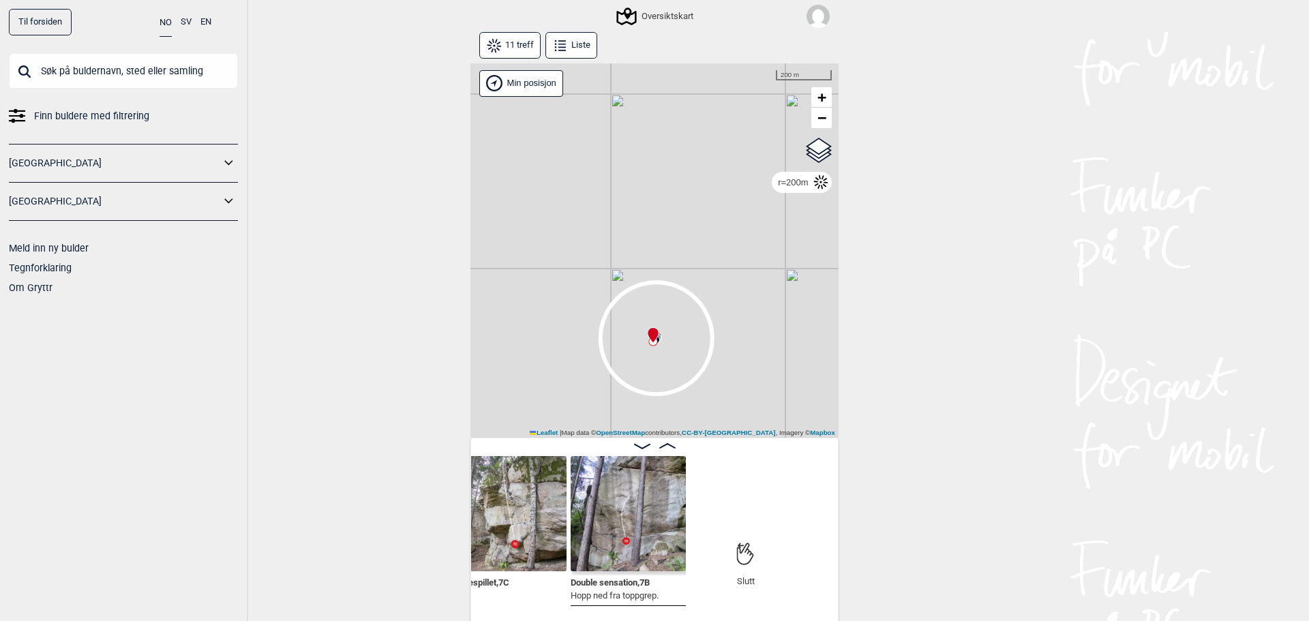
drag, startPoint x: 788, startPoint y: 604, endPoint x: 1079, endPoint y: 435, distance: 336.7
click at [1079, 435] on div "Til forsiden NO SV EN Finn buldere med filtrering Norge Sverige Meld inn ny bul…" at bounding box center [654, 310] width 1309 height 621
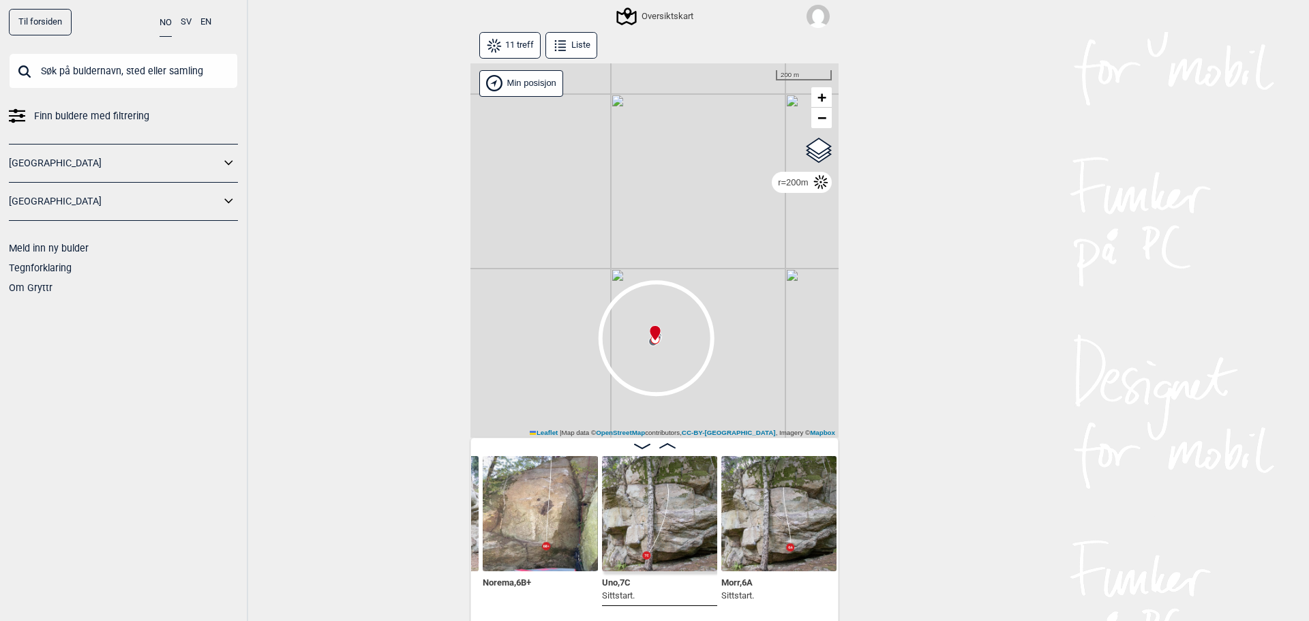
scroll to position [0, 933]
